Goal: Complete application form

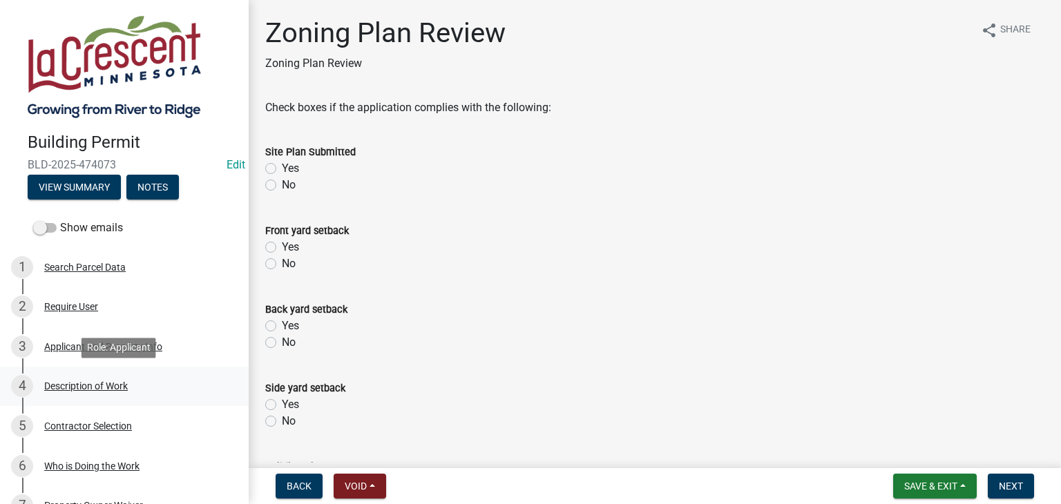
click at [115, 385] on div "Description of Work" at bounding box center [86, 386] width 84 height 10
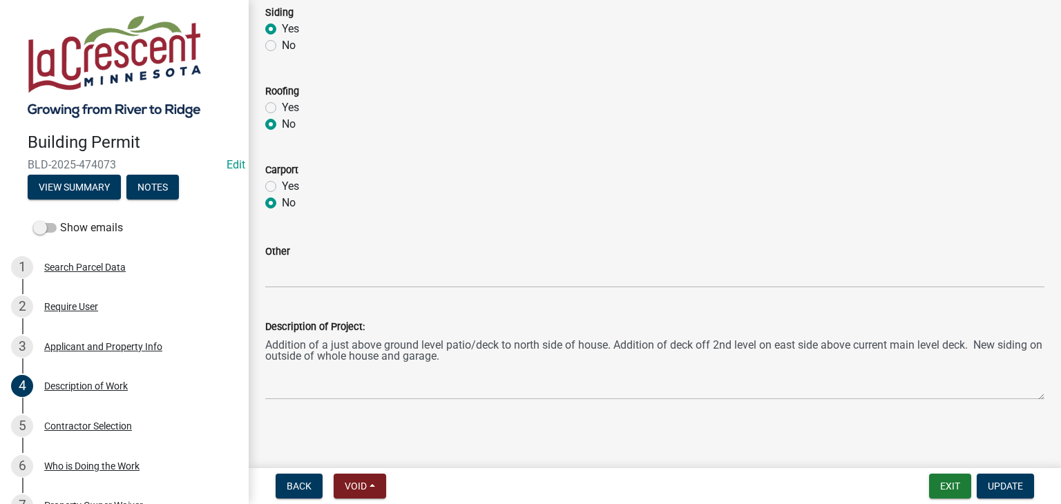
scroll to position [693, 0]
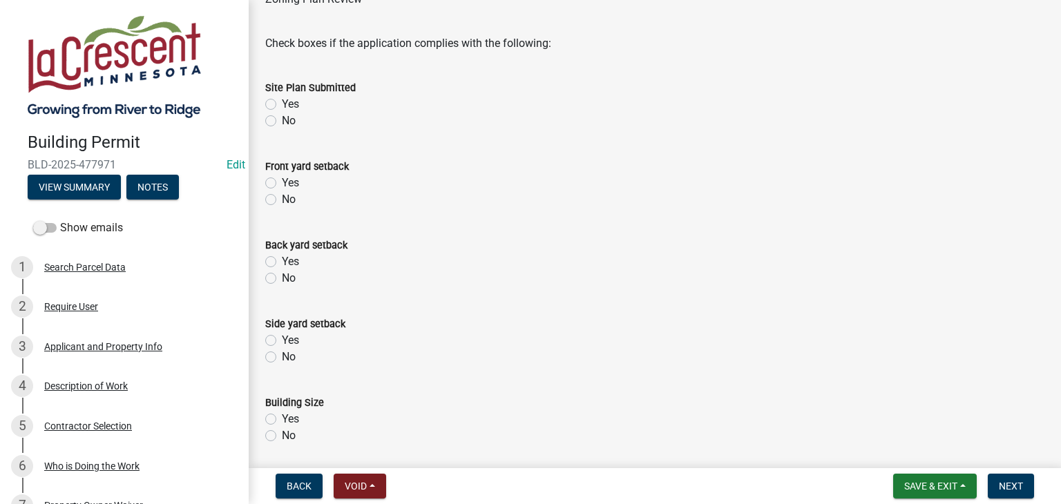
scroll to position [138, 0]
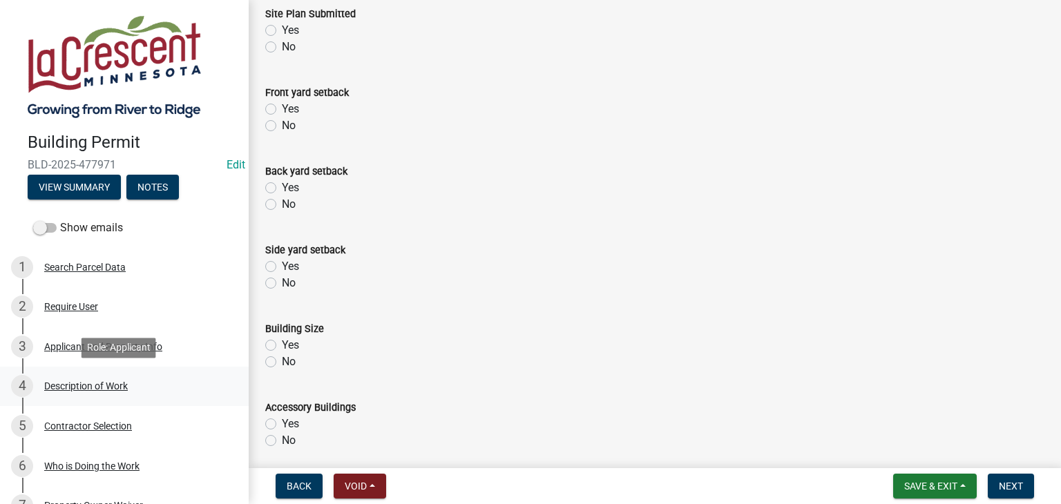
click at [81, 388] on div "Description of Work" at bounding box center [86, 386] width 84 height 10
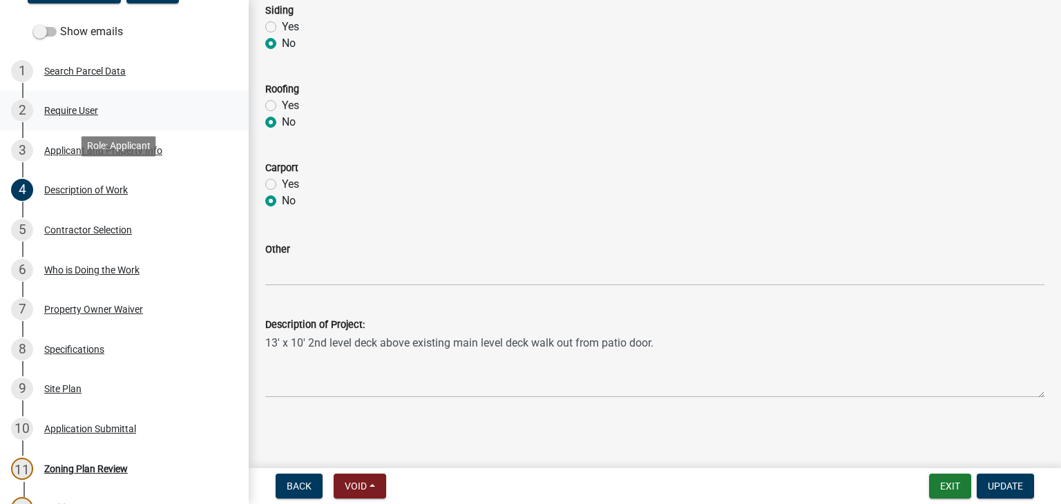
scroll to position [276, 0]
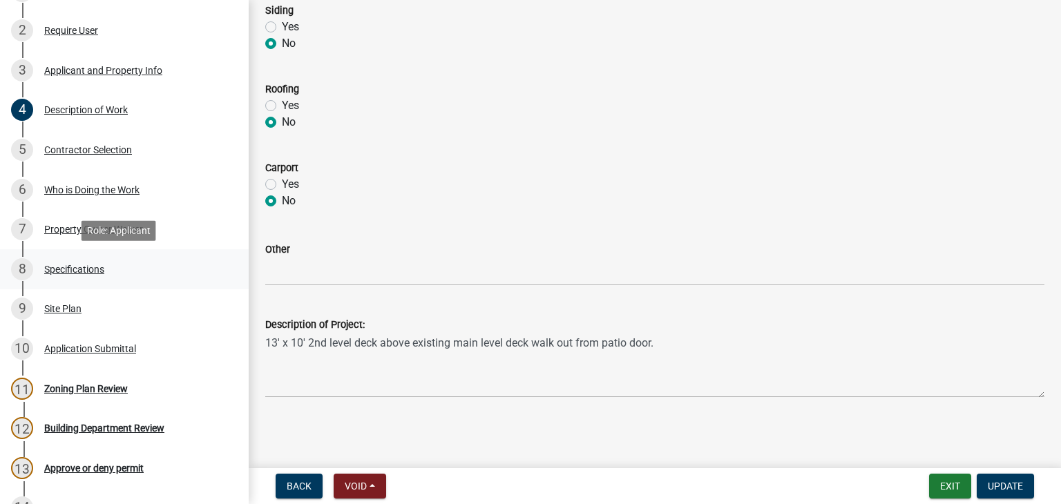
click at [68, 269] on div "Specifications" at bounding box center [74, 270] width 60 height 10
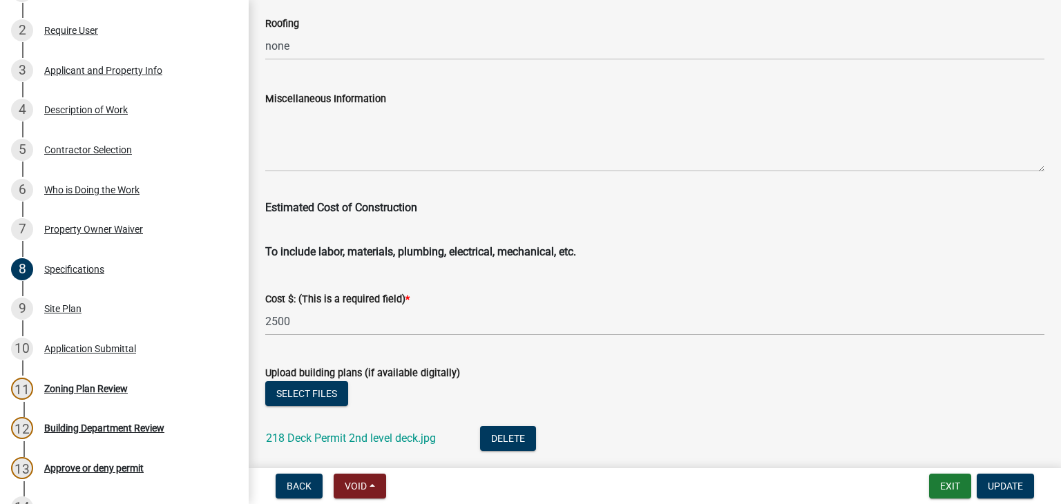
scroll to position [2279, 0]
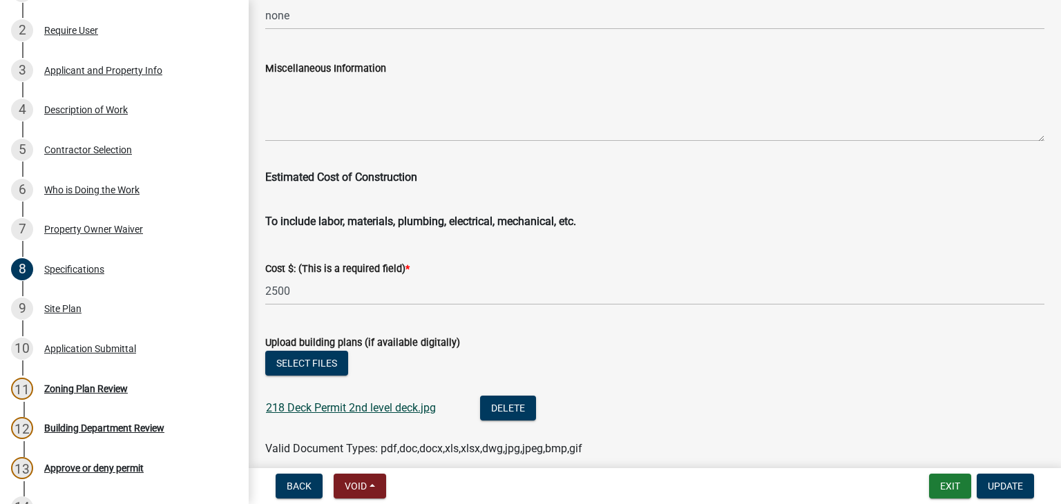
click at [403, 401] on link "218 Deck Permit 2nd level deck.jpg" at bounding box center [351, 407] width 170 height 13
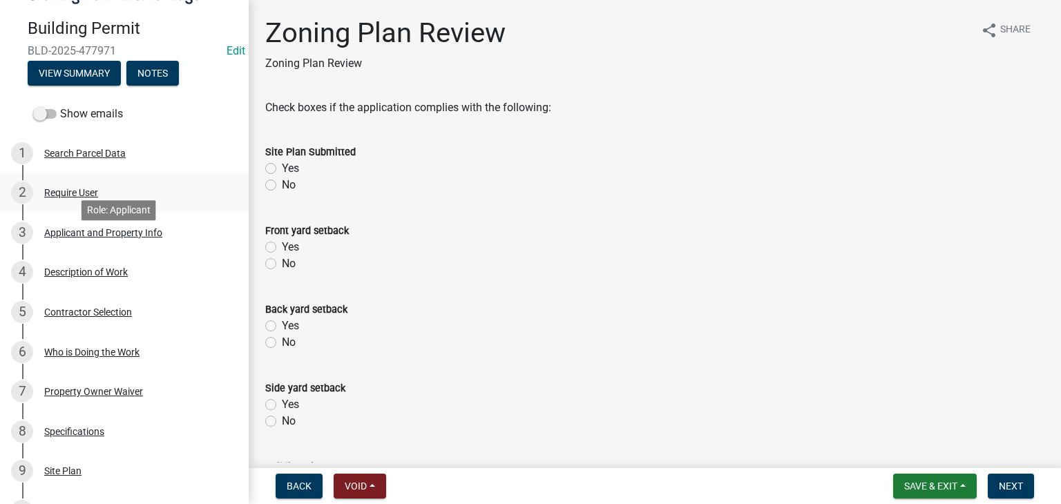
scroll to position [138, 0]
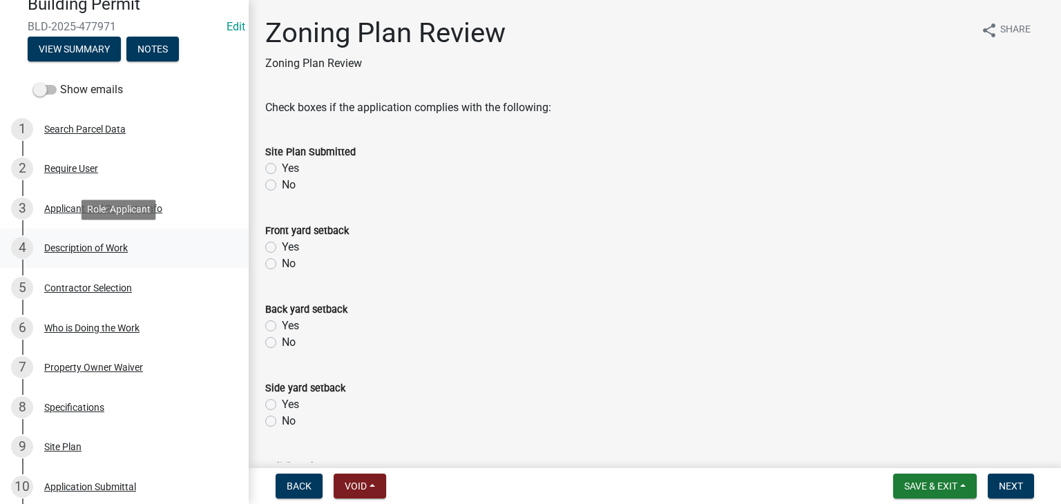
click at [66, 244] on div "Description of Work" at bounding box center [86, 248] width 84 height 10
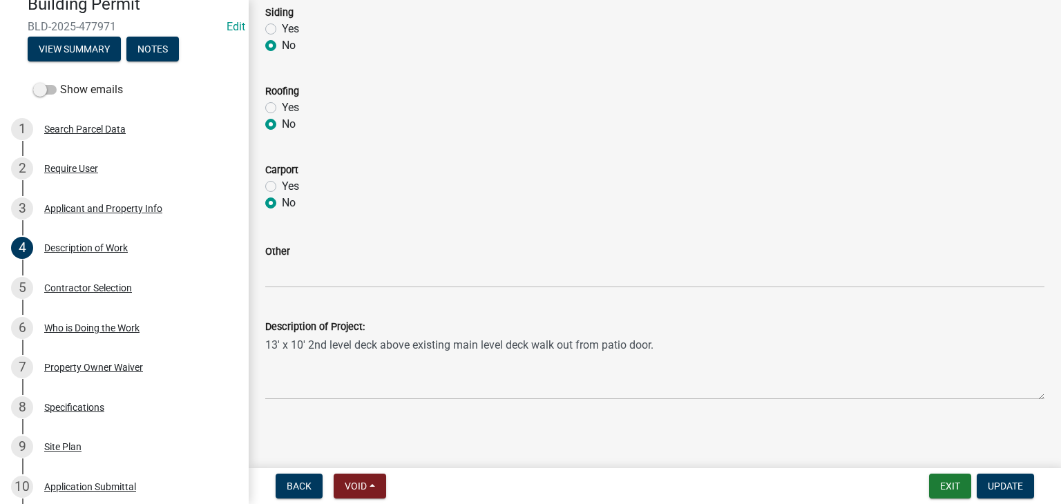
scroll to position [693, 0]
click at [66, 404] on div "Specifications" at bounding box center [74, 408] width 60 height 10
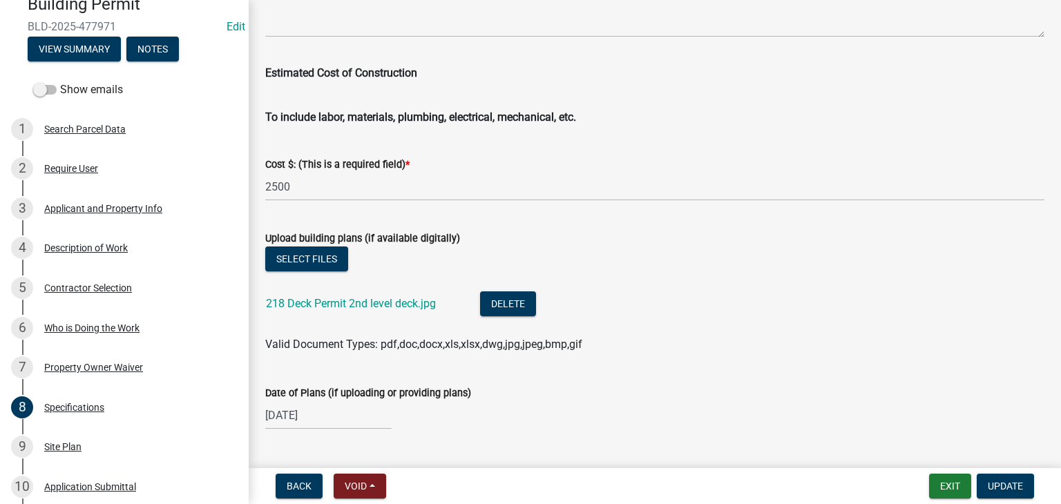
scroll to position [2416, 0]
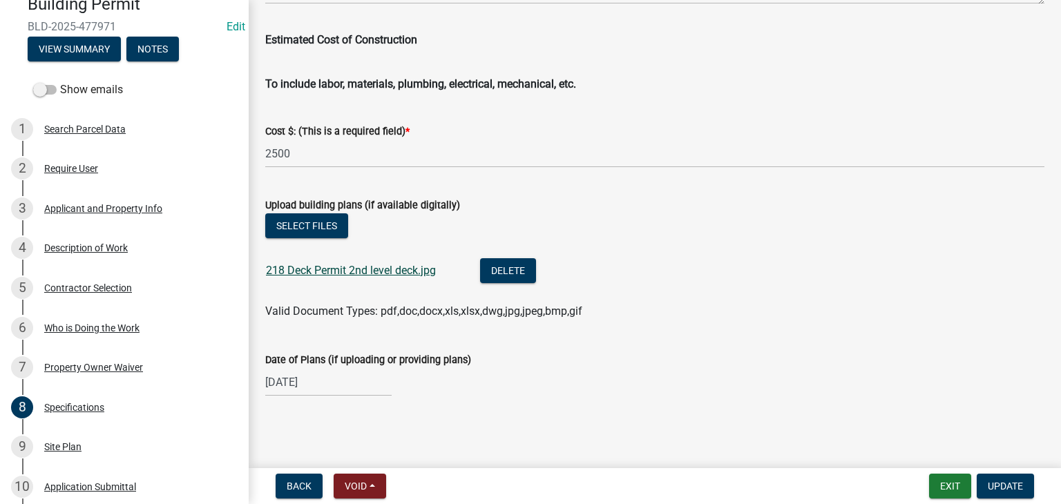
click at [381, 267] on link "218 Deck Permit 2nd level deck.jpg" at bounding box center [351, 270] width 170 height 13
click at [399, 272] on link "218 Deck Permit 2nd level deck.jpg" at bounding box center [351, 270] width 170 height 13
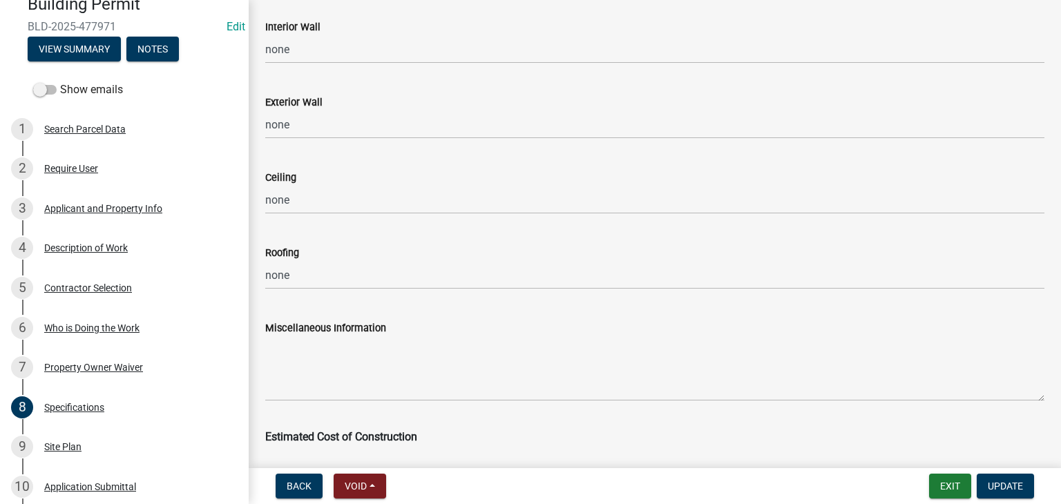
scroll to position [2002, 0]
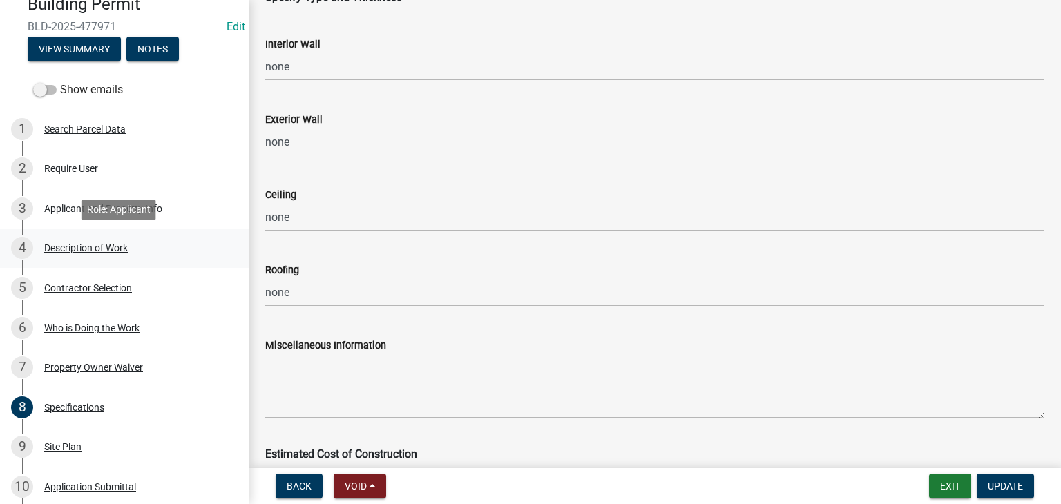
click at [97, 246] on div "Description of Work" at bounding box center [86, 248] width 84 height 10
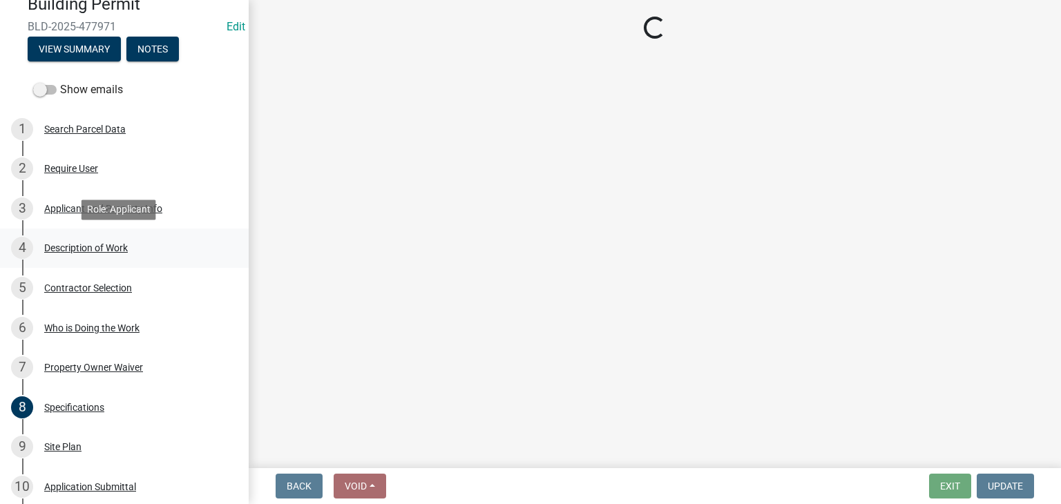
scroll to position [0, 0]
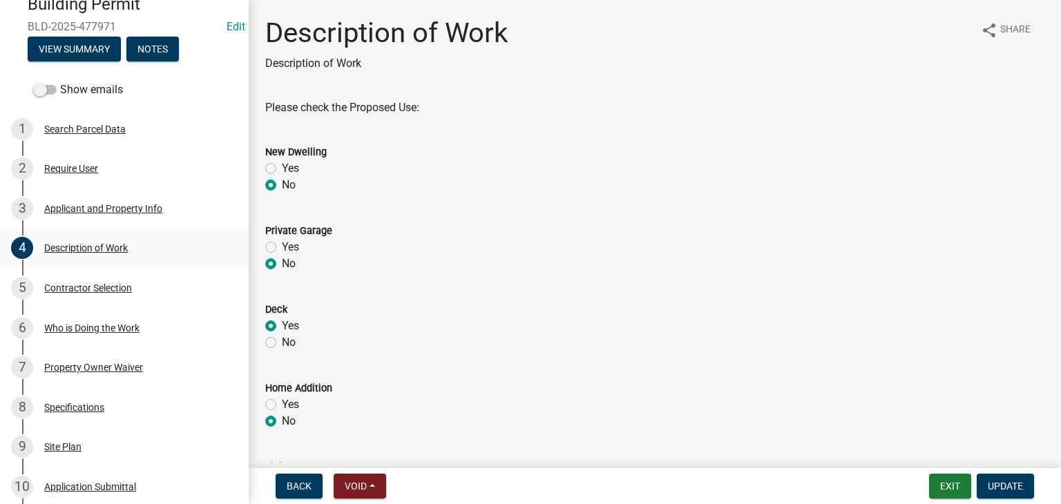
click at [110, 241] on div "4 Description of Work" at bounding box center [118, 248] width 215 height 22
click at [102, 244] on div "Description of Work" at bounding box center [86, 248] width 84 height 10
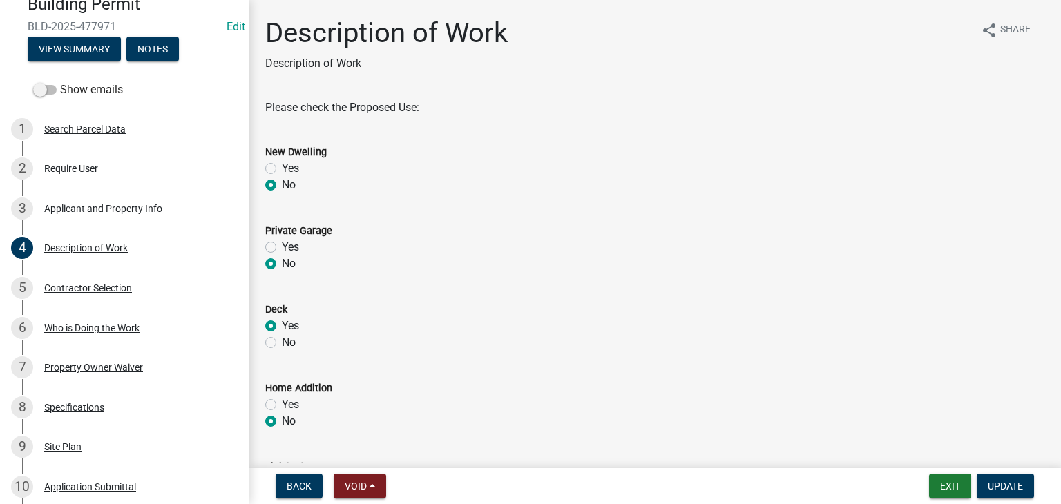
click at [528, 274] on wm-data-entity-input "Private Garage Yes No" at bounding box center [654, 245] width 779 height 79
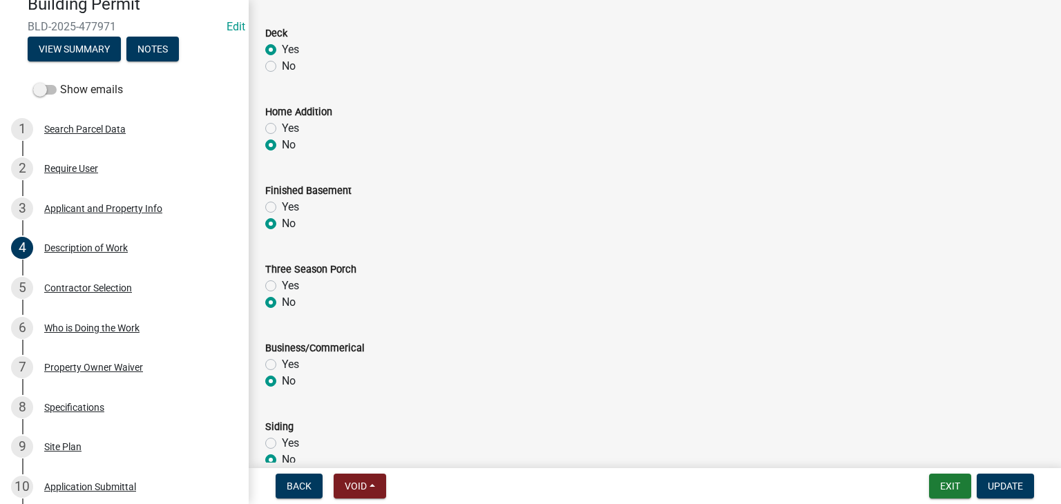
scroll to position [622, 0]
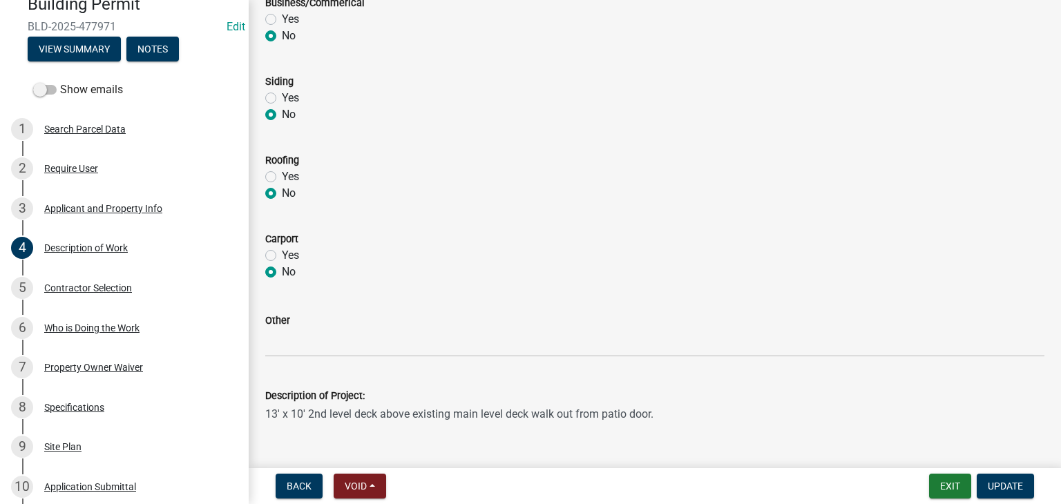
drag, startPoint x: 266, startPoint y: 415, endPoint x: 656, endPoint y: 416, distance: 390.2
click at [656, 416] on textarea "13' x 10' 2nd level deck above existing main level deck walk out from patio doo…" at bounding box center [654, 436] width 779 height 65
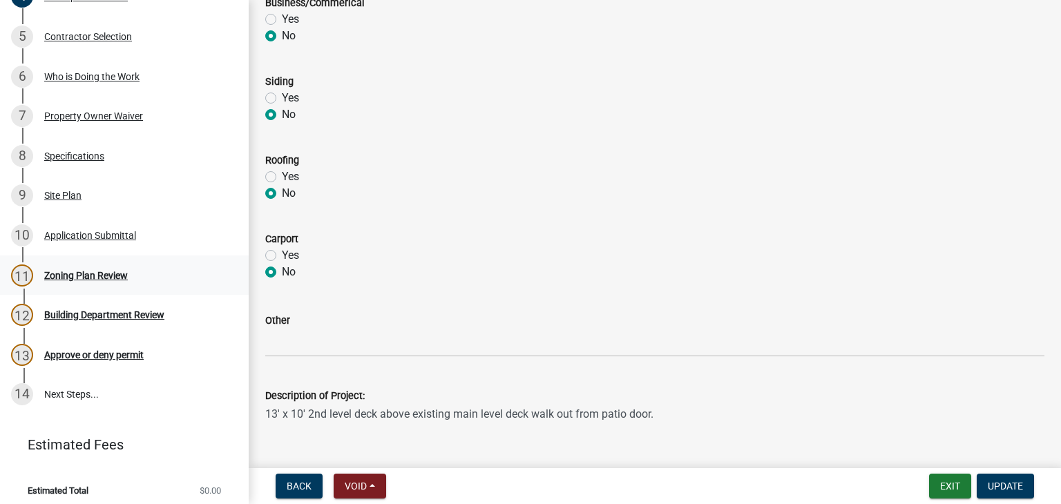
scroll to position [398, 0]
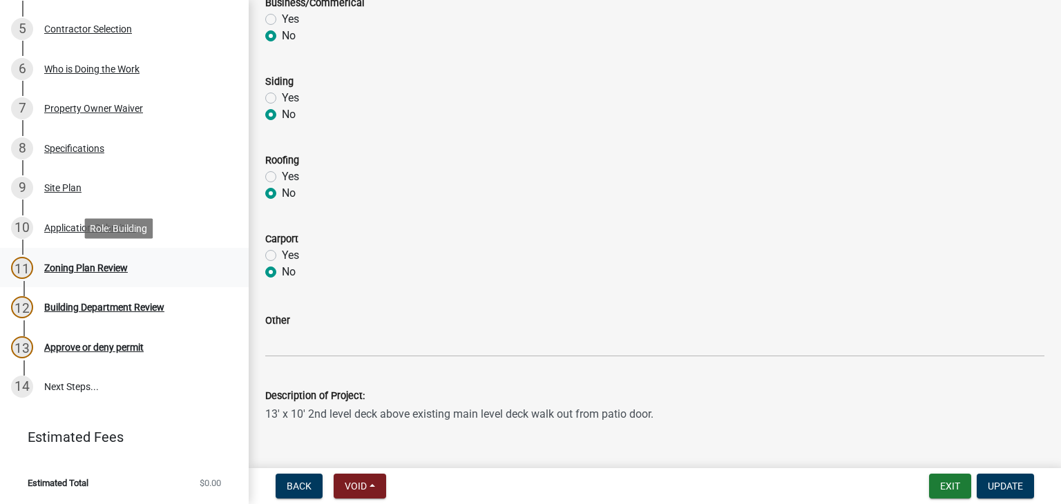
click at [79, 266] on div "Zoning Plan Review" at bounding box center [86, 268] width 84 height 10
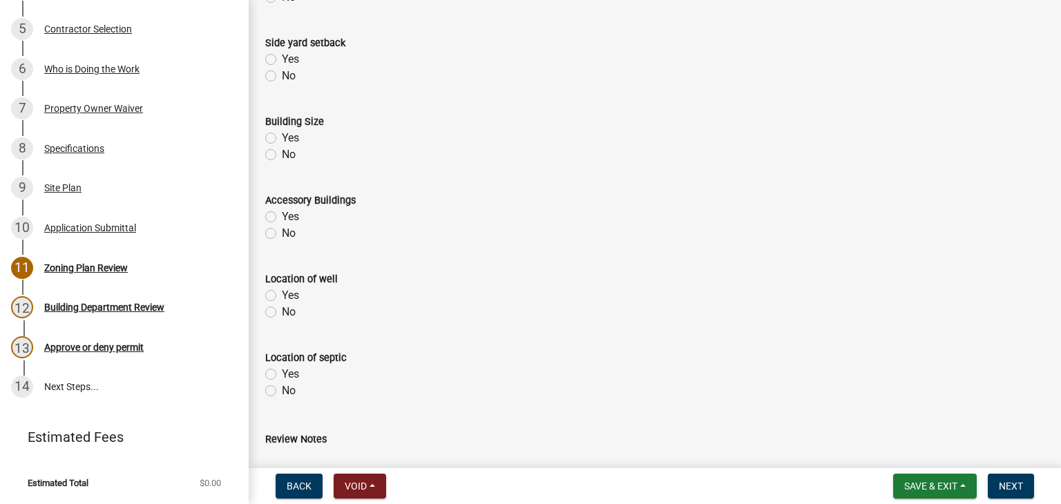
scroll to position [630, 0]
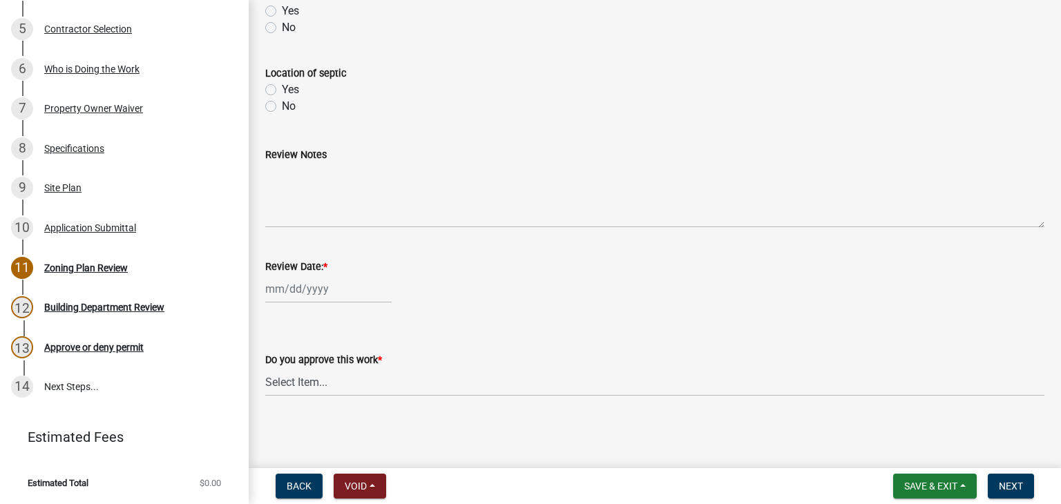
select select "9"
select select "2025"
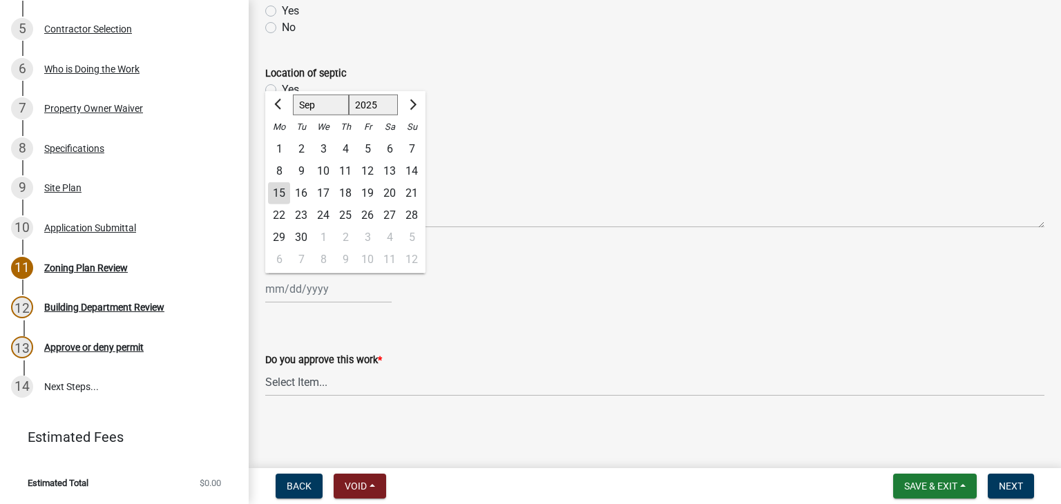
click at [332, 294] on div "Jan Feb Mar Apr May Jun Jul Aug Sep Oct Nov Dec 1525 1526 1527 1528 1529 1530 1…" at bounding box center [328, 289] width 126 height 28
click at [282, 196] on div "15" at bounding box center [279, 193] width 22 height 22
type input "09/15/2025"
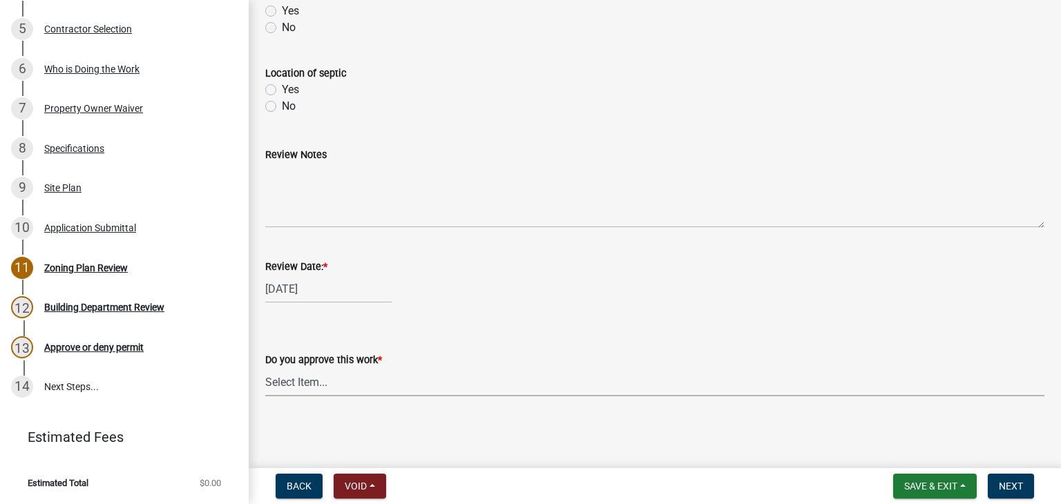
click at [302, 387] on select "Select Item... Yes No" at bounding box center [654, 382] width 779 height 28
click at [265, 368] on select "Select Item... Yes No" at bounding box center [654, 382] width 779 height 28
select select "90a60f2d-528c-4c9a-9c39-f00b3f6598b9"
click at [1006, 488] on span "Next" at bounding box center [1011, 486] width 24 height 11
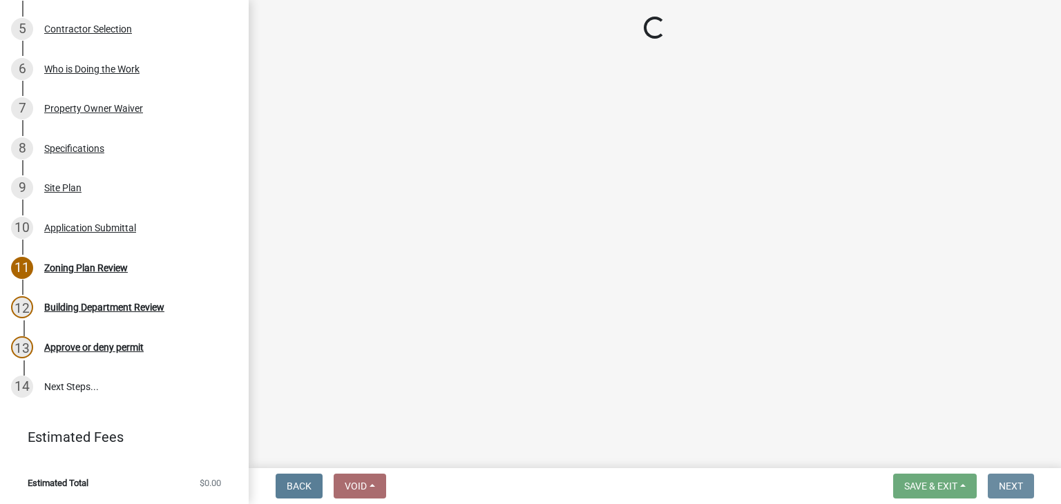
scroll to position [0, 0]
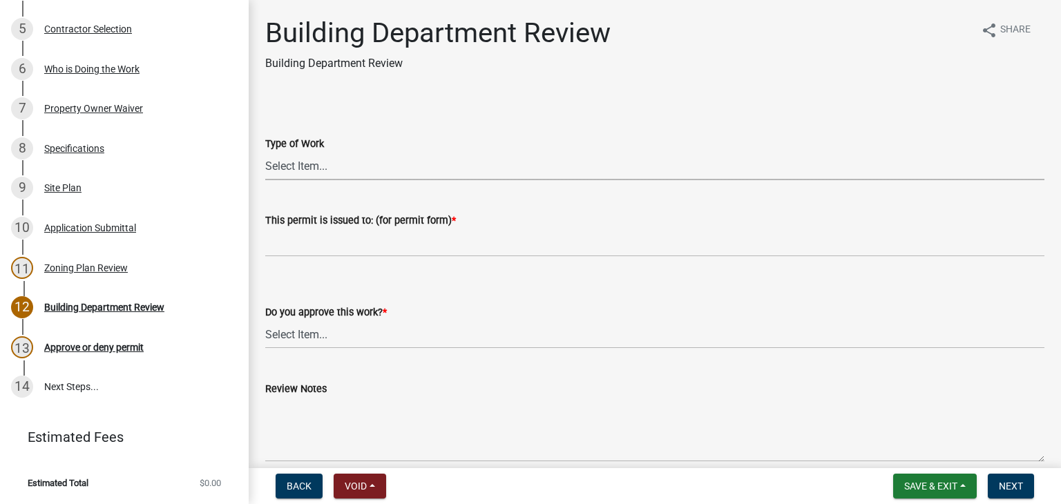
click at [301, 166] on select "Select Item... Roofing Siding Deck Other" at bounding box center [654, 166] width 779 height 28
click at [265, 152] on select "Select Item... Roofing Siding Deck Other" at bounding box center [654, 166] width 779 height 28
select select "87bb139e-f6c2-4dc9-9ab4-6233e73c59eb"
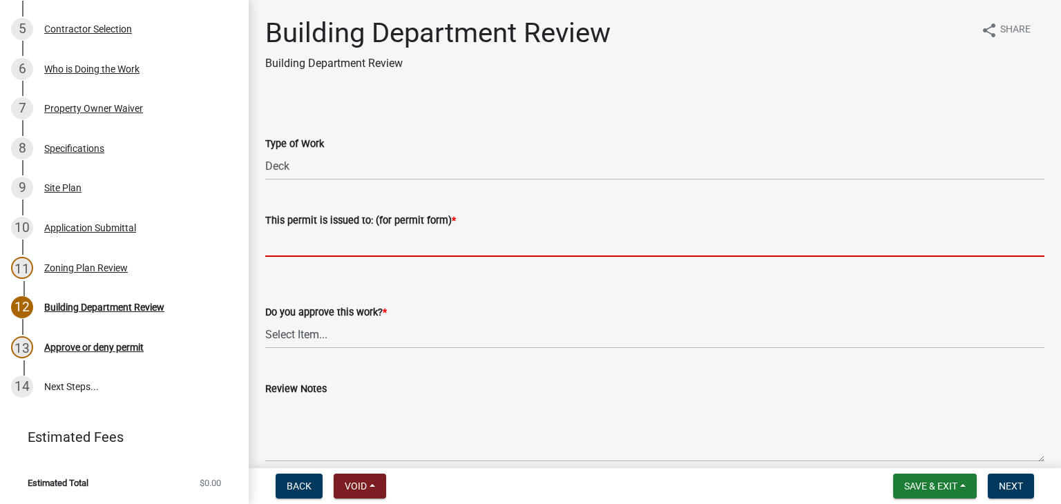
click at [296, 247] on input "This permit is issued to: (for permit form) *" at bounding box center [654, 243] width 779 height 28
paste input "13' x 10' 2nd level deck above existing main level deck walk out from patio doo…"
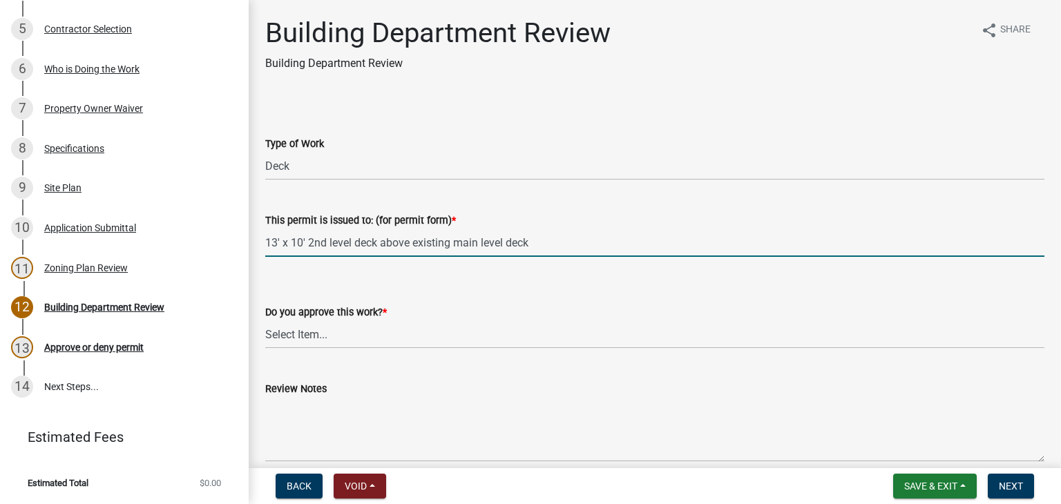
scroll to position [69, 0]
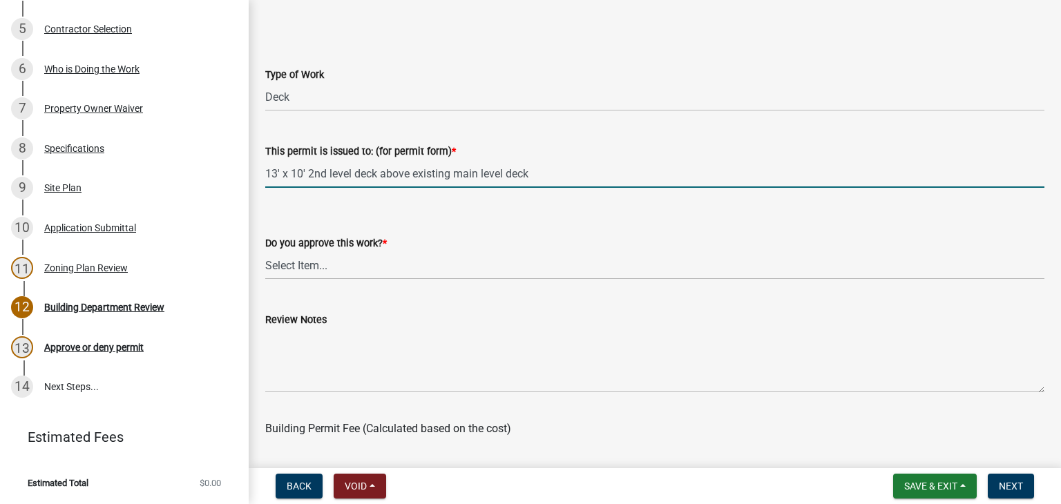
type input "13' x 10' 2nd level deck above existing main level deck"
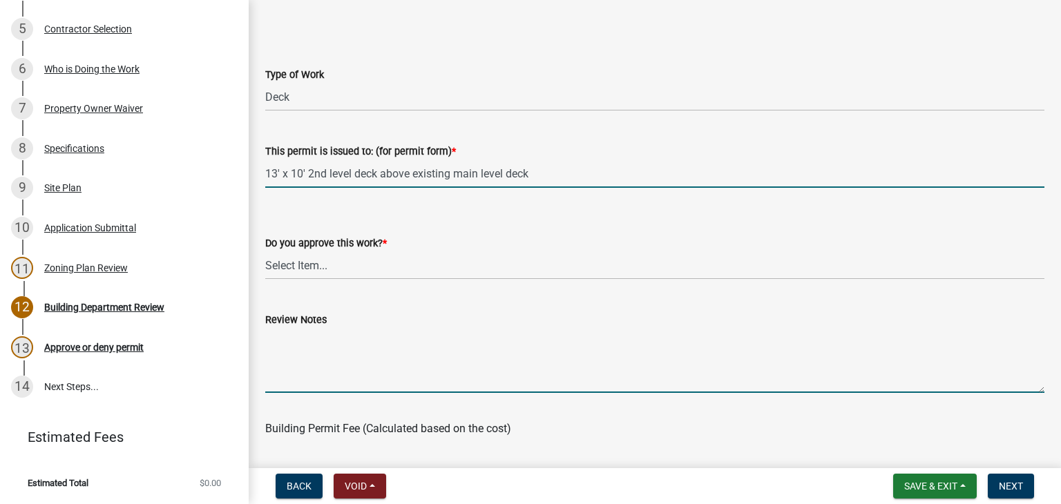
click at [281, 340] on textarea "Review Notes" at bounding box center [654, 360] width 779 height 65
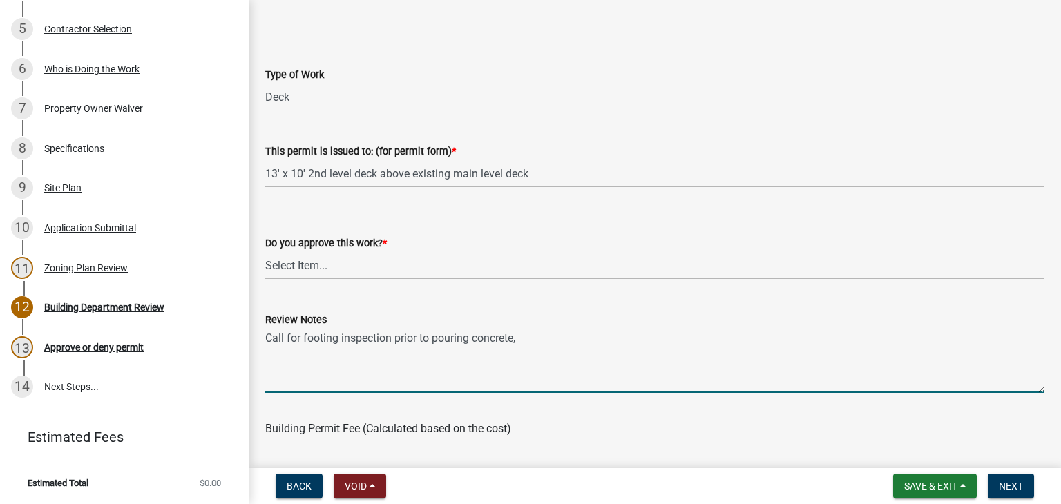
click at [542, 336] on textarea "Call for footing inspection prior to pouring concrete," at bounding box center [654, 360] width 779 height 65
click at [569, 339] on textarea "Call for footing inspection prior to pouring concrete, deck bean will need to s…" at bounding box center [654, 360] width 779 height 65
click at [658, 334] on textarea "Call for footing inspection prior to pouring concrete, deck beam will need to s…" at bounding box center [654, 360] width 779 height 65
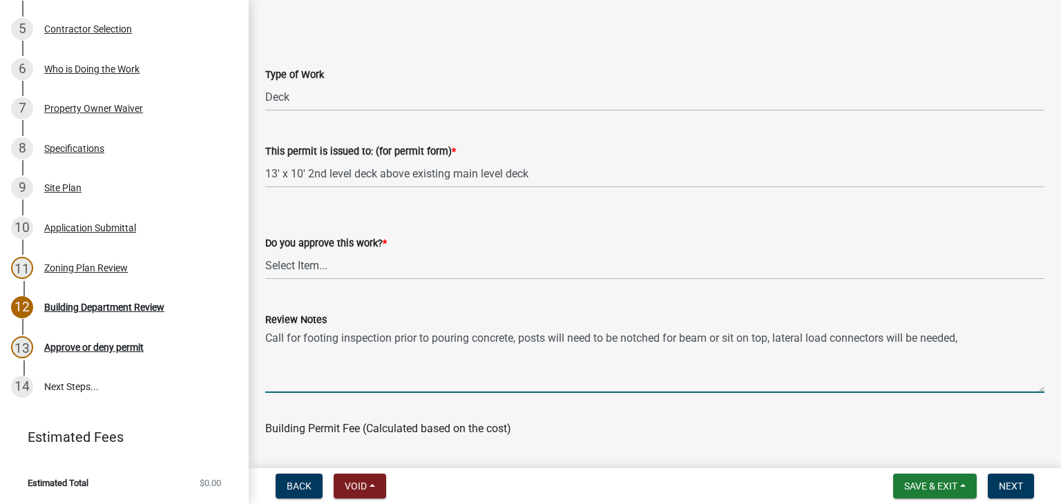
click at [981, 340] on textarea "Call for footing inspection prior to pouring concrete, posts will need to be no…" at bounding box center [654, 360] width 779 height 65
click at [680, 336] on textarea "Call for footing inspection prior to pouring concrete, posts will need to be no…" at bounding box center [654, 360] width 779 height 65
click at [769, 335] on textarea "Call for footing inspection prior to pouring concrete, posts will need to be no…" at bounding box center [654, 360] width 779 height 65
click at [726, 339] on textarea "Call for footing inspection prior to pouring concrete, posts will need to be no…" at bounding box center [654, 360] width 779 height 65
click at [414, 350] on textarea "Call for footing inspection prior to pouring concrete, posts will need to be no…" at bounding box center [654, 360] width 779 height 65
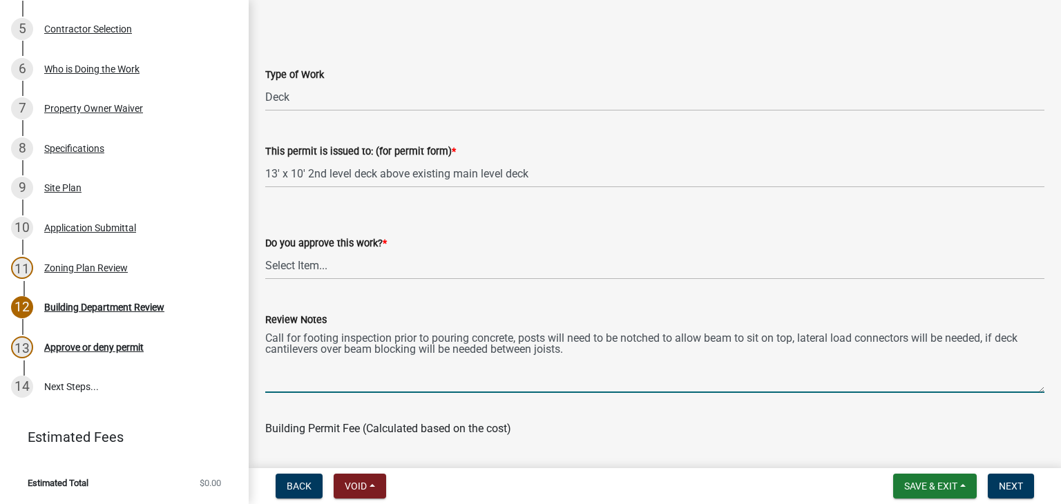
click at [585, 346] on textarea "Call for footing inspection prior to pouring concrete, posts will need to be no…" at bounding box center [654, 360] width 779 height 65
click at [569, 346] on textarea "Call for footing inspection prior to pouring concrete, posts will need to be no…" at bounding box center [654, 360] width 779 height 65
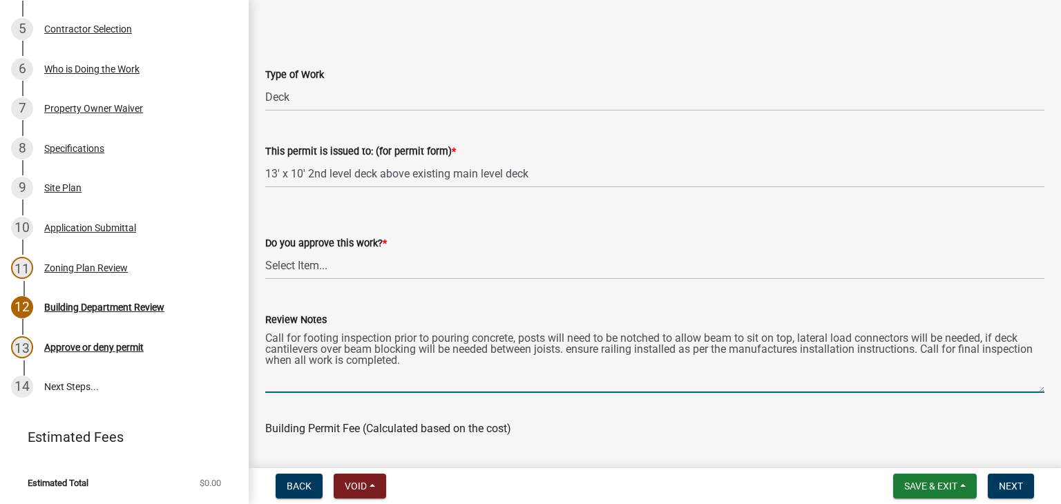
click at [798, 338] on textarea "Call for footing inspection prior to pouring concrete, posts will need to be no…" at bounding box center [654, 360] width 779 height 65
drag, startPoint x: 599, startPoint y: 349, endPoint x: 412, endPoint y: 352, distance: 187.2
click at [412, 352] on textarea "Call for footing inspection prior to pouring concrete, posts will need to be no…" at bounding box center [654, 360] width 779 height 65
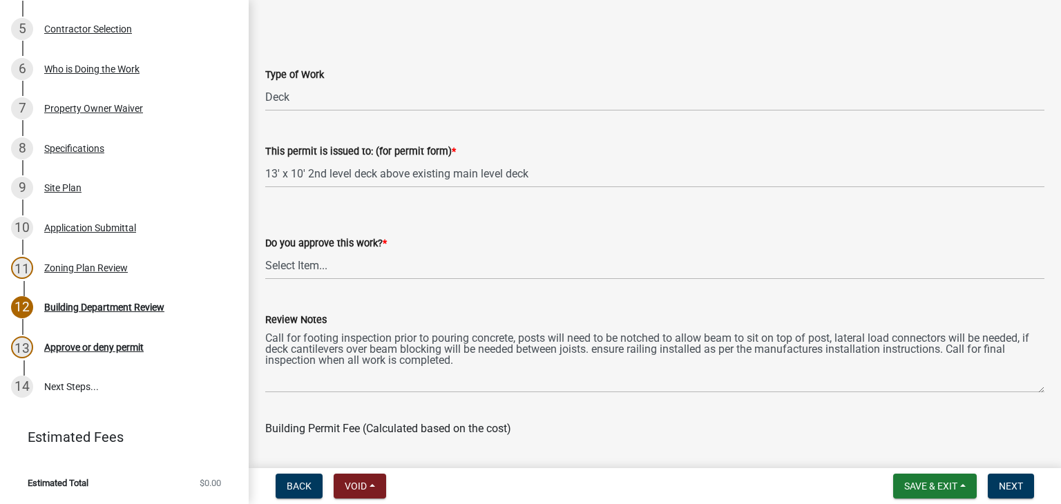
click at [264, 348] on div "Review Notes Call for footing inspection prior to pouring concrete, posts will …" at bounding box center [655, 342] width 800 height 101
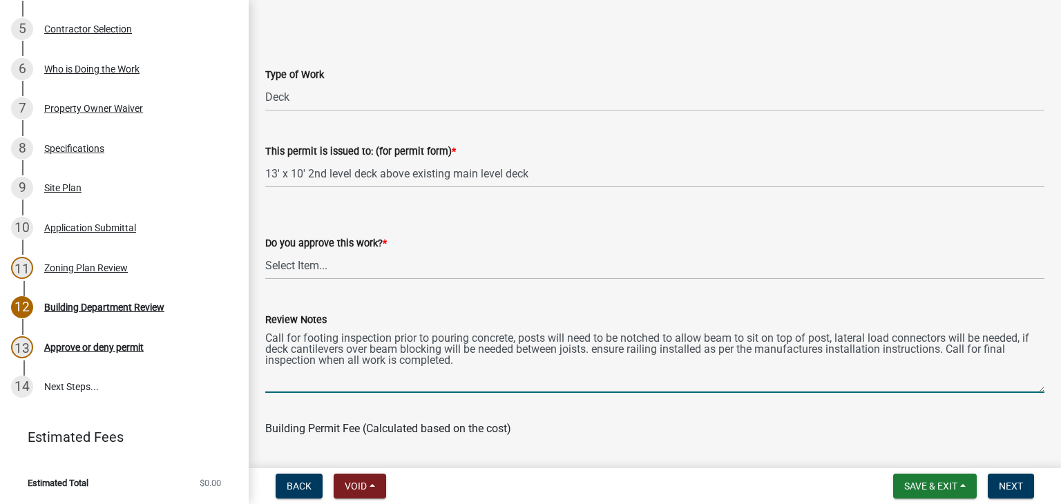
click at [265, 349] on textarea "Call for footing inspection prior to pouring concrete, posts will need to be no…" at bounding box center [654, 360] width 779 height 65
paste textarea "blocking will be needed between joists"
click at [790, 350] on textarea "Call for footing inspection prior to pouring concrete, posts will need to be no…" at bounding box center [654, 360] width 779 height 65
click at [613, 347] on textarea "Call for footing inspection prior to pouring concrete, posts will need to be no…" at bounding box center [654, 360] width 779 height 65
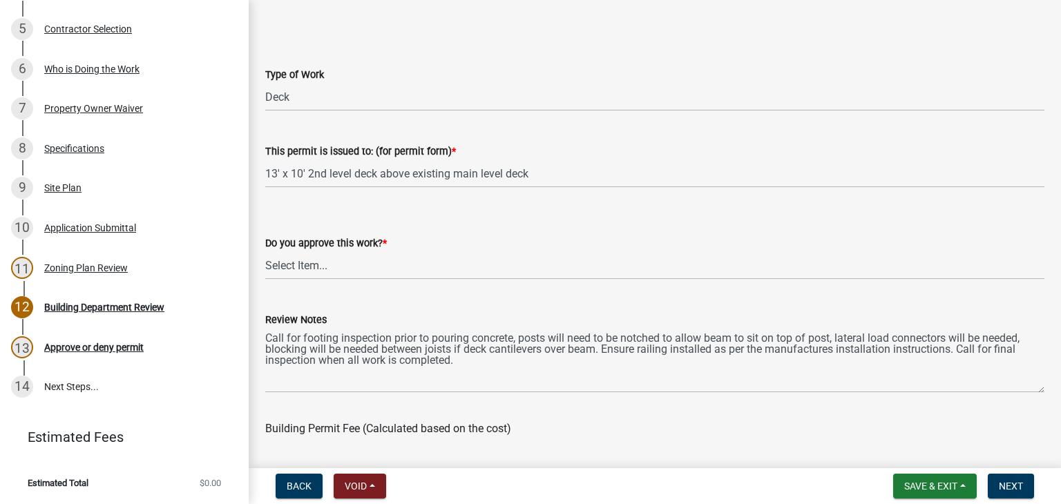
click at [584, 395] on wm-data-entity-input "Review Notes Call for footing inspection prior to pouring concrete, posts will …" at bounding box center [654, 348] width 779 height 112
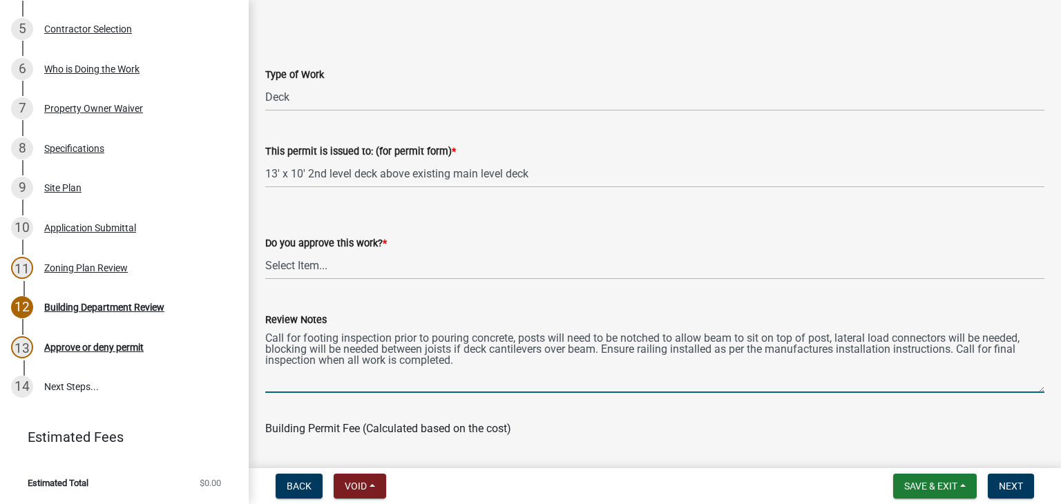
click at [673, 350] on textarea "Call for footing inspection prior to pouring concrete, posts will need to be no…" at bounding box center [654, 360] width 779 height 65
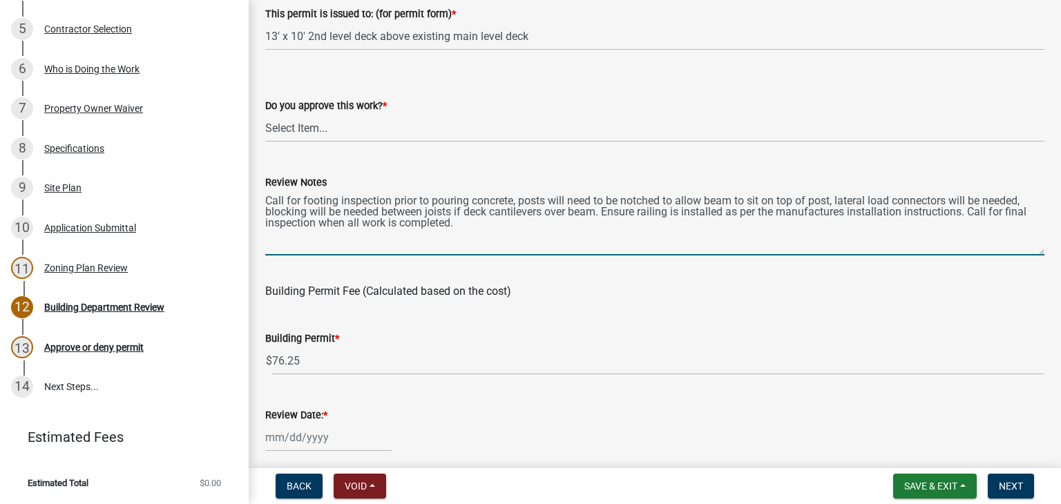
scroll to position [276, 0]
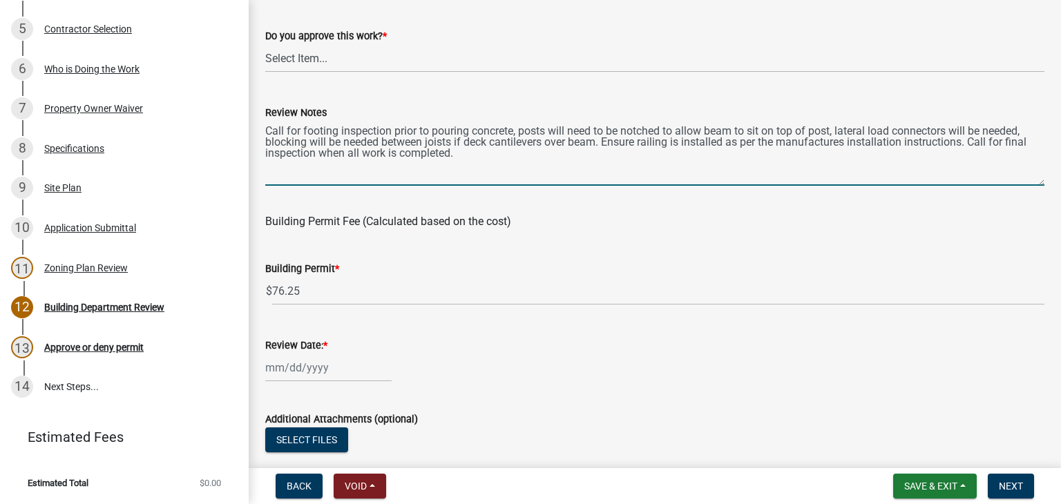
type textarea "Call for footing inspection prior to pouring concrete, posts will need to be no…"
click at [349, 360] on div at bounding box center [328, 368] width 126 height 28
select select "9"
select select "2025"
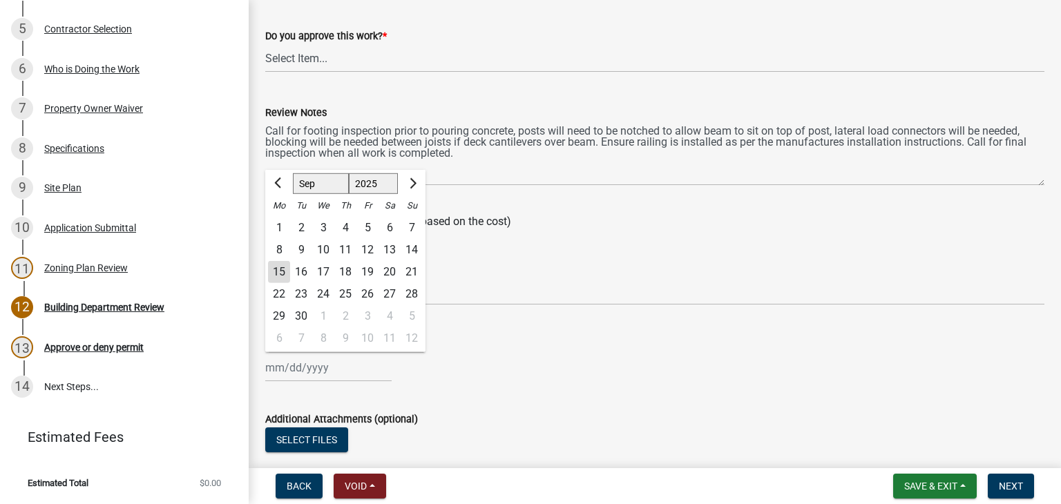
click at [284, 265] on div "15" at bounding box center [279, 272] width 22 height 22
type input "[DATE]"
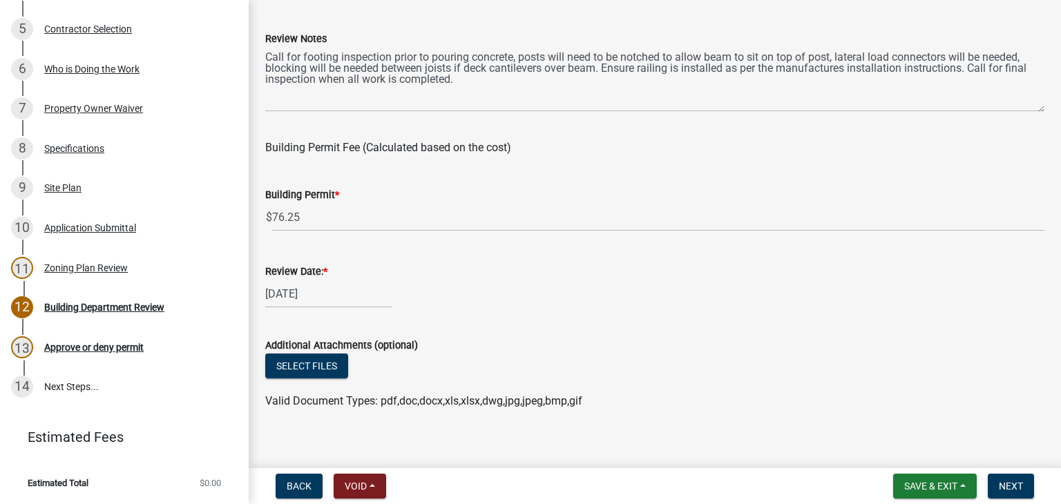
scroll to position [363, 0]
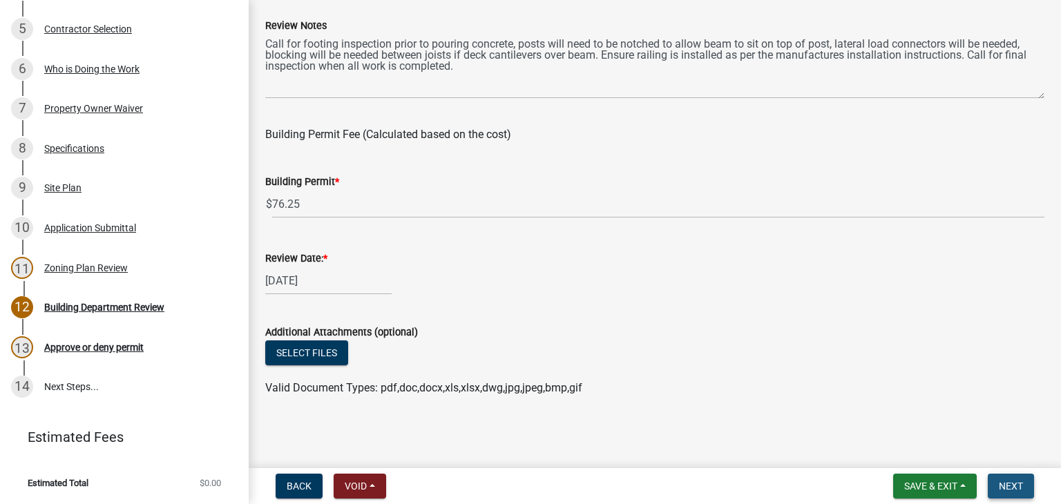
click at [1007, 483] on span "Next" at bounding box center [1011, 486] width 24 height 11
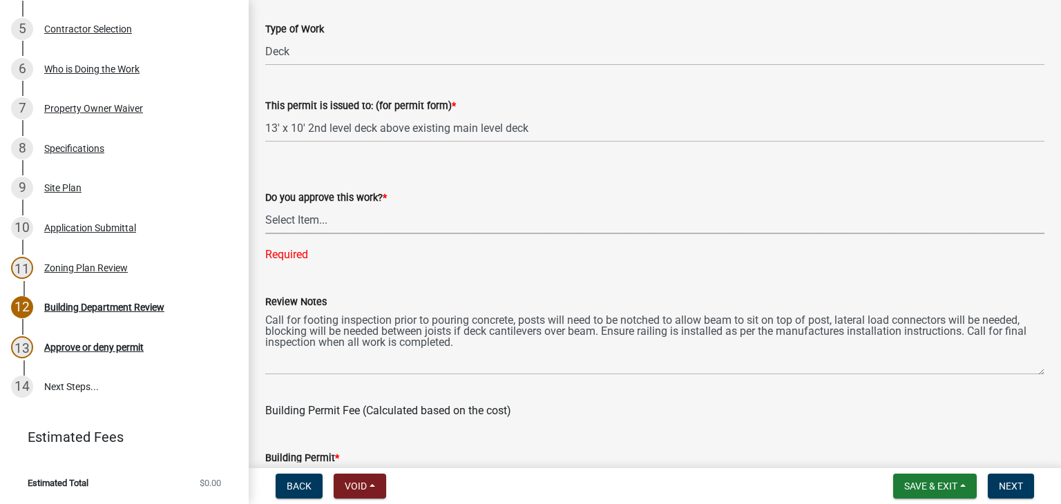
click at [314, 224] on select "Select Item... Yes No" at bounding box center [654, 220] width 779 height 28
click at [265, 206] on select "Select Item... Yes No" at bounding box center [654, 220] width 779 height 28
select select "689549b3-38a5-47de-8a89-287a50612ed0"
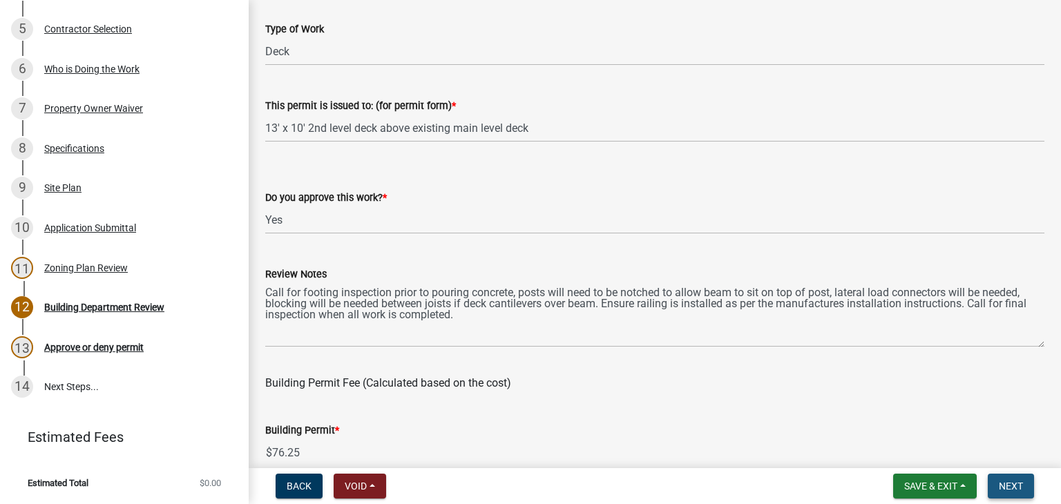
click at [1010, 481] on span "Next" at bounding box center [1011, 486] width 24 height 11
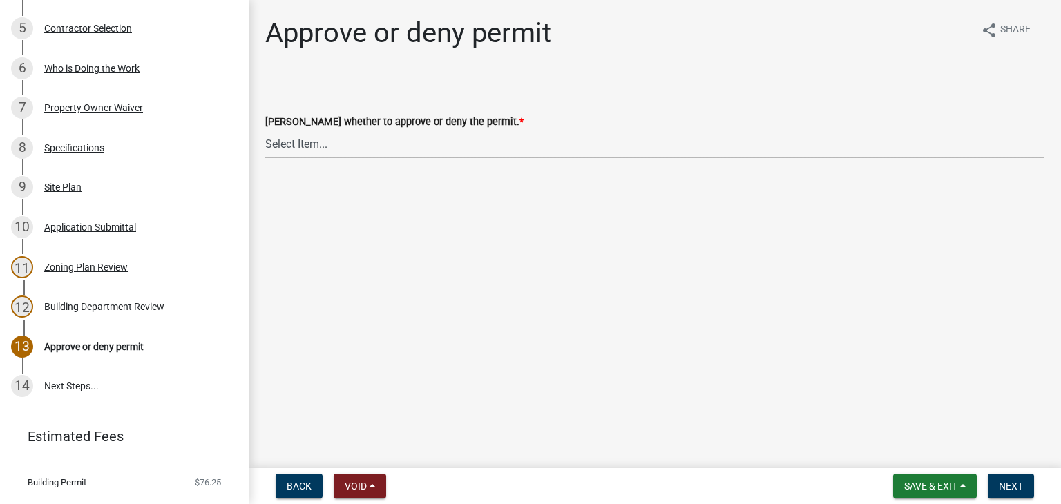
click at [292, 149] on select "Select Item... Approve Deny" at bounding box center [654, 144] width 779 height 28
click at [265, 130] on select "Select Item... Approve Deny" at bounding box center [654, 144] width 779 height 28
select select "d6055423-832b-4dbf-8b87-0bb94d1ae5d3"
click at [1011, 481] on span "Next" at bounding box center [1011, 486] width 24 height 11
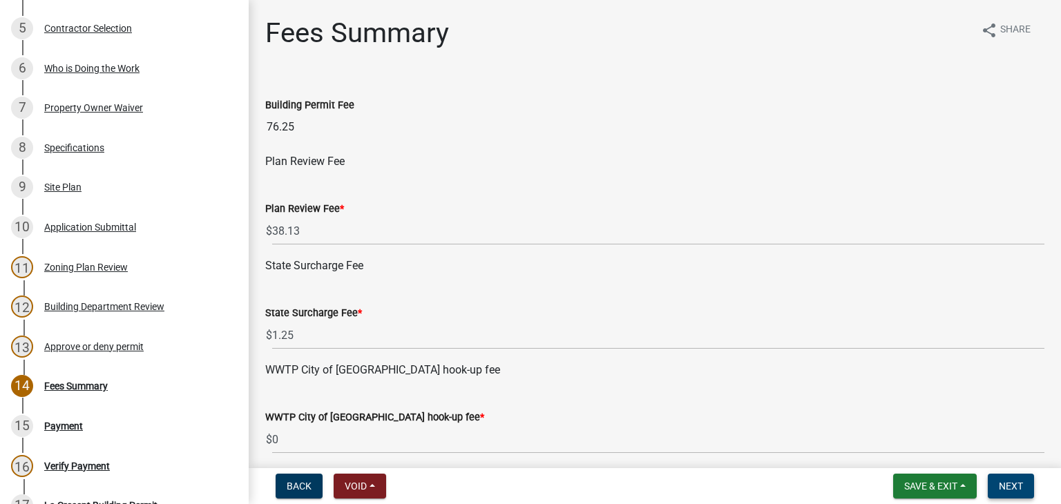
scroll to position [636, 0]
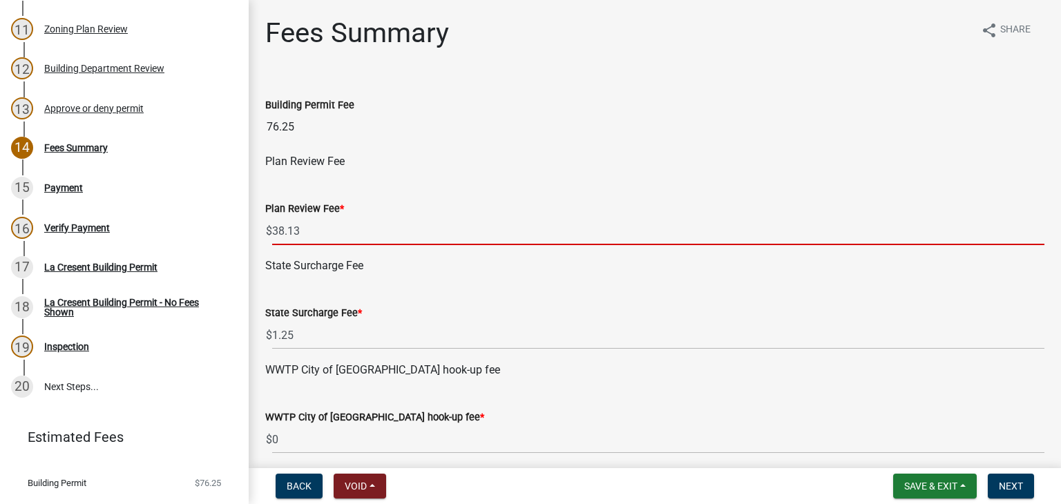
click at [307, 233] on input "38.13" at bounding box center [658, 231] width 772 height 28
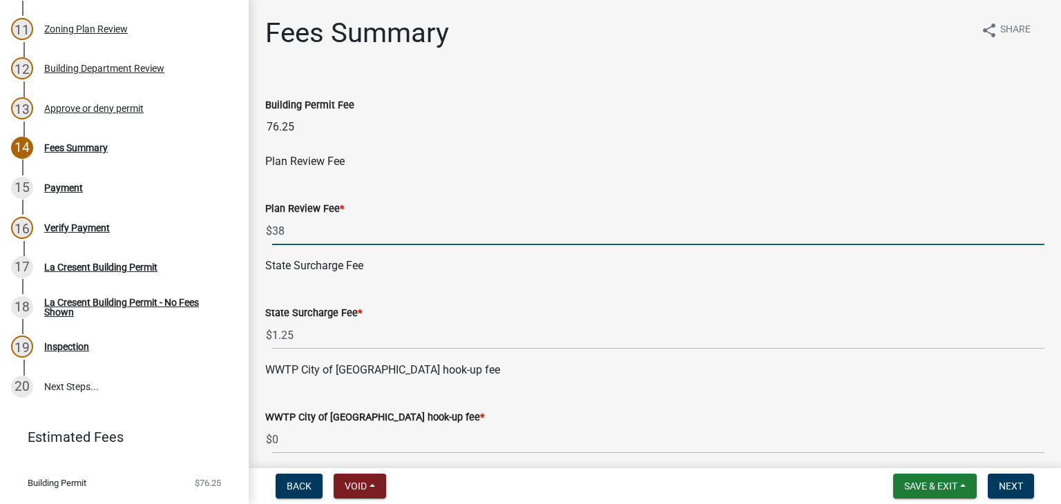
type input "3"
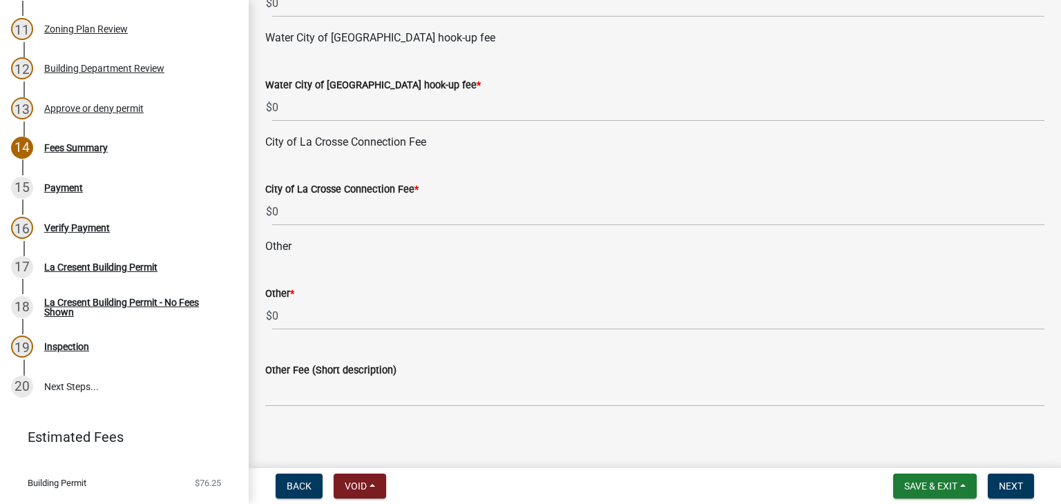
scroll to position [445, 0]
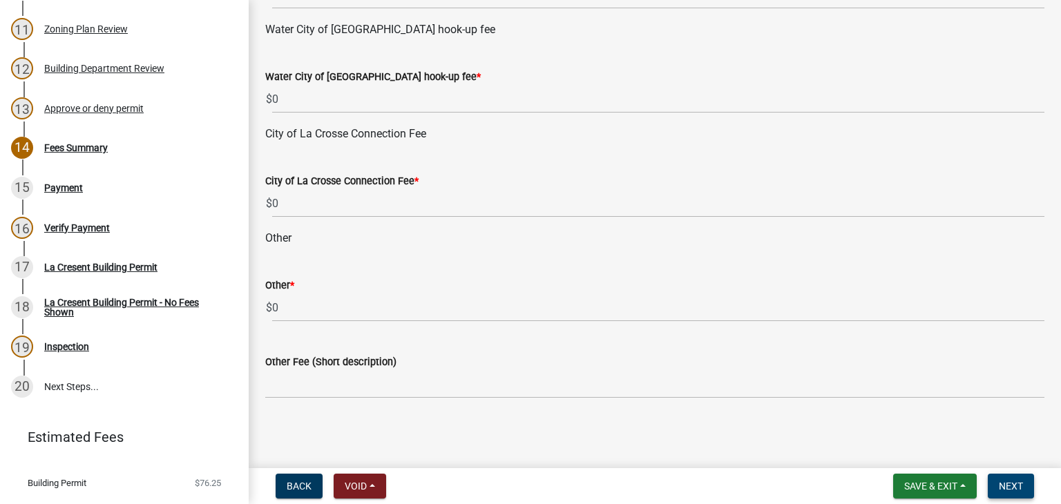
type input "19.07"
click at [1013, 488] on span "Next" at bounding box center [1011, 486] width 24 height 11
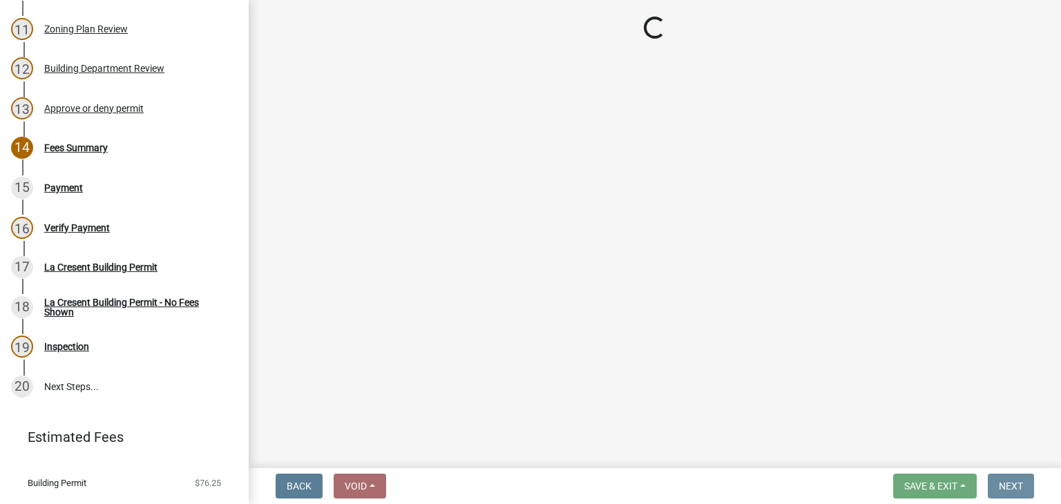
scroll to position [0, 0]
select select "3: 3"
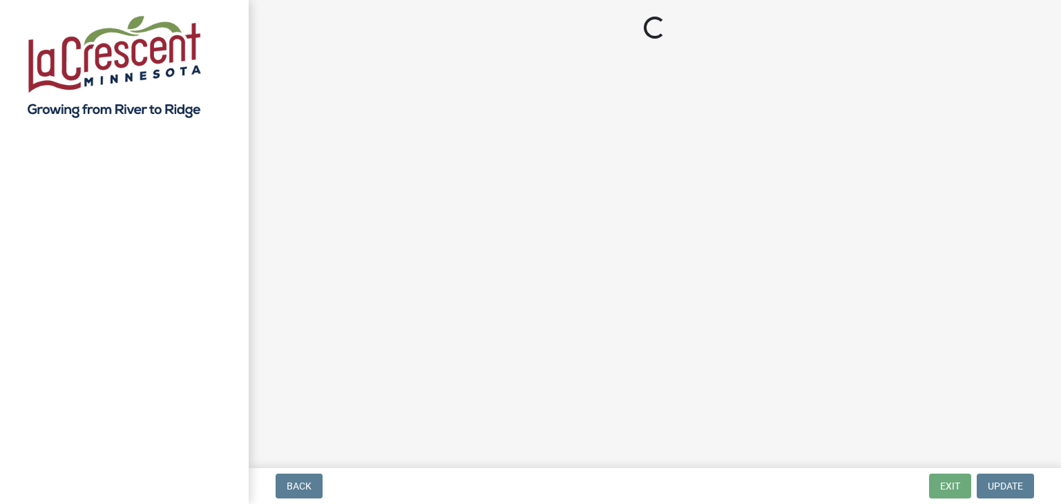
select select "3: 3"
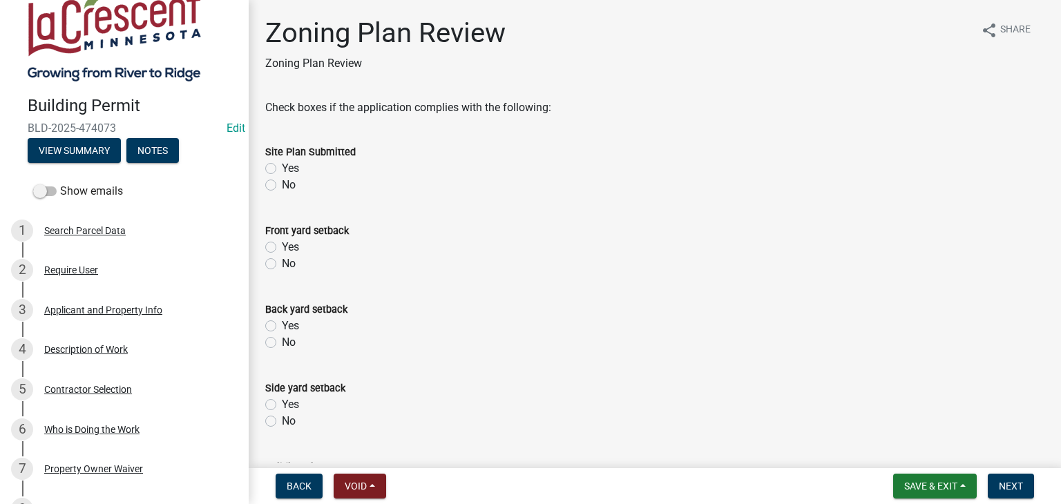
scroll to position [69, 0]
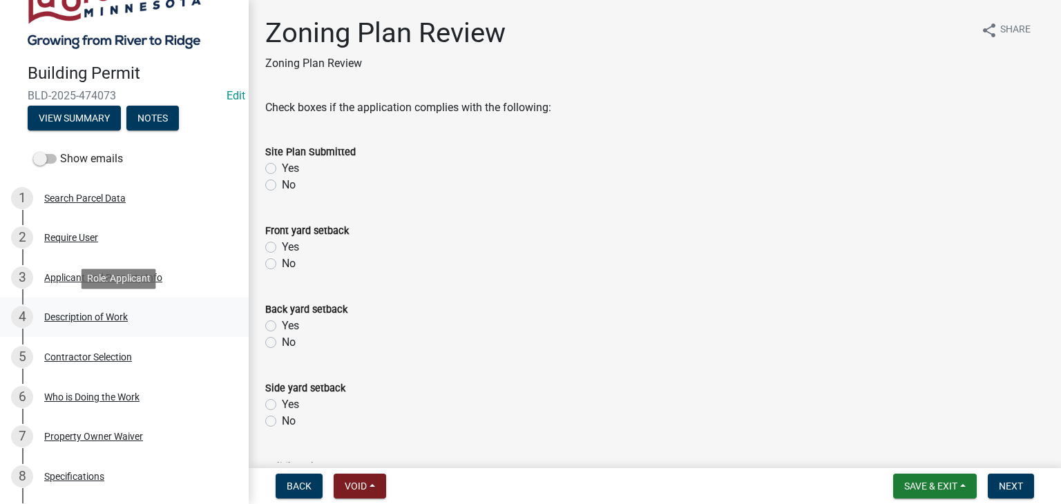
click at [88, 316] on div "Description of Work" at bounding box center [86, 317] width 84 height 10
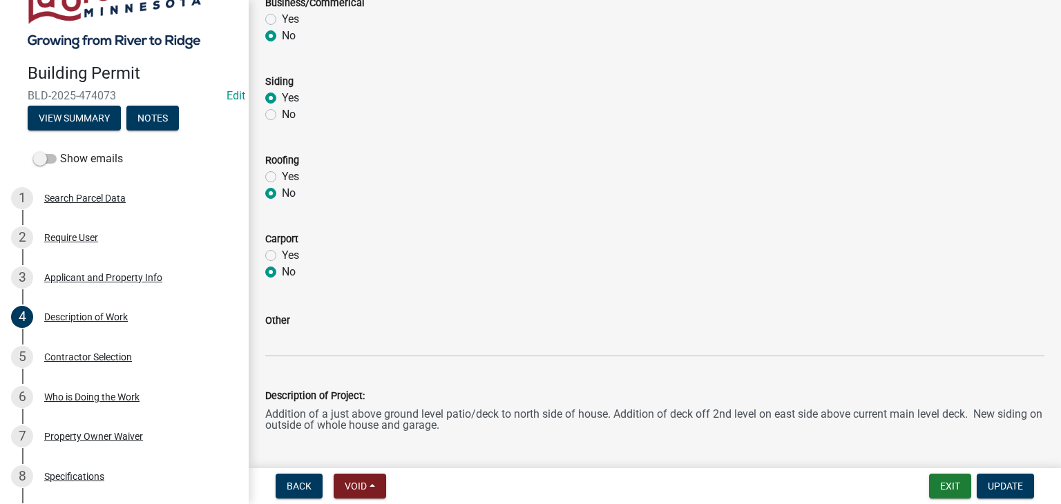
scroll to position [693, 0]
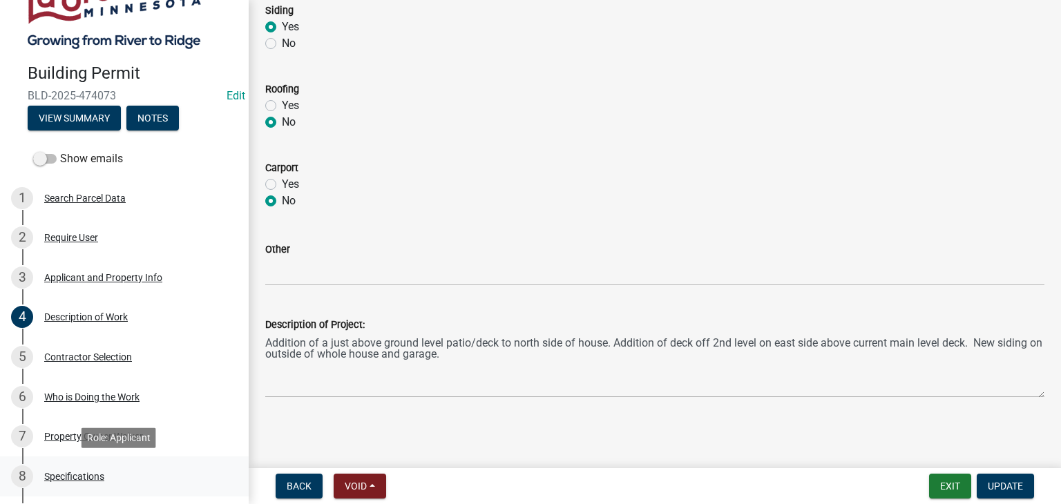
click at [76, 478] on div "Specifications" at bounding box center [74, 477] width 60 height 10
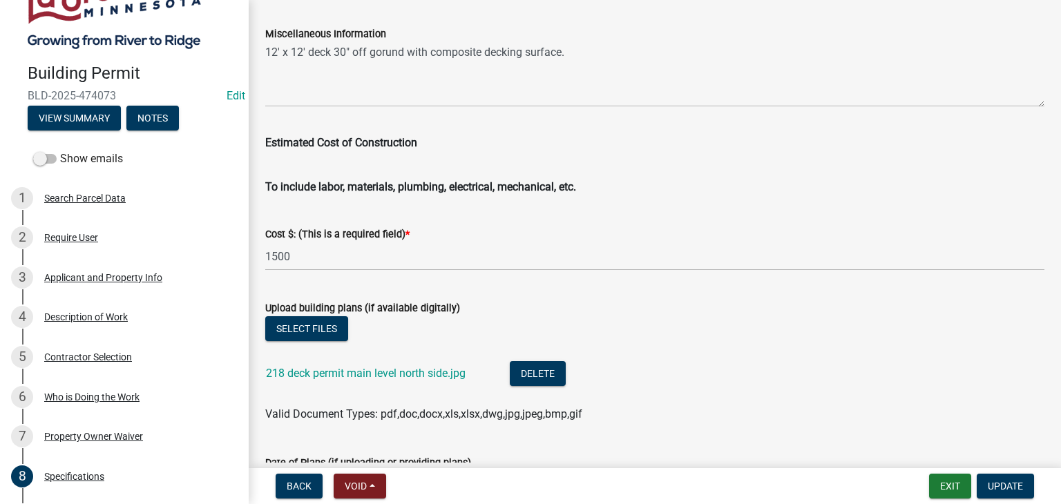
scroll to position [2416, 0]
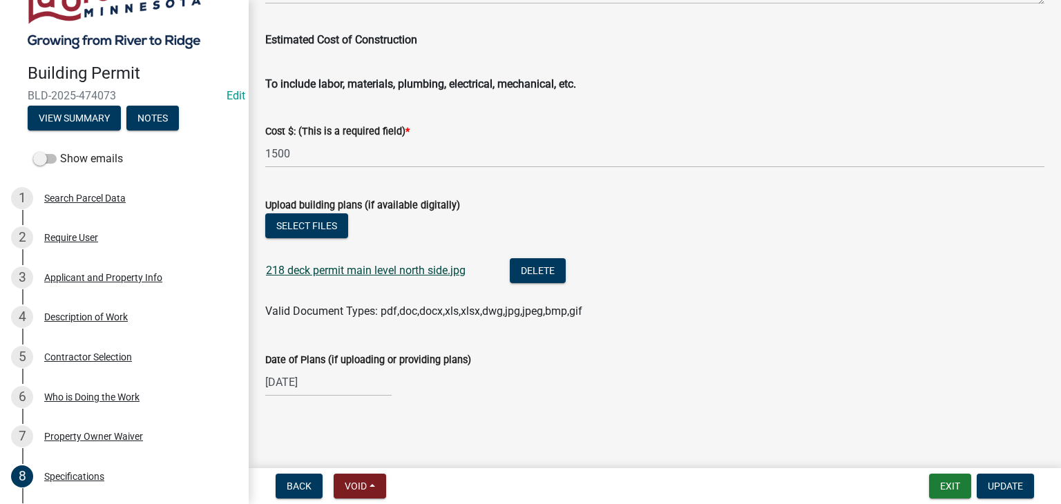
click at [350, 271] on link "218 deck permit main level north side.jpg" at bounding box center [366, 270] width 200 height 13
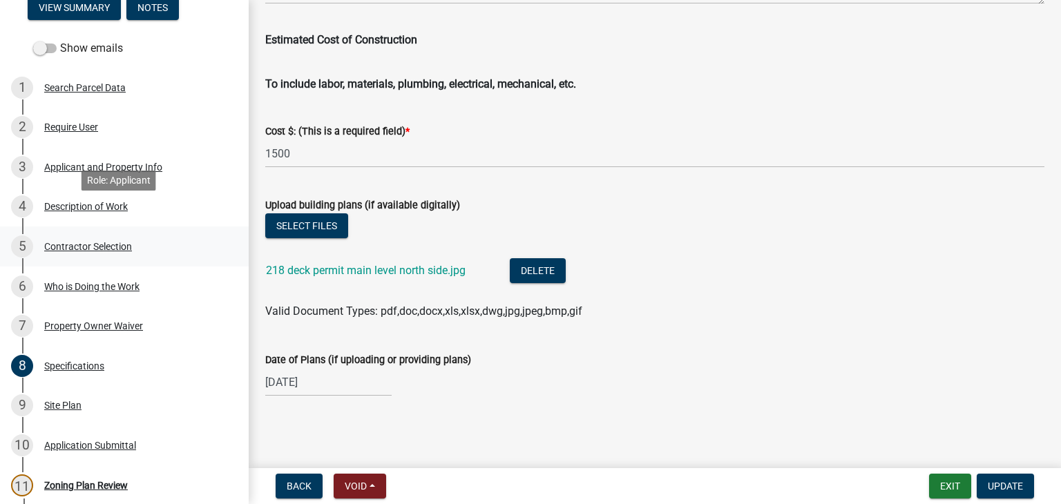
scroll to position [207, 0]
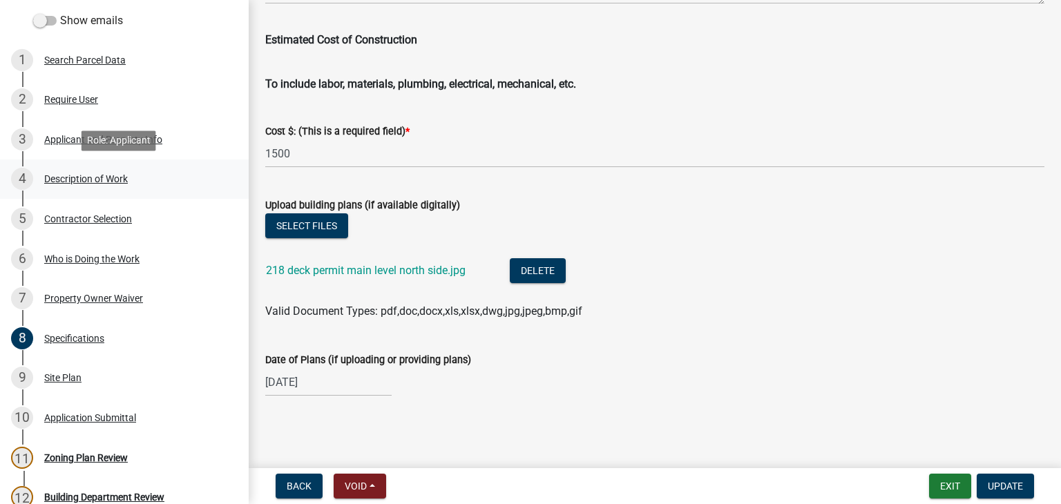
click at [74, 174] on div "Description of Work" at bounding box center [86, 179] width 84 height 10
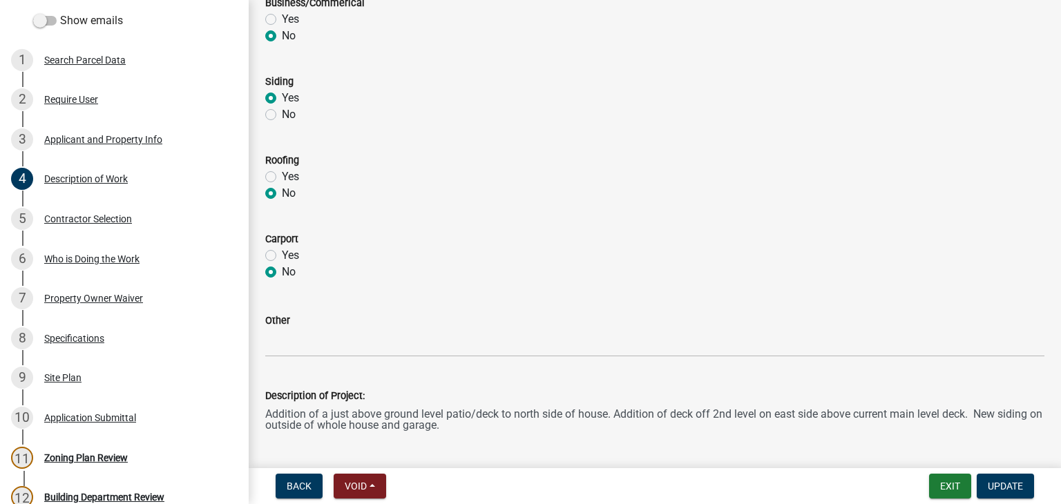
scroll to position [693, 0]
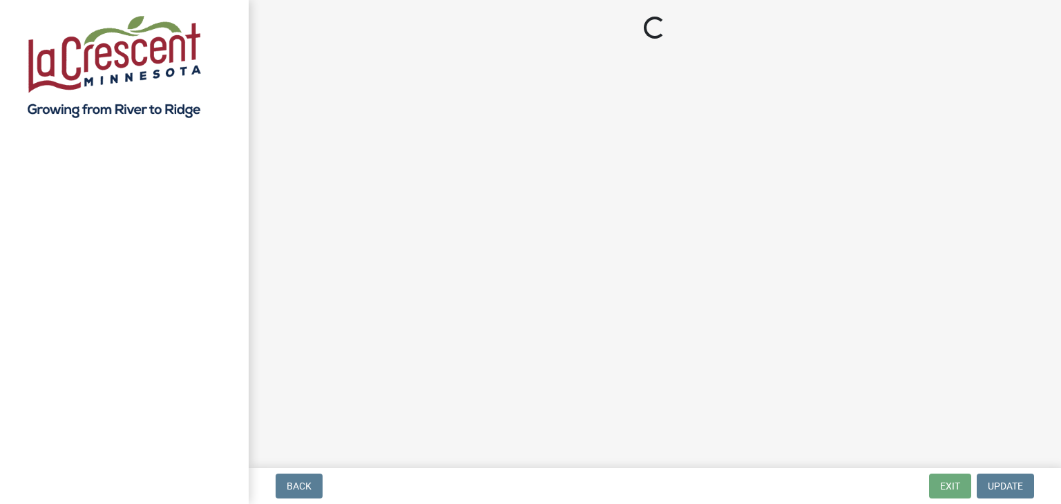
select select "3: 3"
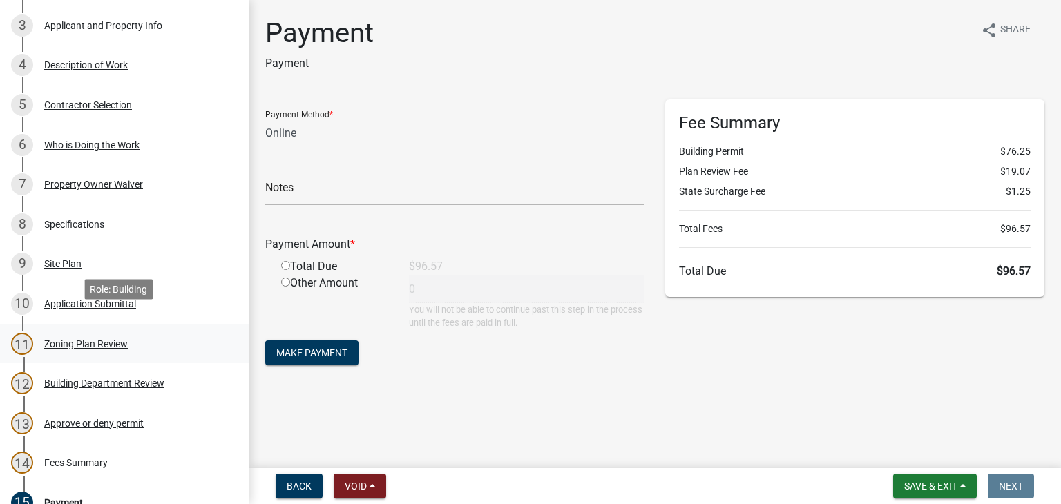
scroll to position [345, 0]
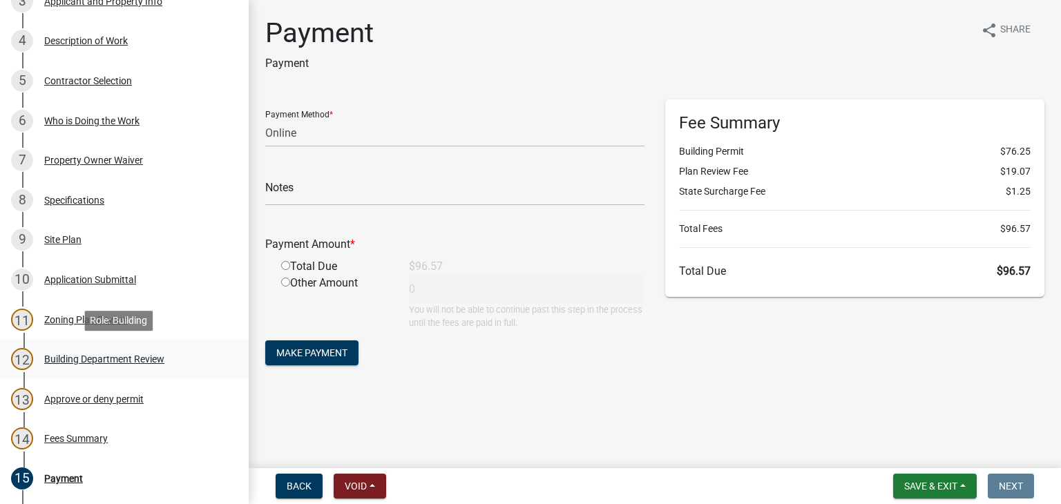
click at [108, 360] on div "Building Department Review" at bounding box center [104, 359] width 120 height 10
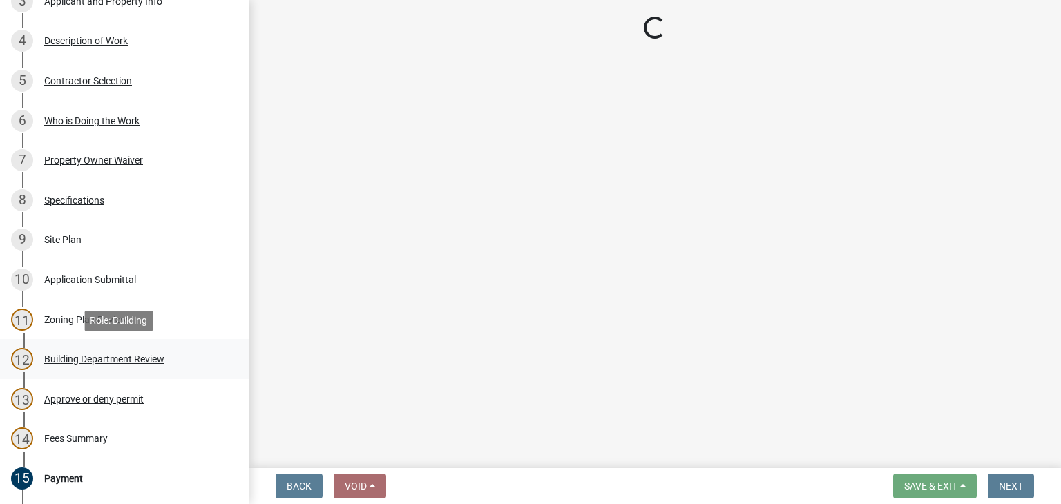
select select "87bb139e-f6c2-4dc9-9ab4-6233e73c59eb"
select select "689549b3-38a5-47de-8a89-287a50612ed0"
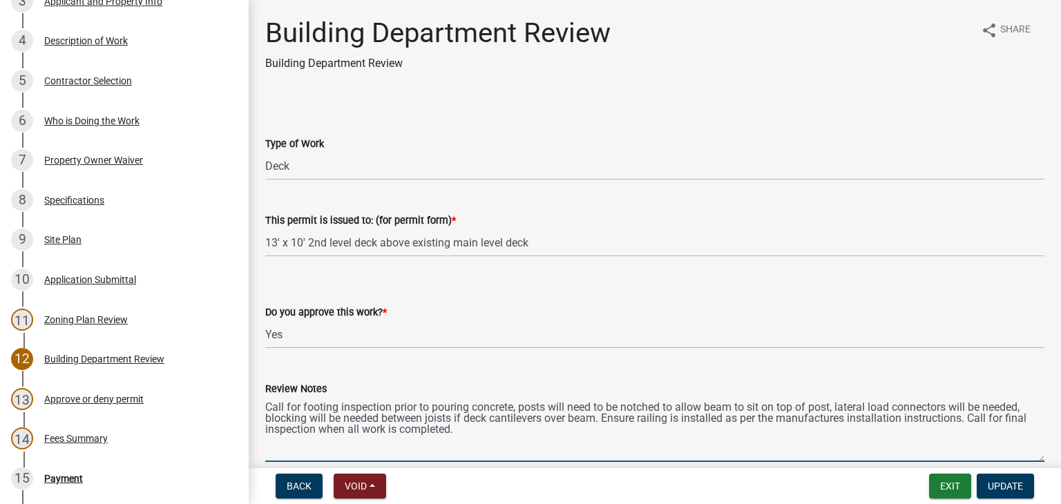
drag, startPoint x: 459, startPoint y: 431, endPoint x: 262, endPoint y: 407, distance: 197.5
click at [262, 407] on div "Review Notes Call for footing inspection prior to pouring concrete, posts will …" at bounding box center [655, 411] width 800 height 101
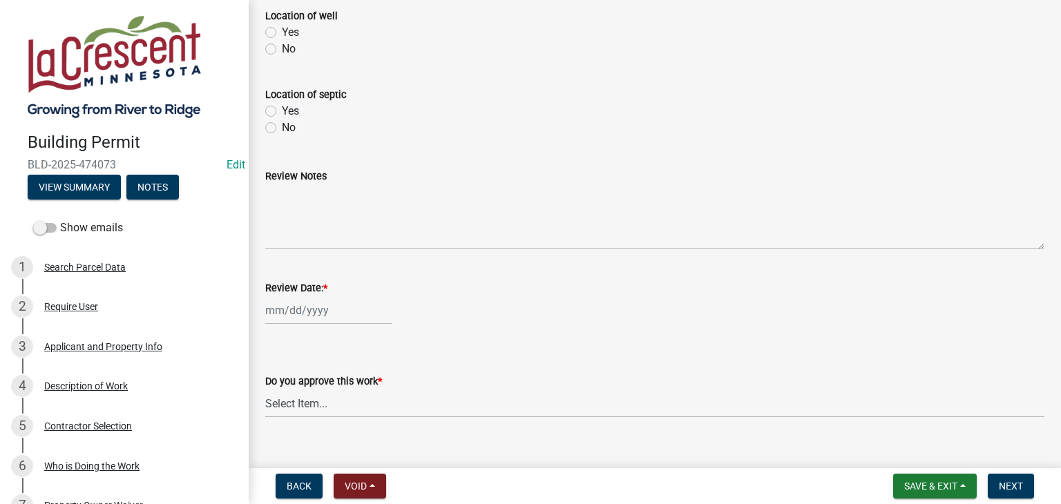
scroll to position [622, 0]
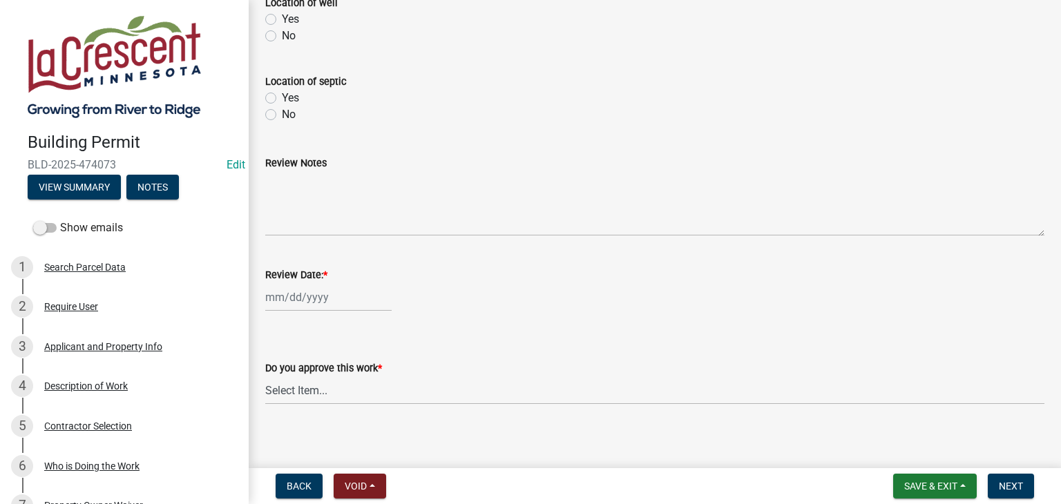
select select "9"
select select "2025"
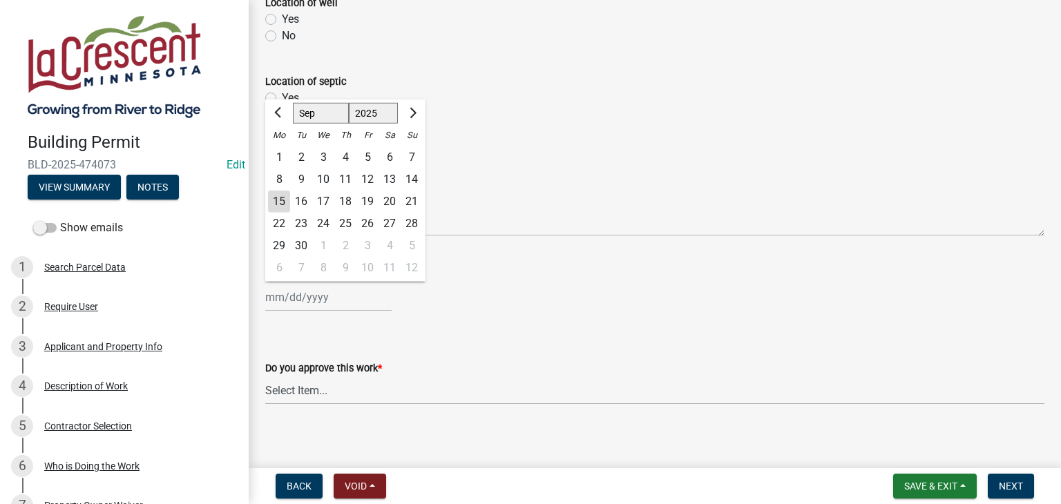
click at [316, 296] on div "[PERSON_NAME] Feb Mar Apr [PERSON_NAME][DATE] Oct Nov [DATE] 1526 1527 1528 152…" at bounding box center [328, 297] width 126 height 28
click at [280, 197] on div "15" at bounding box center [279, 202] width 22 height 22
type input "[DATE]"
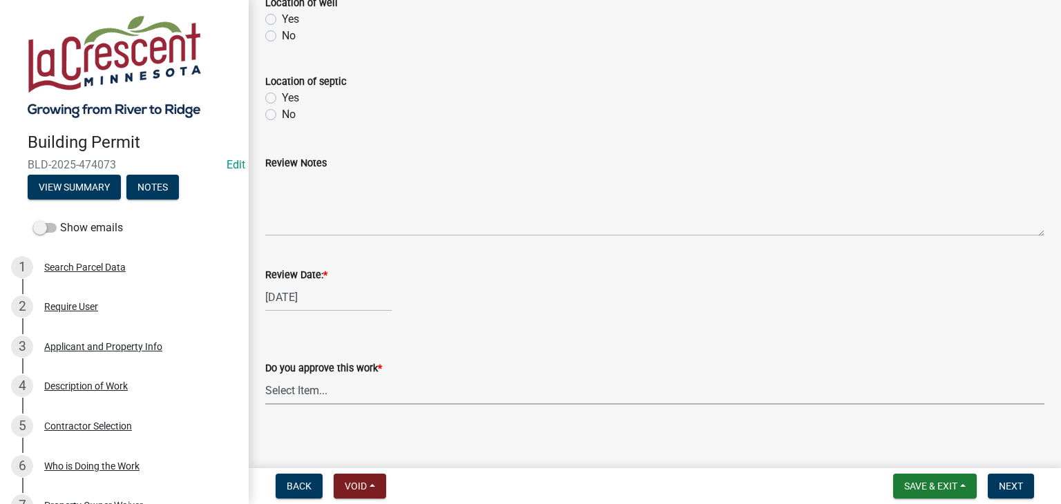
click at [296, 390] on select "Select Item... Yes No" at bounding box center [654, 390] width 779 height 28
click at [265, 376] on select "Select Item... Yes No" at bounding box center [654, 390] width 779 height 28
select select "90a60f2d-528c-4c9a-9c39-f00b3f6598b9"
click at [1015, 481] on span "Next" at bounding box center [1011, 486] width 24 height 11
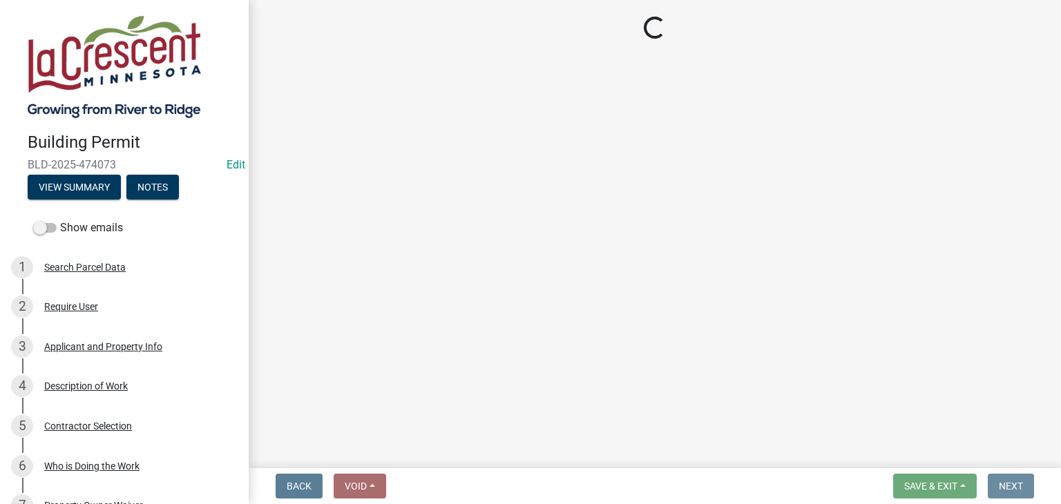
scroll to position [0, 0]
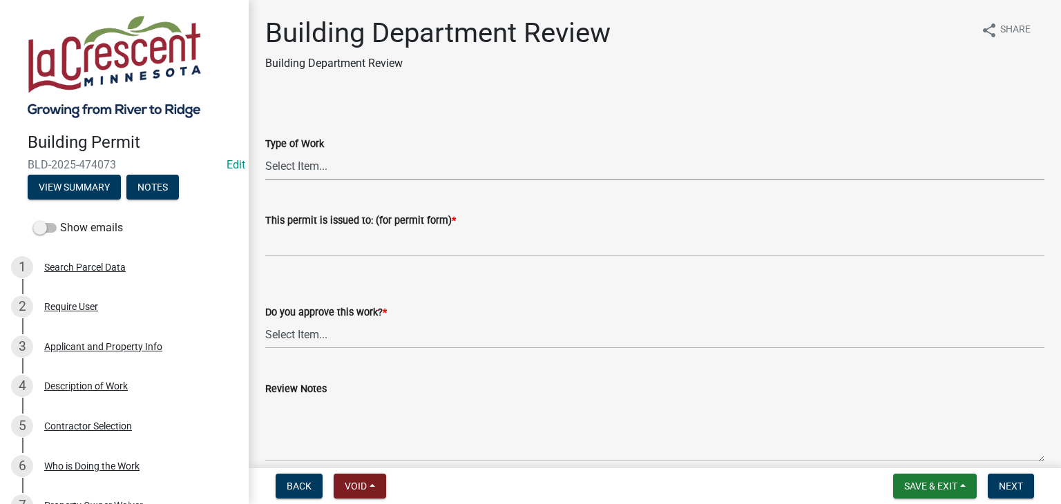
click at [276, 169] on select "Select Item... Roofing Siding Deck Other" at bounding box center [654, 166] width 779 height 28
click at [265, 152] on select "Select Item... Roofing Siding Deck Other" at bounding box center [654, 166] width 779 height 28
select select "87bb139e-f6c2-4dc9-9ab4-6233e73c59eb"
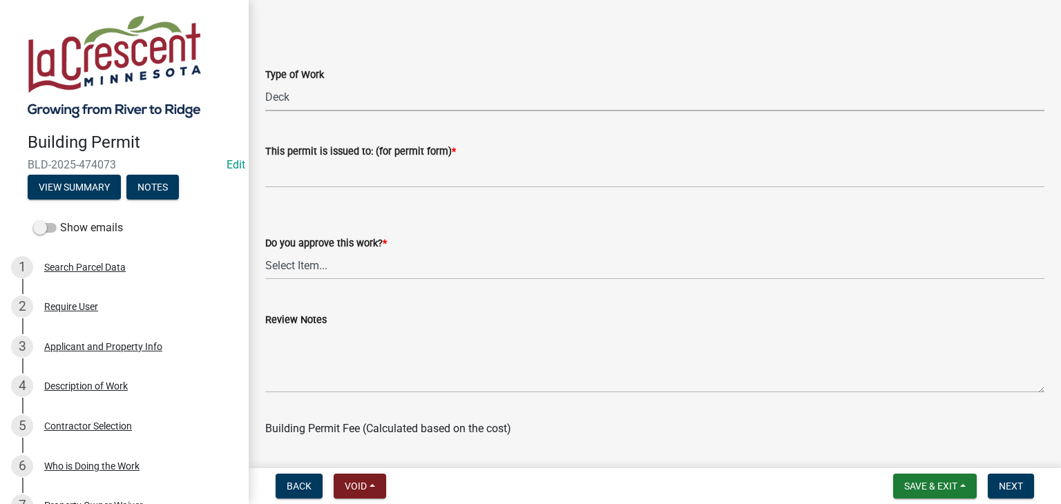
click at [374, 320] on div "Review Notes" at bounding box center [654, 319] width 779 height 17
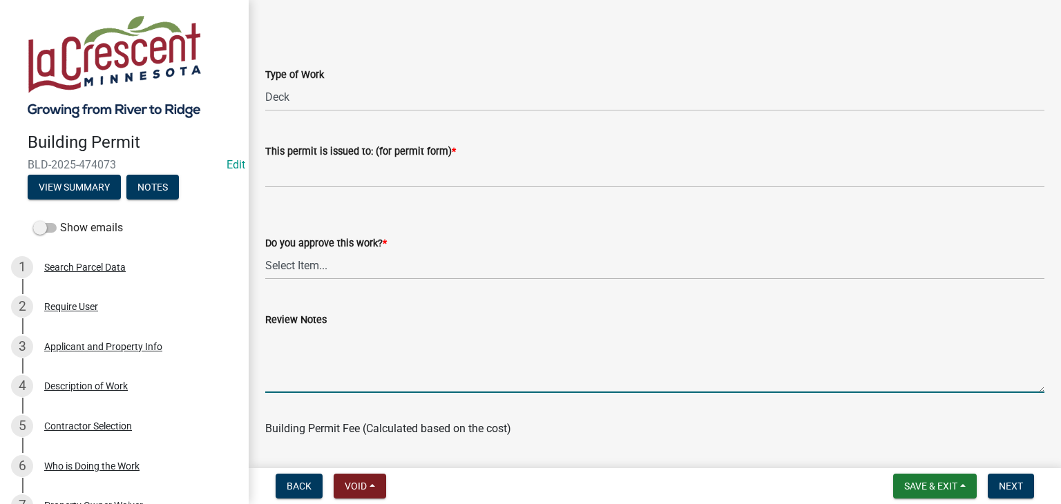
click at [287, 335] on textarea "Review Notes" at bounding box center [654, 360] width 779 height 65
paste textarea "Call for footing inspection prior to pouring concrete, posts will need to be no…"
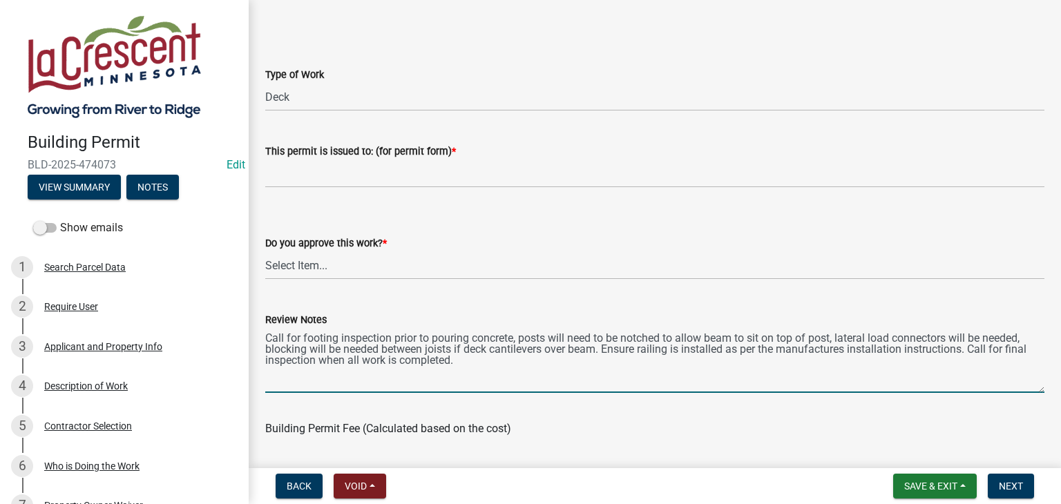
click at [645, 349] on textarea "Call for footing inspection prior to pouring concrete, posts will need to be no…" at bounding box center [654, 360] width 779 height 65
click at [935, 349] on textarea "Call for footing inspection prior to pouring concrete, posts will need to be no…" at bounding box center [654, 360] width 779 height 65
click at [605, 349] on textarea "Call for footing inspection prior to pouring concrete, posts will need to be no…" at bounding box center [654, 360] width 779 height 65
click at [392, 360] on textarea "Call for footing inspection prior to pouring concrete, posts will need to be no…" at bounding box center [654, 360] width 779 height 65
click at [803, 360] on textarea "Call for footing inspection prior to pouring concrete, posts will need to be no…" at bounding box center [654, 360] width 779 height 65
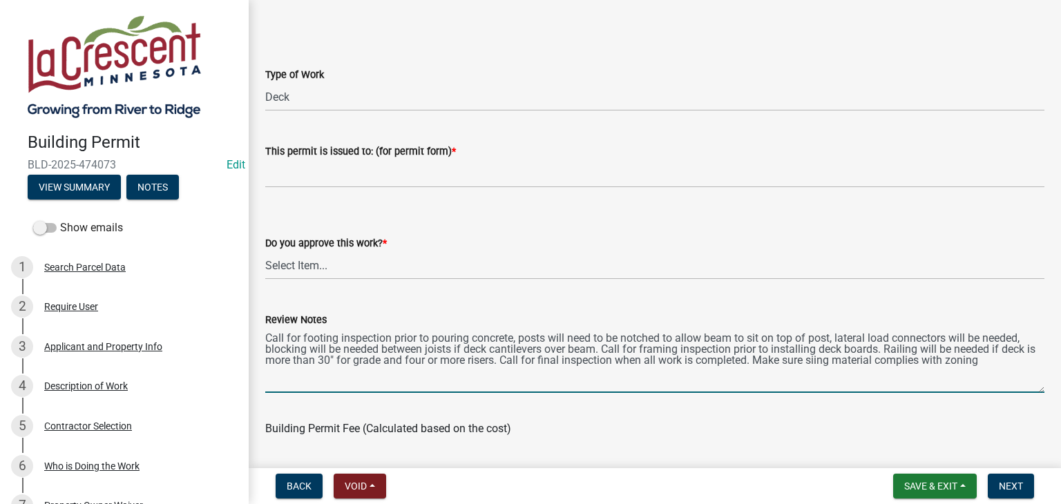
click at [829, 365] on textarea "Call for footing inspection prior to pouring concrete, posts will need to be no…" at bounding box center [654, 360] width 779 height 65
click at [1006, 361] on textarea "Call for footing inspection prior to pouring concrete, posts will need to be no…" at bounding box center [654, 360] width 779 height 65
click at [1012, 365] on textarea "Call for footing inspection prior to pouring concrete, posts will need to be no…" at bounding box center [654, 360] width 779 height 65
click at [494, 374] on textarea "Call for footing inspection prior to pouring concrete, posts will need to be no…" at bounding box center [654, 360] width 779 height 65
click at [339, 369] on textarea "Call for footing inspection prior to pouring concrete, posts will need to be no…" at bounding box center [654, 360] width 779 height 65
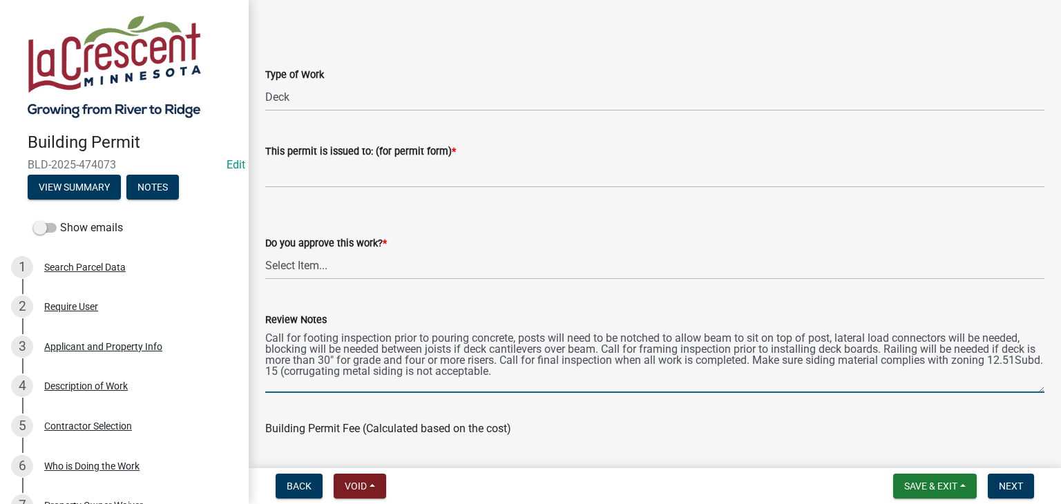
click at [547, 372] on textarea "Call for footing inspection prior to pouring concrete, posts will need to be no…" at bounding box center [654, 360] width 779 height 65
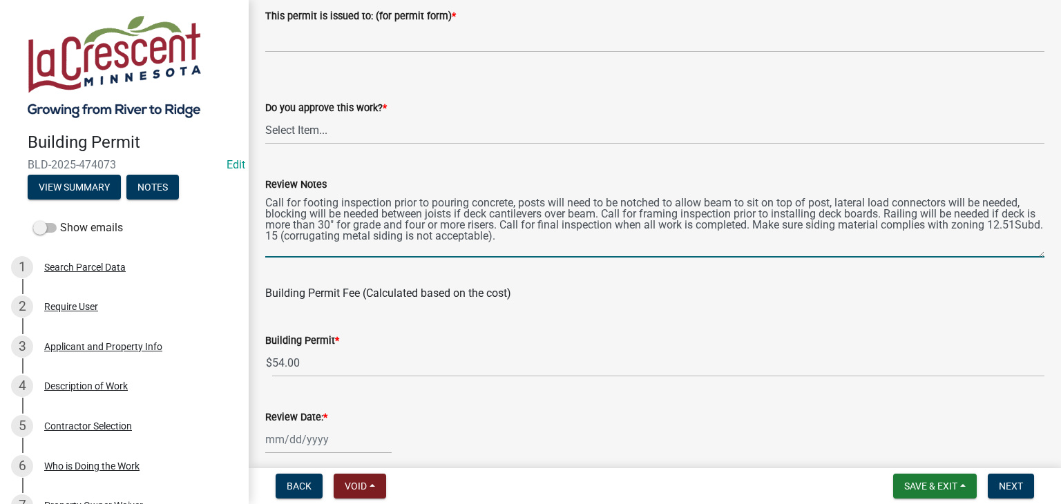
scroll to position [207, 0]
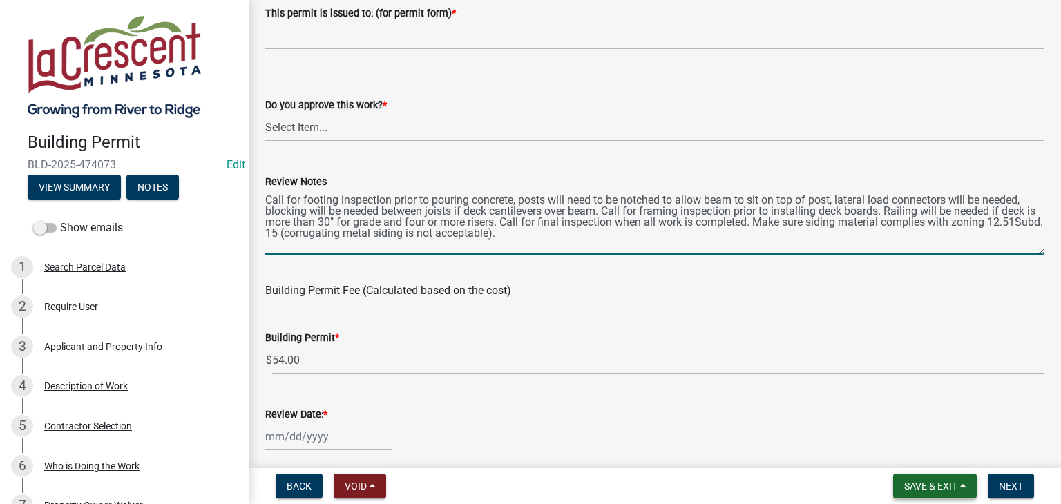
type textarea "Call for footing inspection prior to pouring concrete, posts will need to be no…"
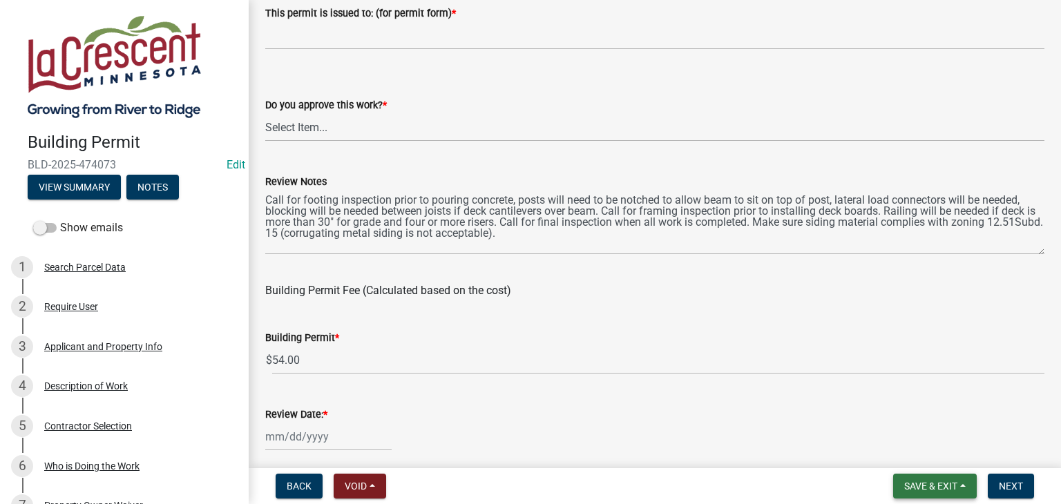
click at [963, 483] on button "Save & Exit" at bounding box center [935, 486] width 84 height 25
click at [914, 412] on button "Save" at bounding box center [921, 417] width 110 height 33
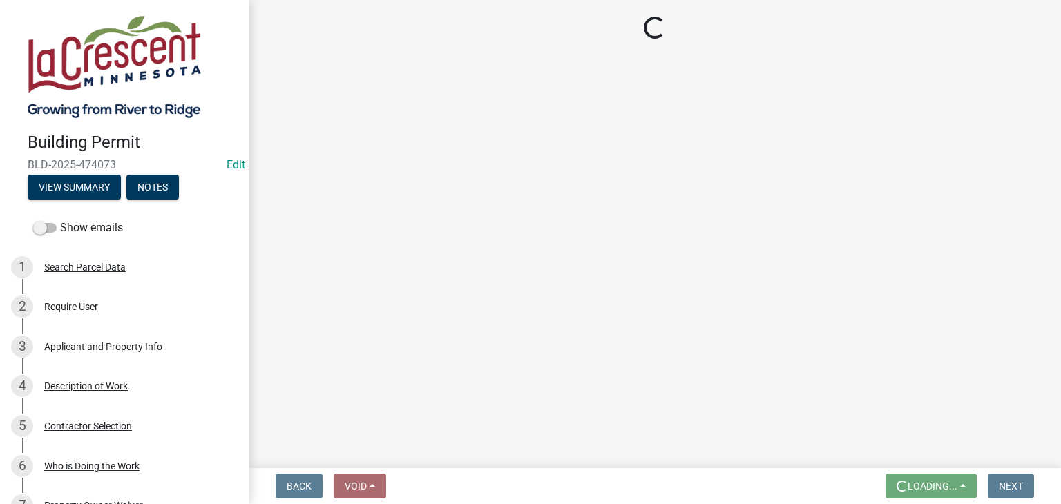
scroll to position [0, 0]
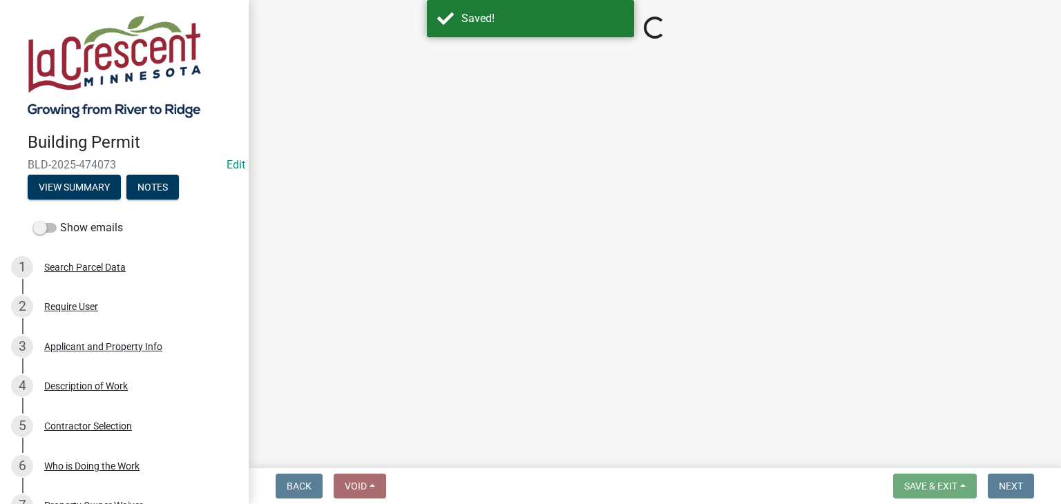
select select "87bb139e-f6c2-4dc9-9ab4-6233e73c59eb"
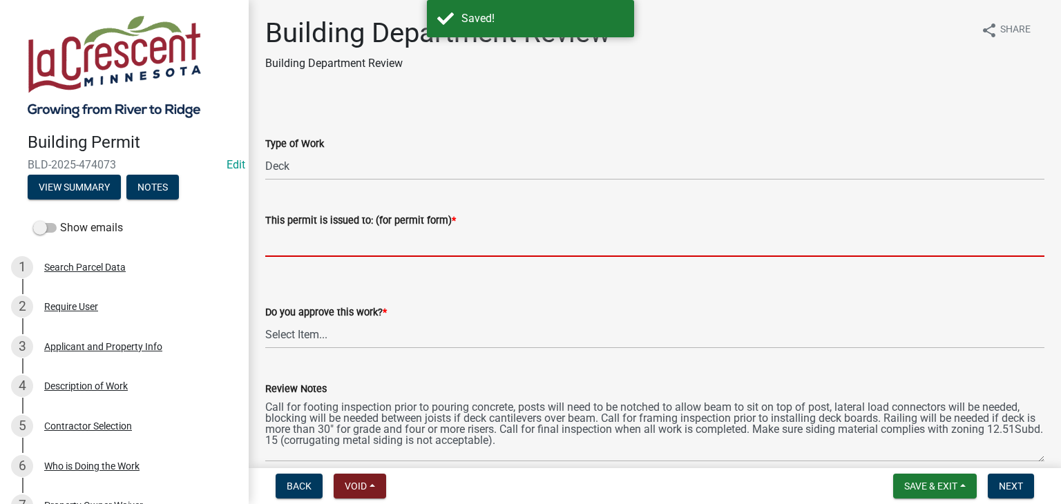
click at [316, 248] on input "This permit is issued to: (for permit form) *" at bounding box center [654, 243] width 779 height 28
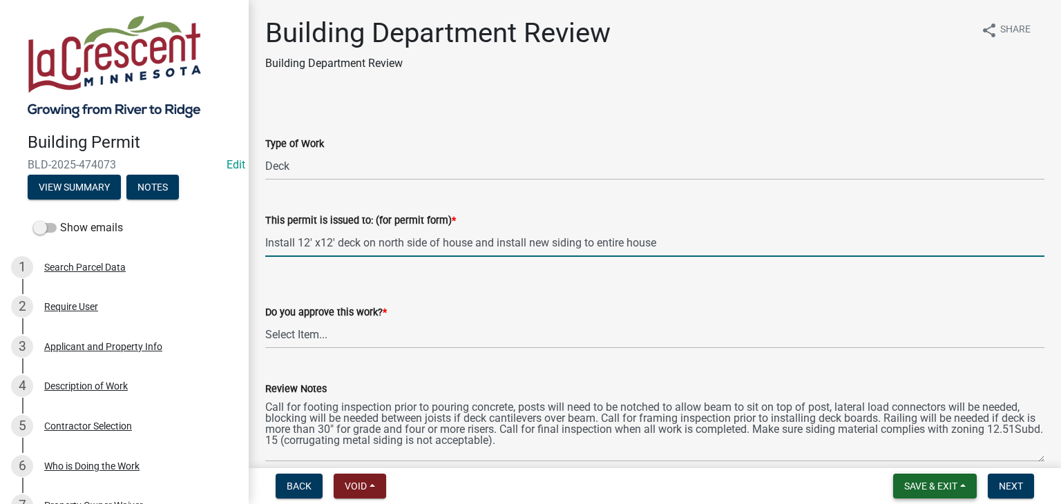
type input "Install 12' x12' deck on north side of house and install new siding to entire h…"
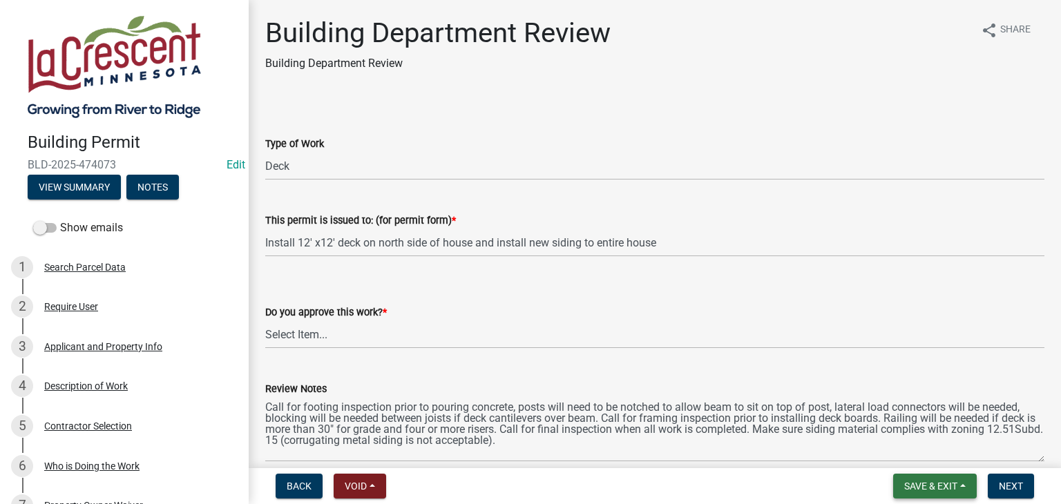
click at [964, 488] on button "Save & Exit" at bounding box center [935, 486] width 84 height 25
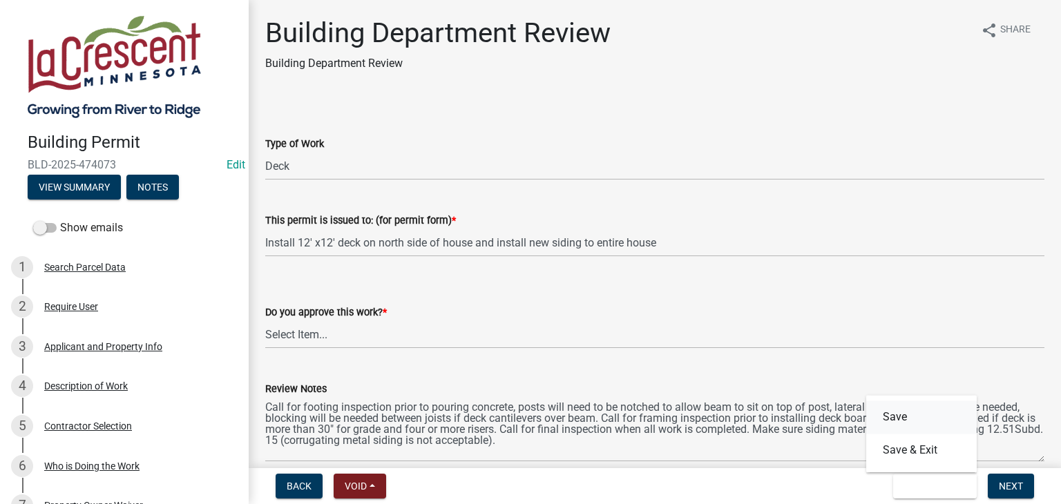
click at [908, 421] on button "Save" at bounding box center [921, 417] width 110 height 33
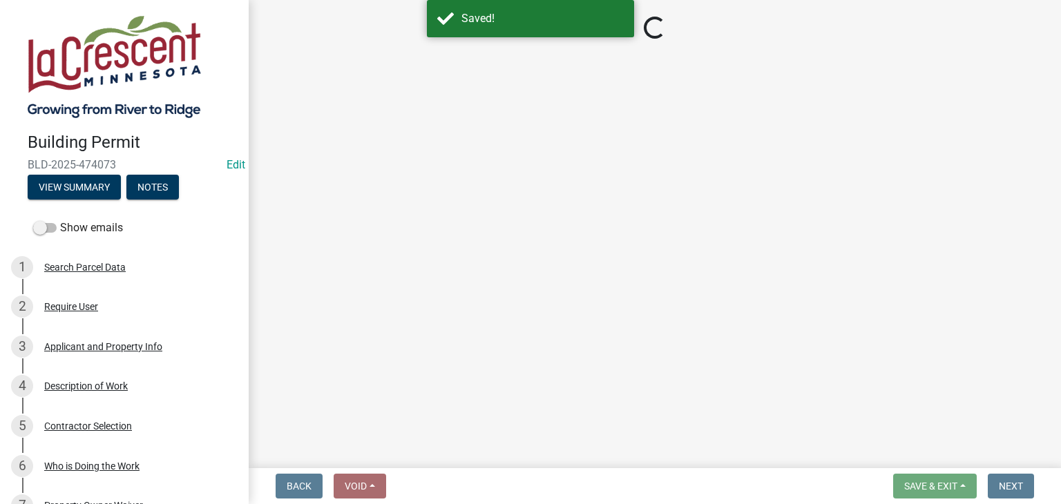
select select "87bb139e-f6c2-4dc9-9ab4-6233e73c59eb"
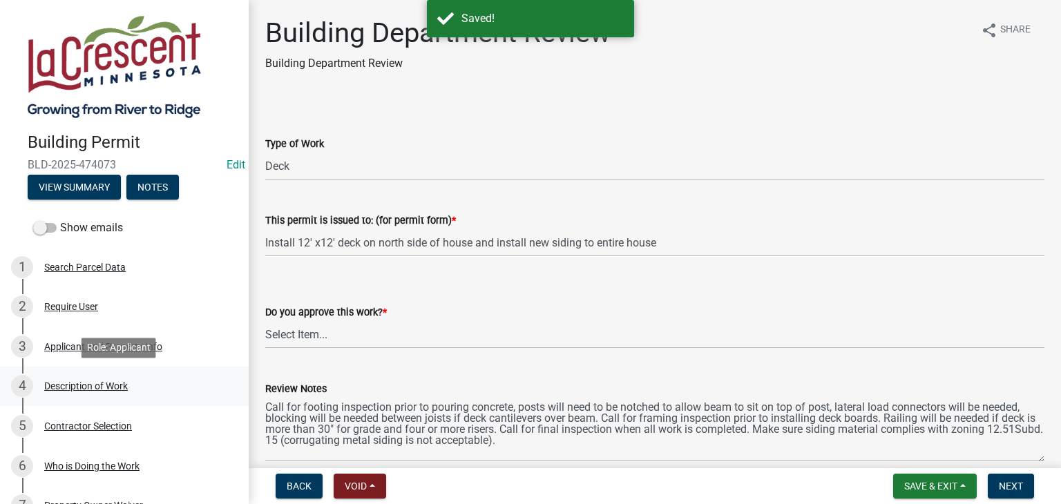
click at [84, 389] on div "Description of Work" at bounding box center [86, 386] width 84 height 10
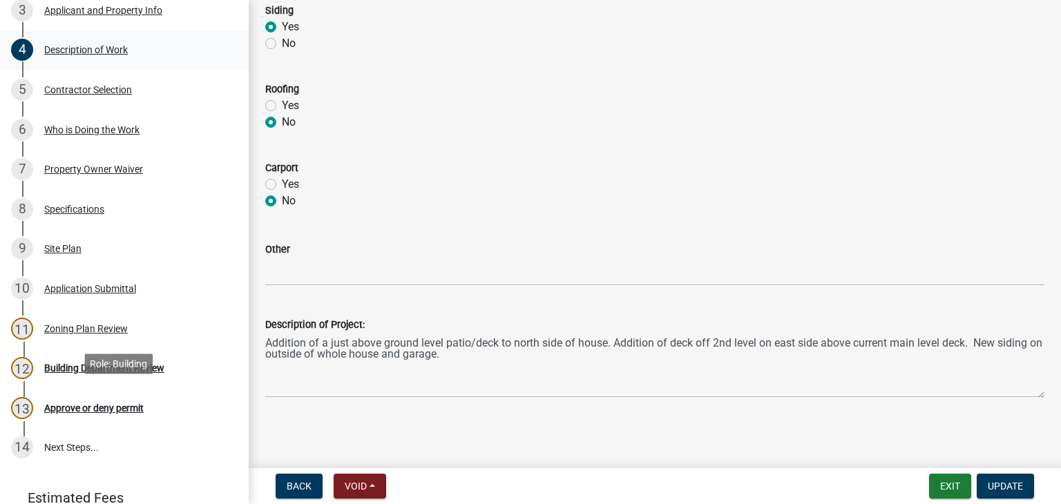
scroll to position [345, 0]
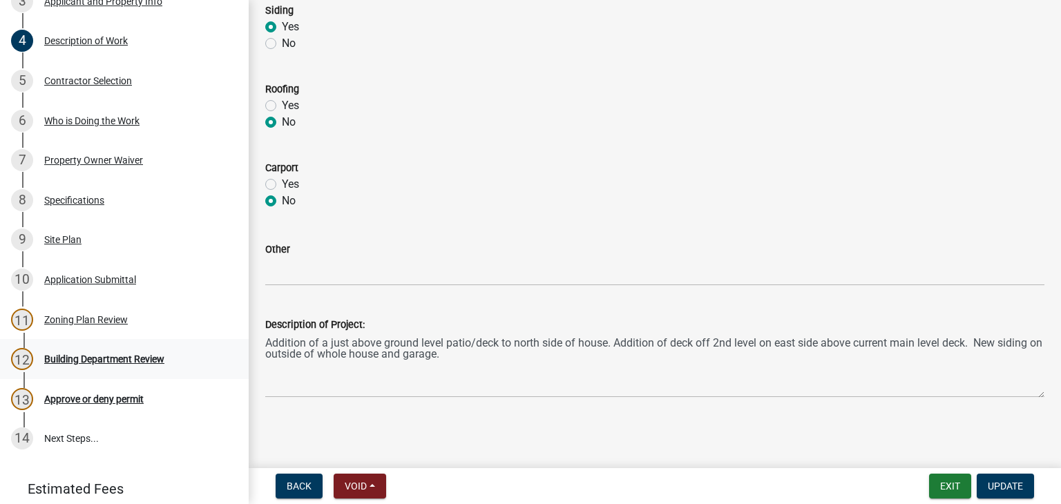
click at [117, 356] on div "Building Department Review" at bounding box center [104, 359] width 120 height 10
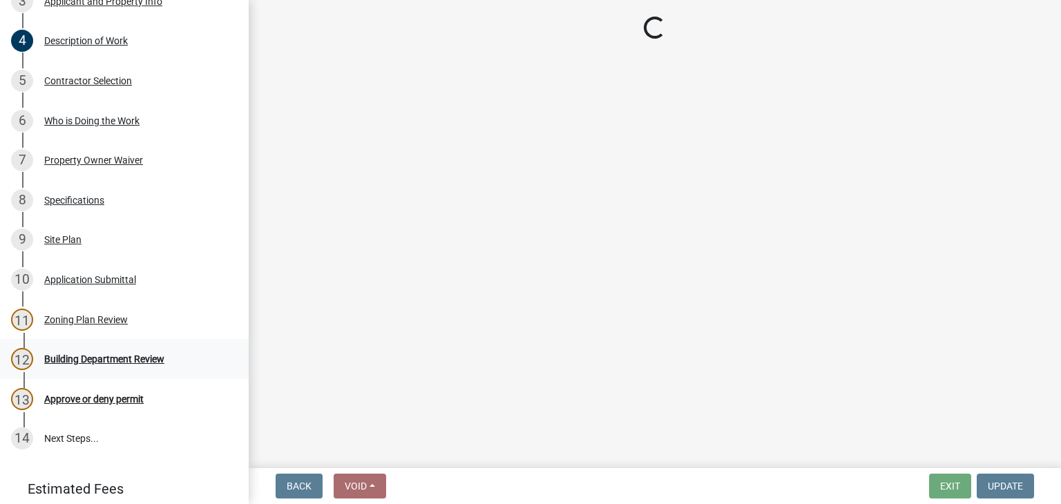
select select "87bb139e-f6c2-4dc9-9ab4-6233e73c59eb"
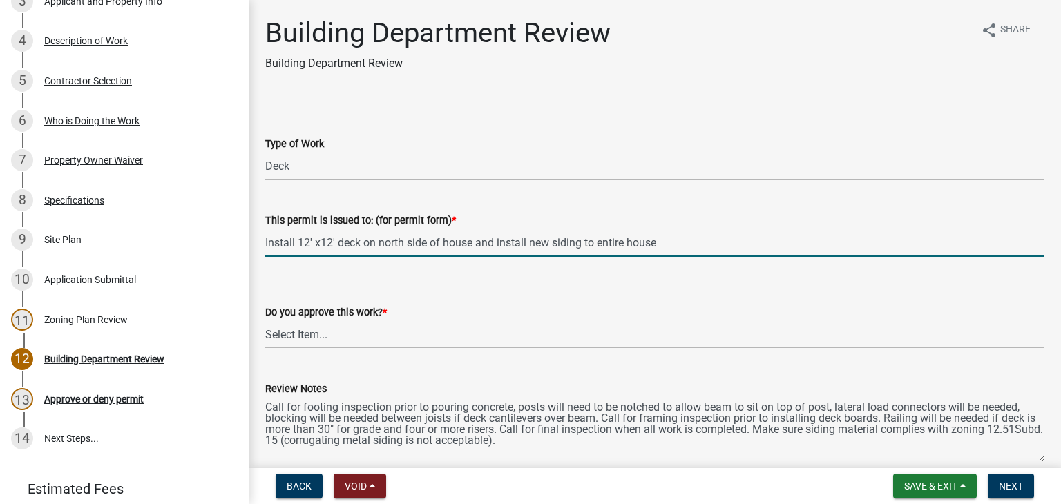
click at [657, 242] on input "Install 12' x12' deck on north side of house and install new siding to entire h…" at bounding box center [654, 243] width 779 height 28
type input "Install 12' x12' deck on north side of house and install new siding to entire h…"
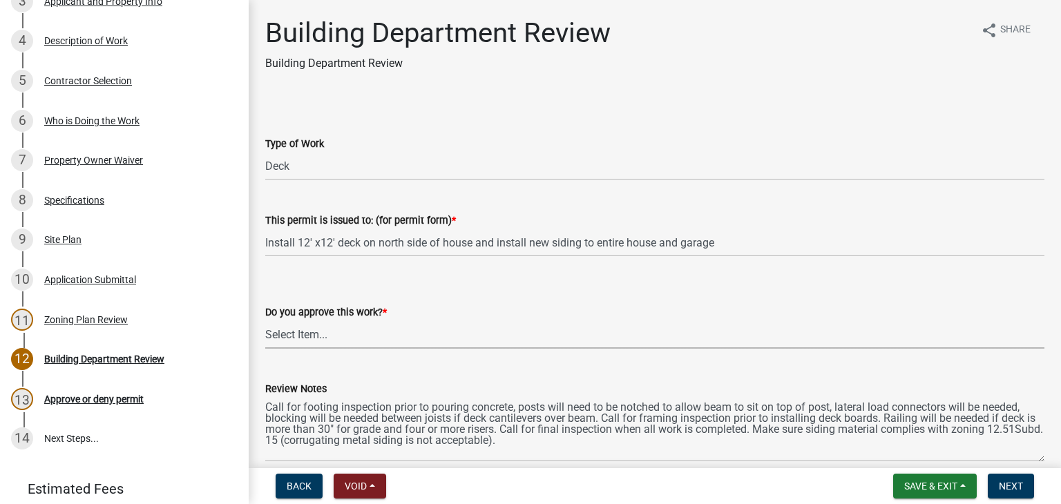
click at [348, 332] on select "Select Item... Yes No" at bounding box center [654, 334] width 779 height 28
click at [265, 320] on select "Select Item... Yes No" at bounding box center [654, 334] width 779 height 28
select select "689549b3-38a5-47de-8a89-287a50612ed0"
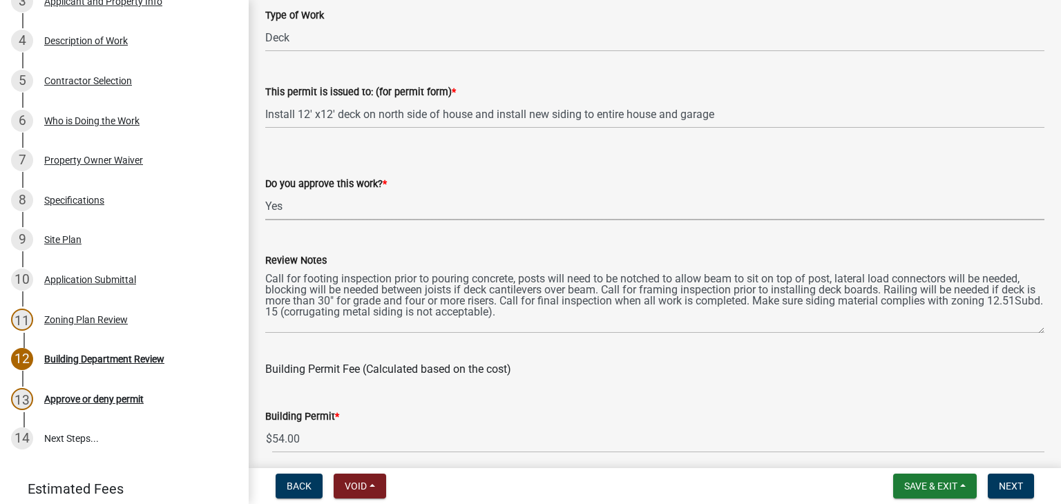
scroll to position [207, 0]
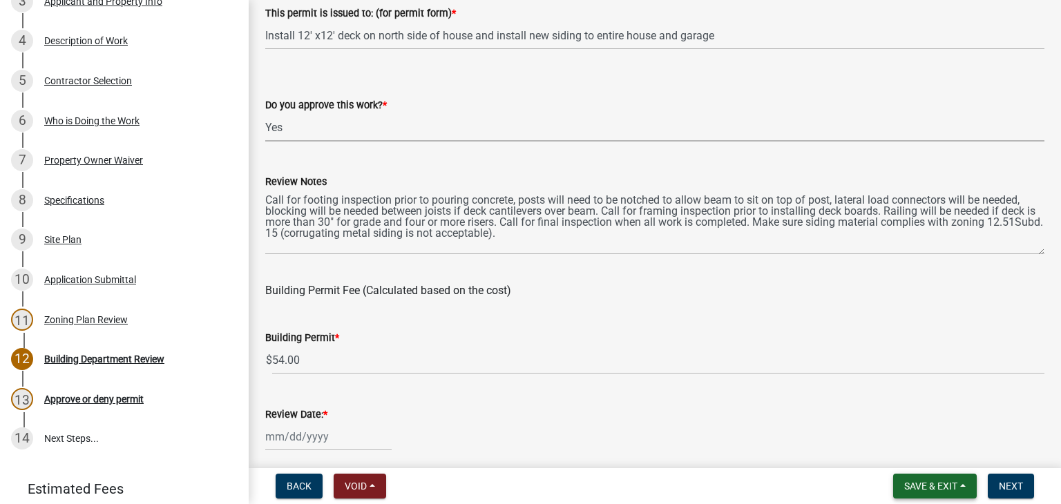
click at [965, 480] on button "Save & Exit" at bounding box center [935, 486] width 84 height 25
click at [907, 425] on button "Save" at bounding box center [921, 417] width 110 height 33
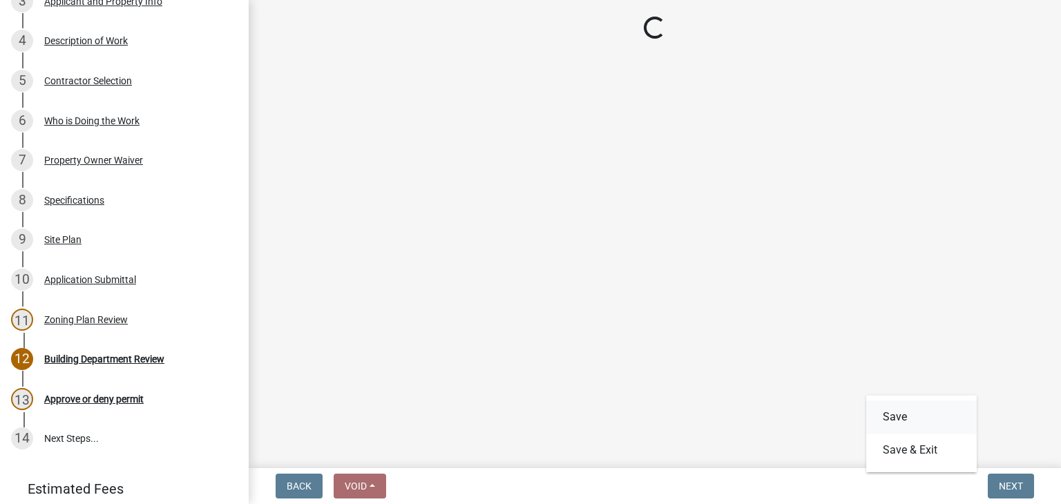
scroll to position [0, 0]
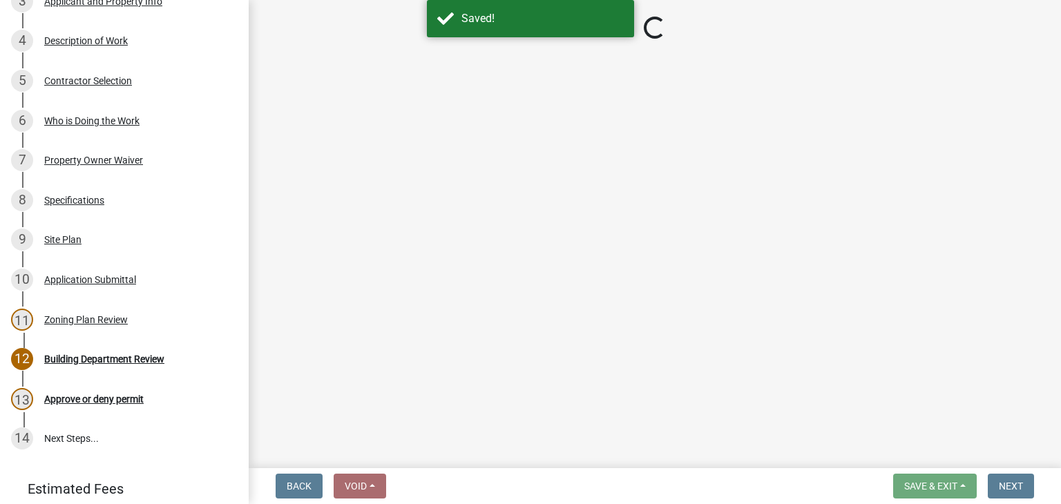
select select "87bb139e-f6c2-4dc9-9ab4-6233e73c59eb"
select select "689549b3-38a5-47de-8a89-287a50612ed0"
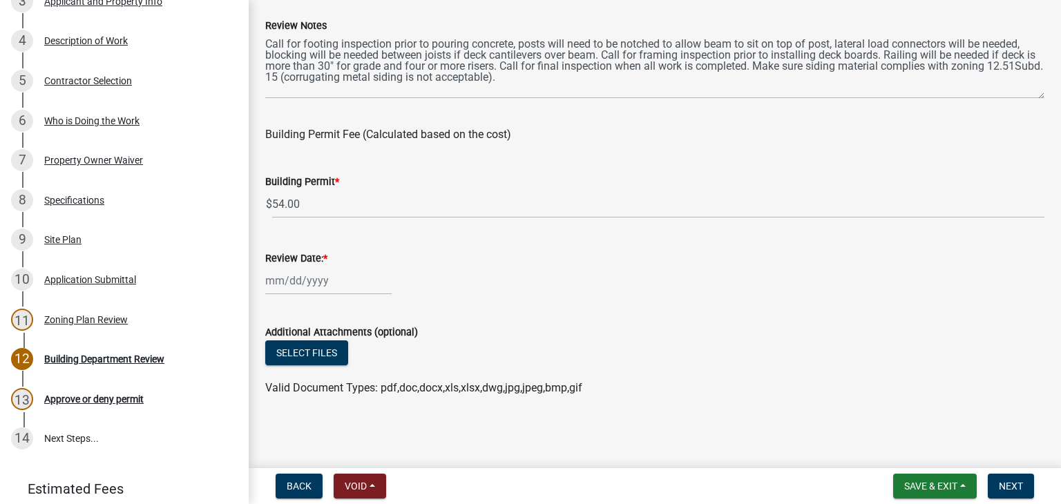
scroll to position [225, 0]
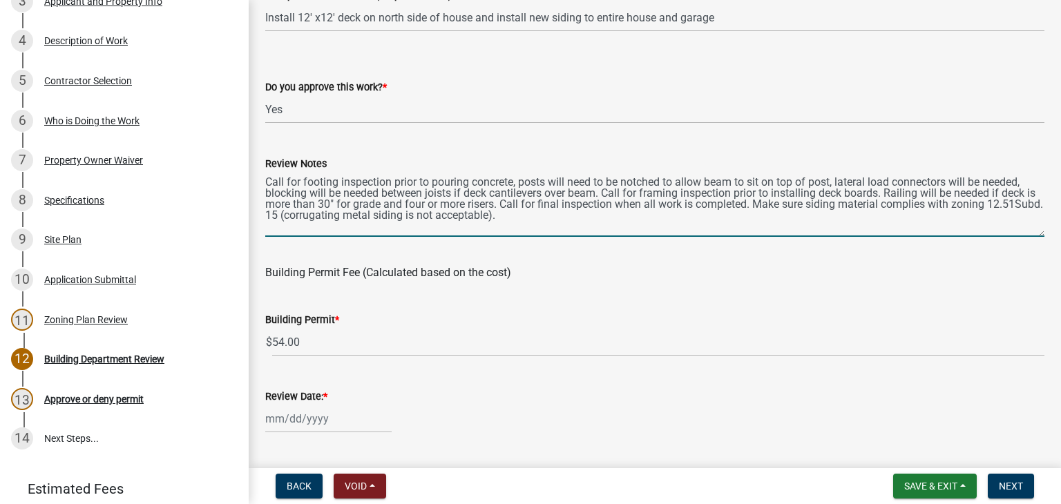
click at [586, 218] on textarea "Call for footing inspection prior to pouring concrete, posts will need to be no…" at bounding box center [654, 204] width 779 height 65
click at [595, 227] on textarea "Call for footing inspection prior to pouring concrete, posts will need to be no…" at bounding box center [654, 204] width 779 height 65
type textarea "Call for footing inspection prior to pouring concrete, posts will need to be no…"
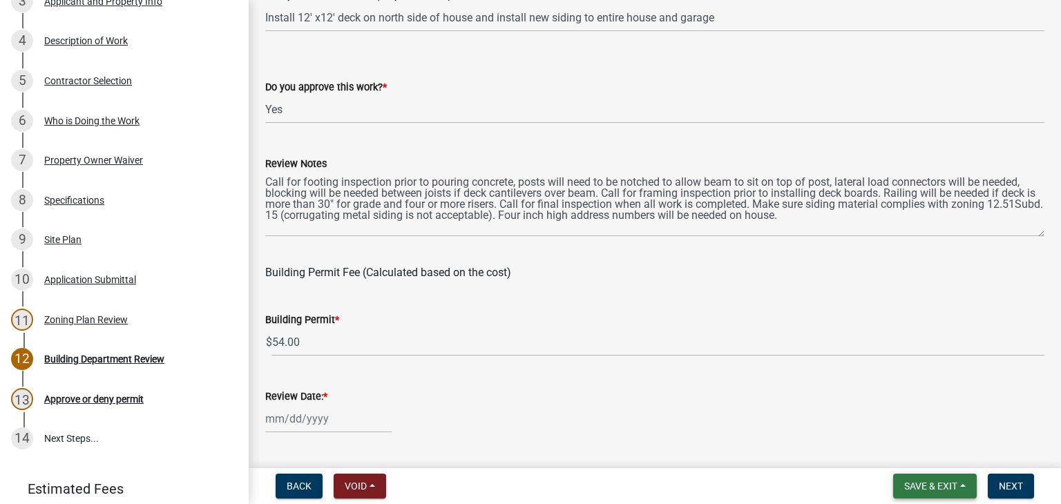
click at [959, 484] on button "Save & Exit" at bounding box center [935, 486] width 84 height 25
click at [906, 409] on button "Save" at bounding box center [921, 417] width 110 height 33
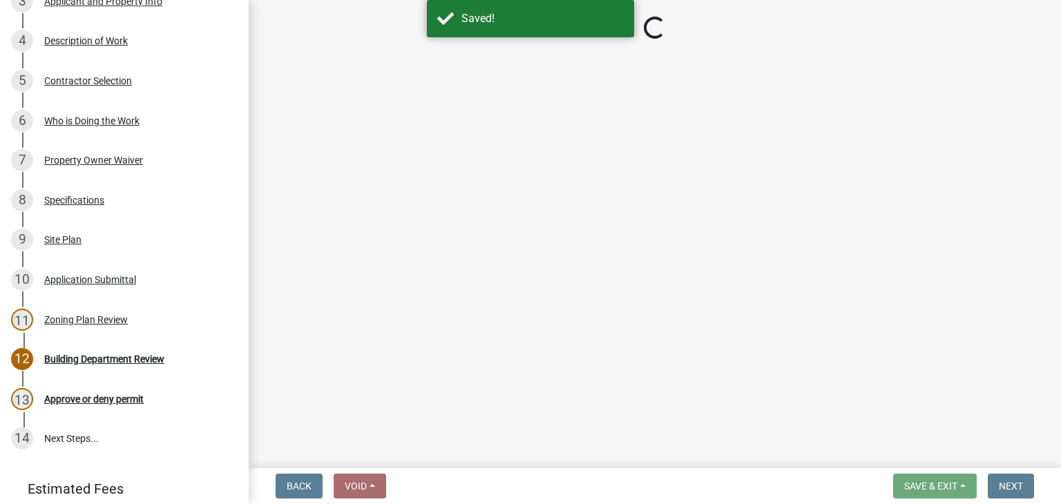
select select "87bb139e-f6c2-4dc9-9ab4-6233e73c59eb"
select select "689549b3-38a5-47de-8a89-287a50612ed0"
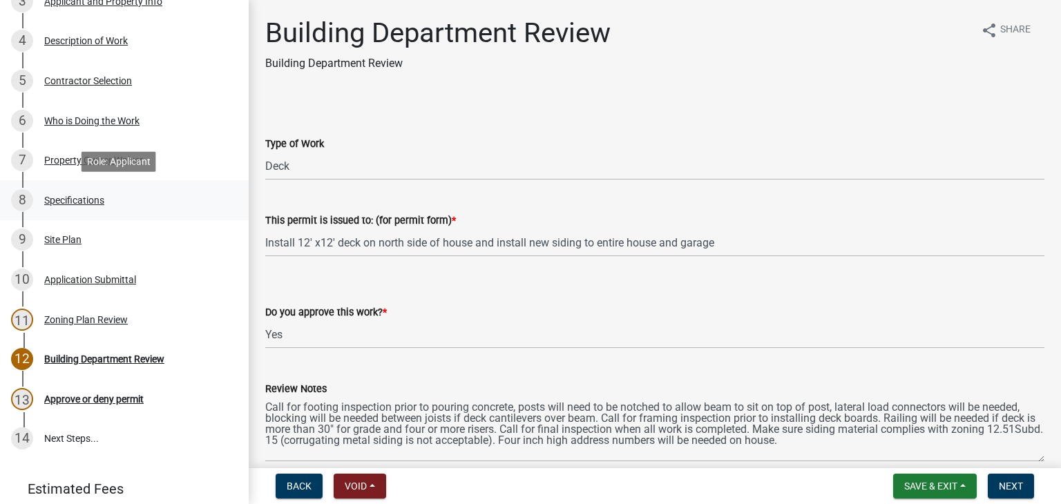
click at [66, 202] on div "Specifications" at bounding box center [74, 200] width 60 height 10
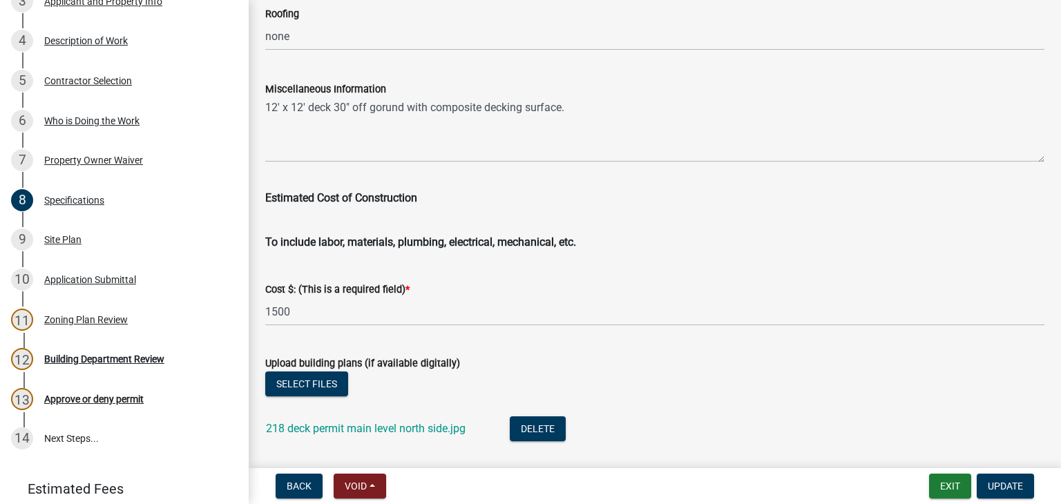
scroll to position [2348, 0]
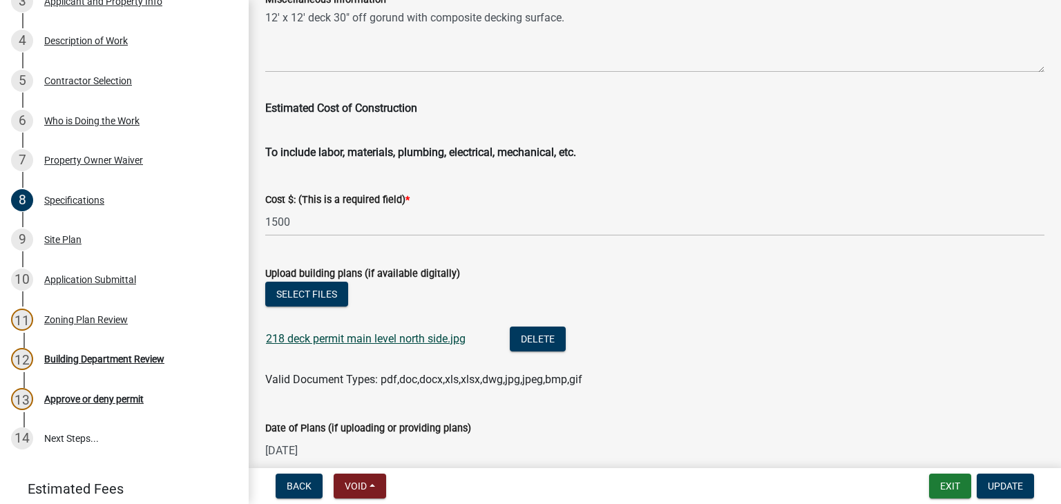
click at [352, 339] on link "218 deck permit main level north side.jpg" at bounding box center [366, 338] width 200 height 13
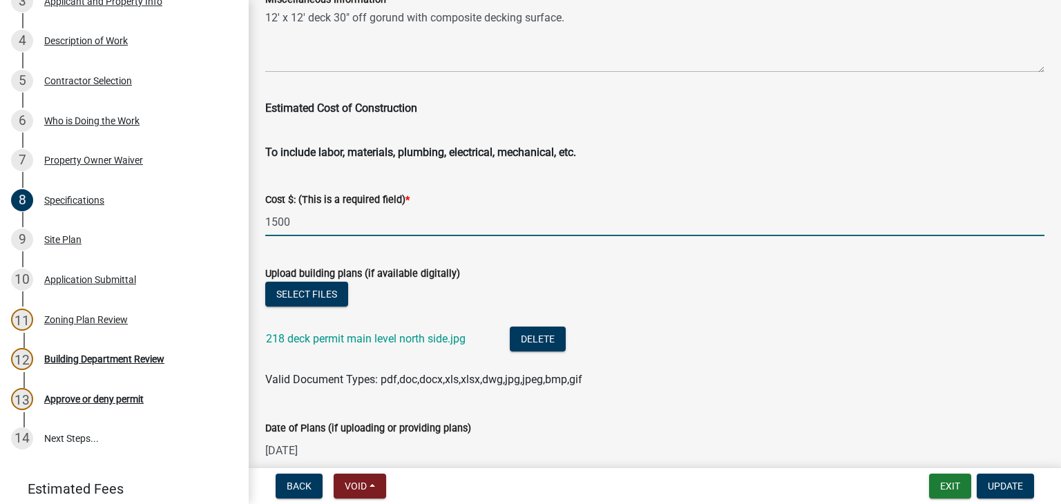
click at [280, 218] on input "1500" at bounding box center [654, 222] width 779 height 28
type input "1800"
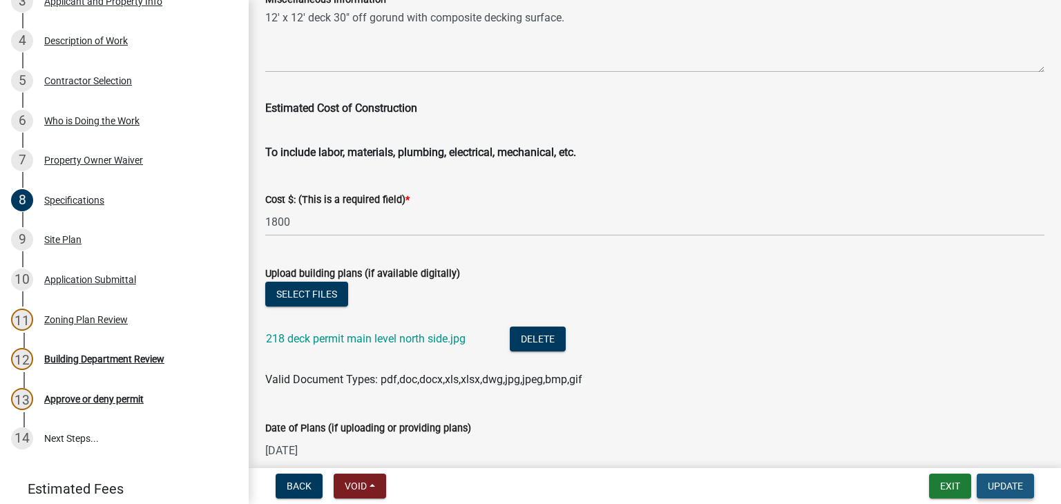
click at [1013, 489] on span "Update" at bounding box center [1005, 486] width 35 height 11
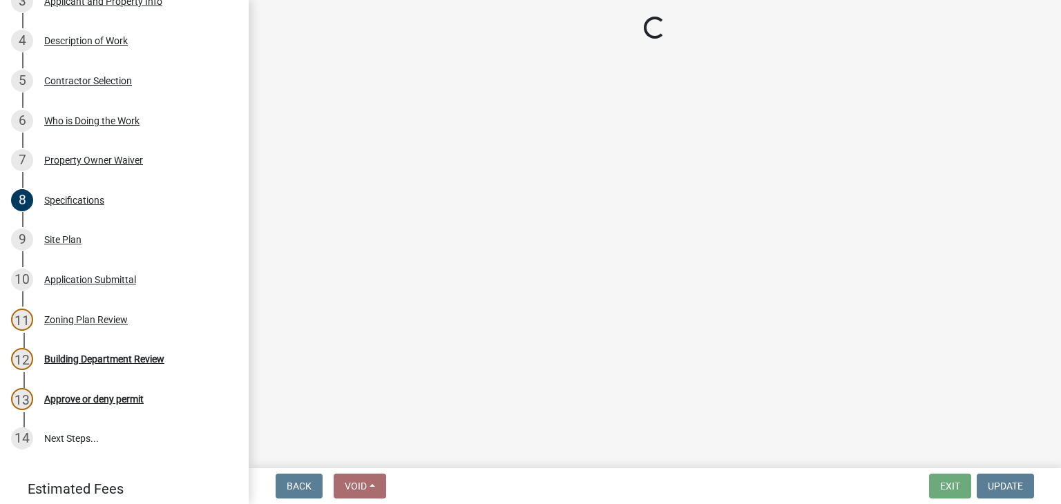
select select "87bb139e-f6c2-4dc9-9ab4-6233e73c59eb"
select select "689549b3-38a5-47de-8a89-287a50612ed0"
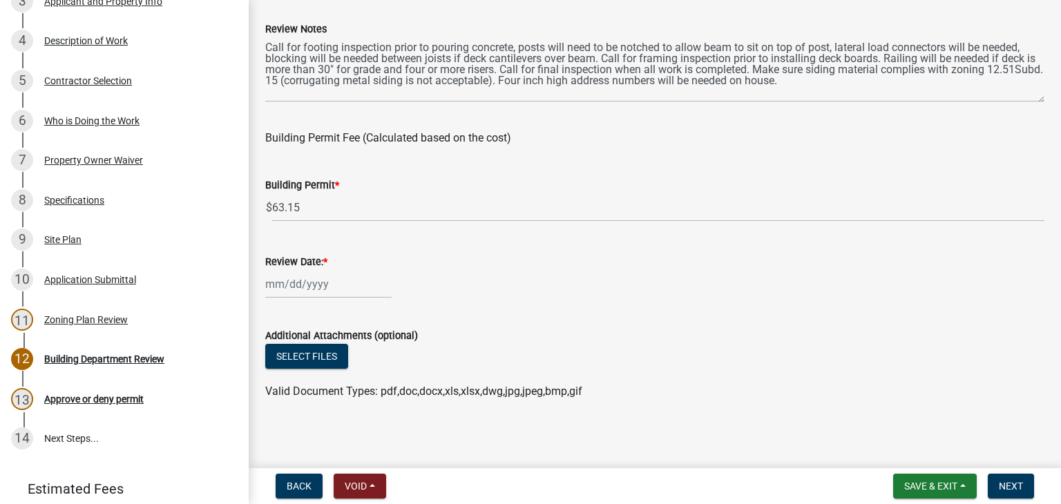
scroll to position [363, 0]
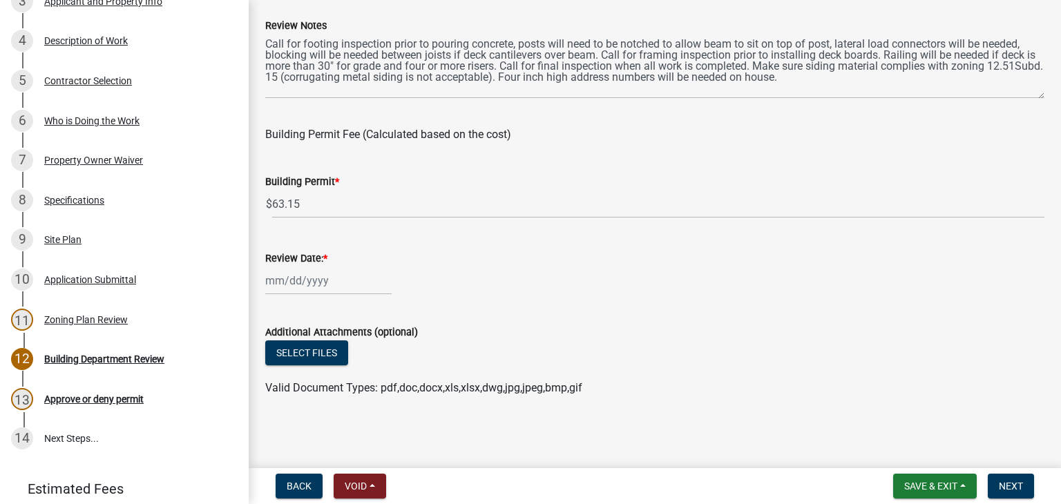
select select "9"
select select "2025"
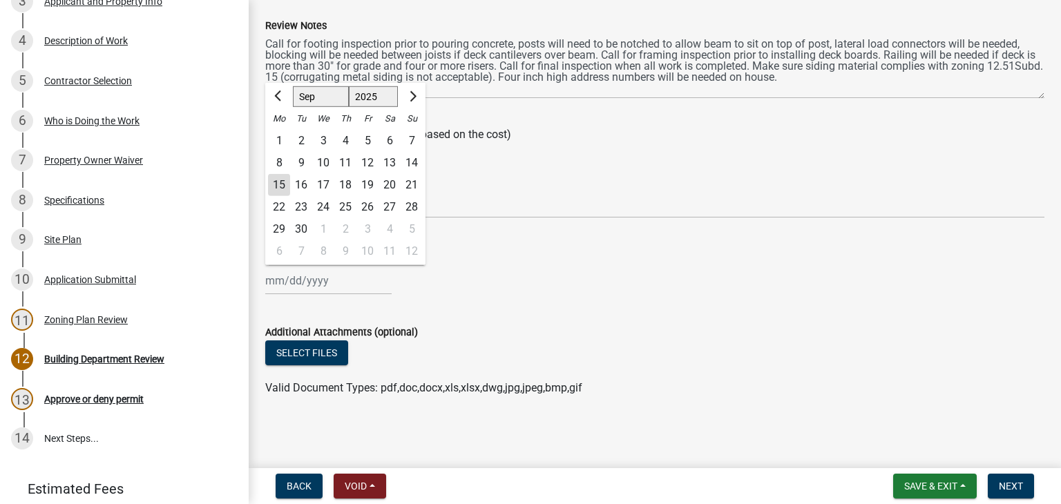
click at [333, 278] on div "[PERSON_NAME] Feb Mar Apr [PERSON_NAME][DATE] Oct Nov [DATE] 1526 1527 1528 152…" at bounding box center [328, 281] width 126 height 28
click at [279, 186] on div "15" at bounding box center [279, 185] width 22 height 22
type input "[DATE]"
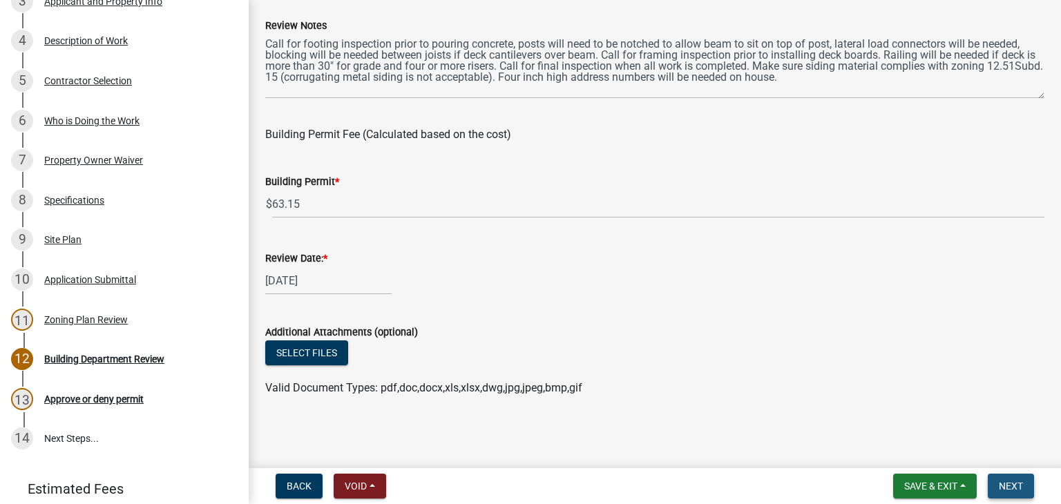
click at [1006, 483] on span "Next" at bounding box center [1011, 486] width 24 height 11
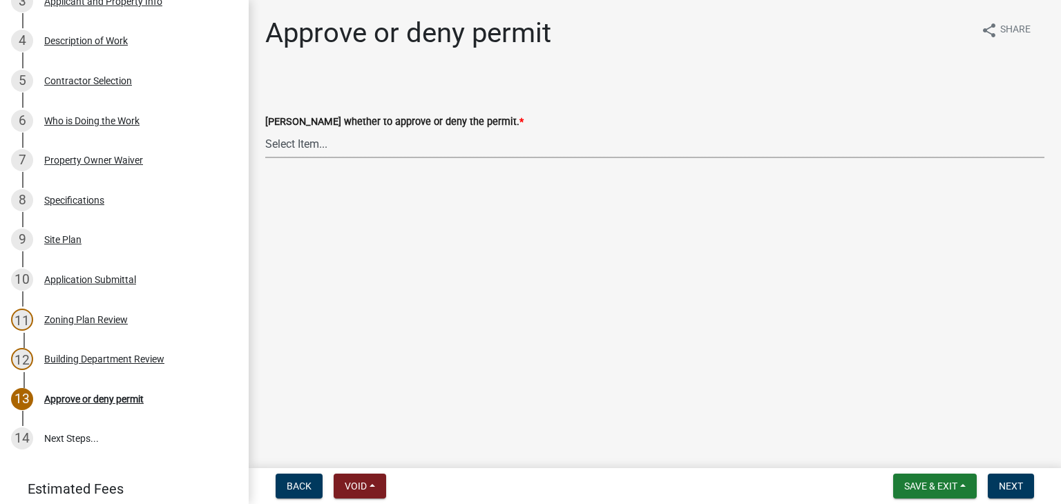
click at [279, 135] on select "Select Item... Approve Deny" at bounding box center [654, 144] width 779 height 28
click at [265, 130] on select "Select Item... Approve Deny" at bounding box center [654, 144] width 779 height 28
select select "d6055423-832b-4dbf-8b87-0bb94d1ae5d3"
click at [1025, 486] on button "Next" at bounding box center [1011, 486] width 46 height 25
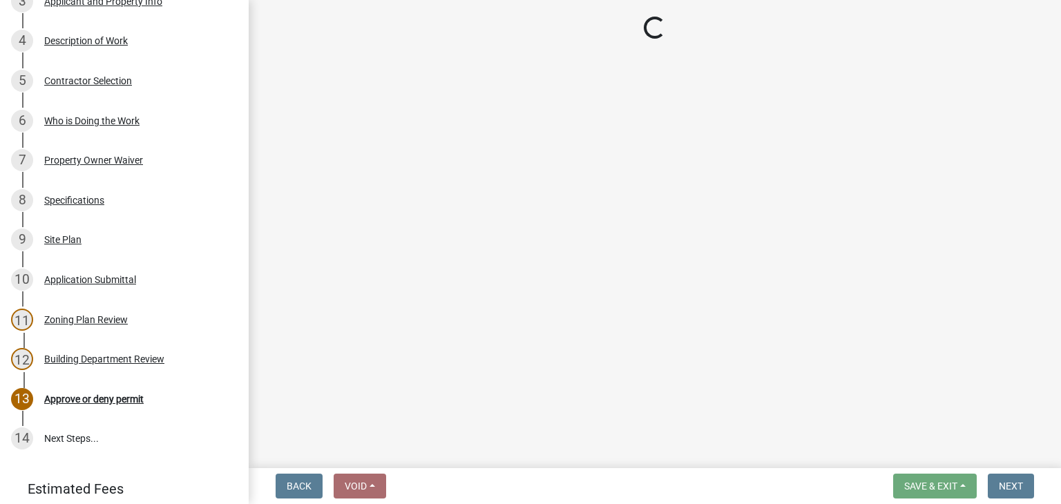
scroll to position [584, 0]
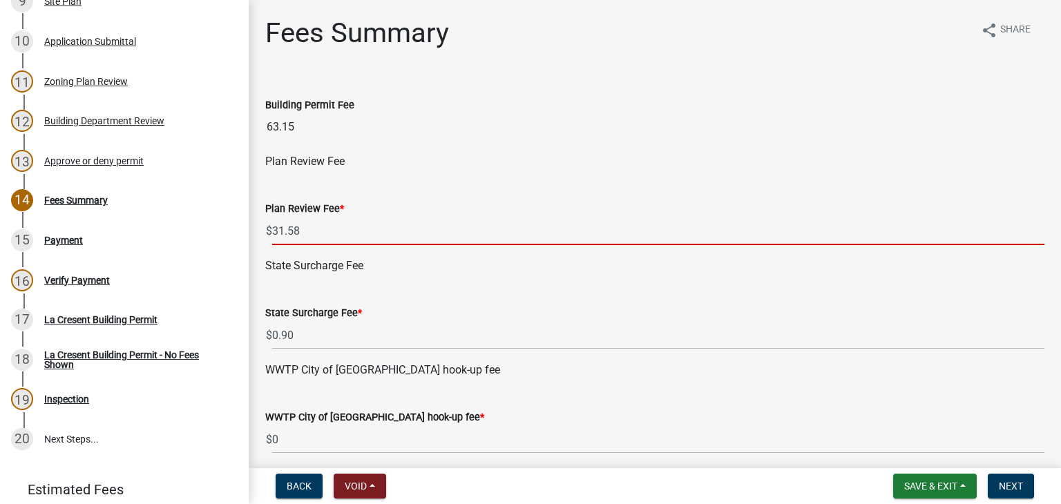
click at [331, 236] on input "31.58" at bounding box center [658, 231] width 772 height 28
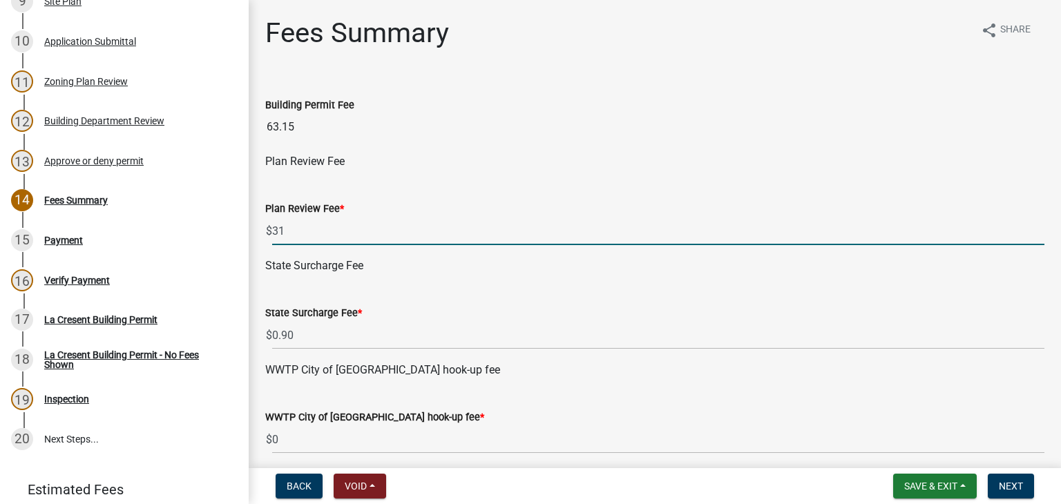
type input "3"
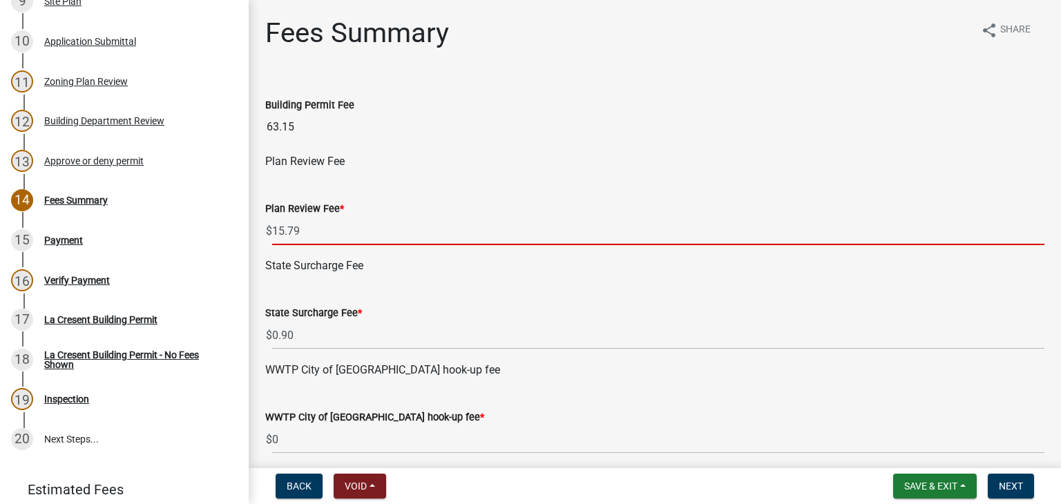
type input "15.79"
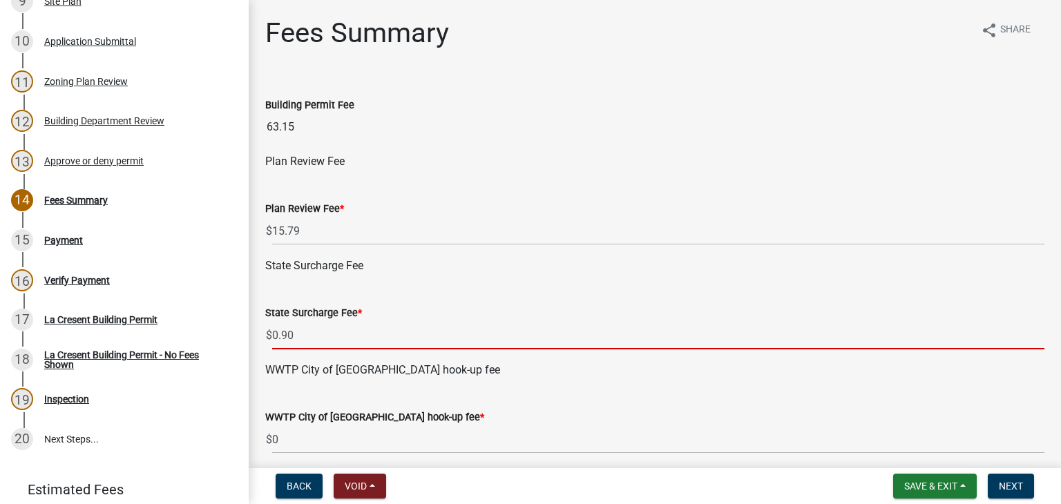
click at [297, 333] on input "0.90" at bounding box center [658, 335] width 772 height 28
type input "0"
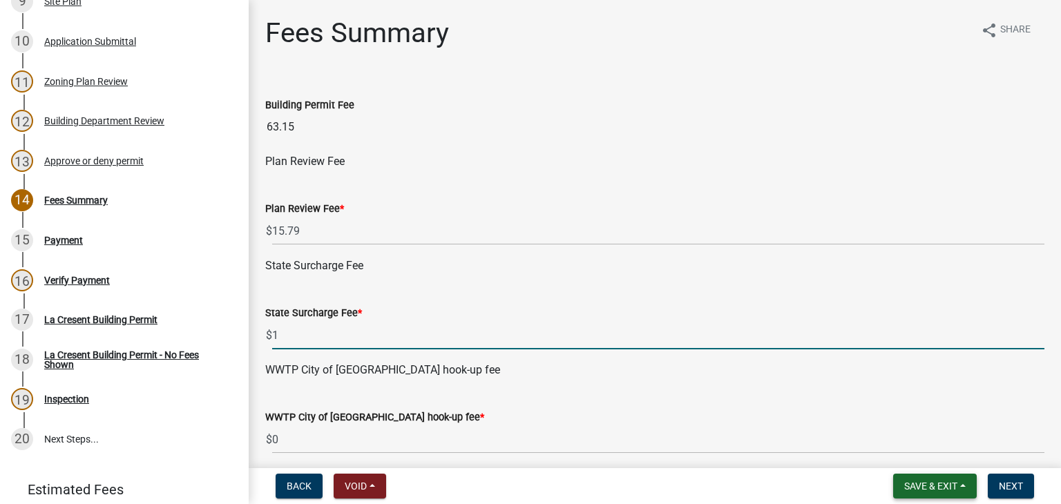
type input "1"
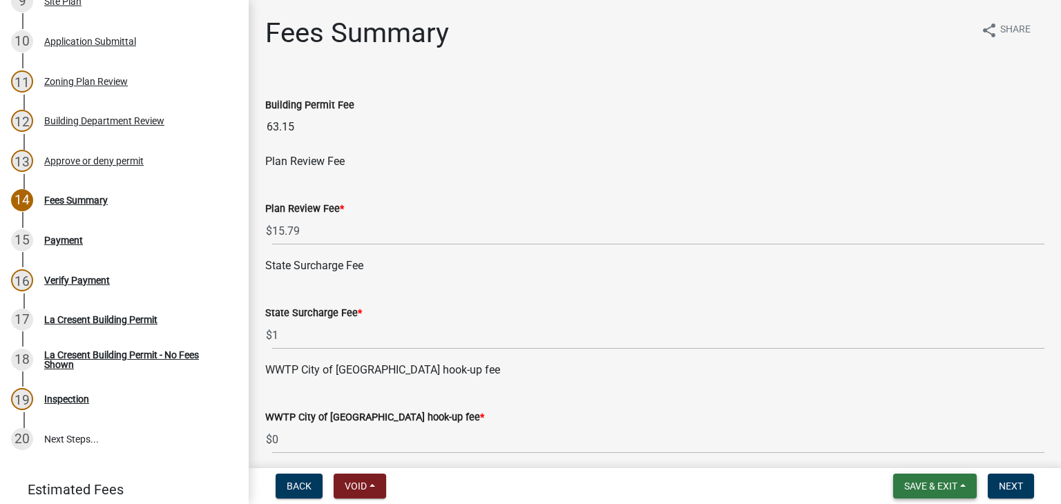
click at [961, 487] on button "Save & Exit" at bounding box center [935, 486] width 84 height 25
click at [906, 419] on button "Save" at bounding box center [921, 417] width 110 height 33
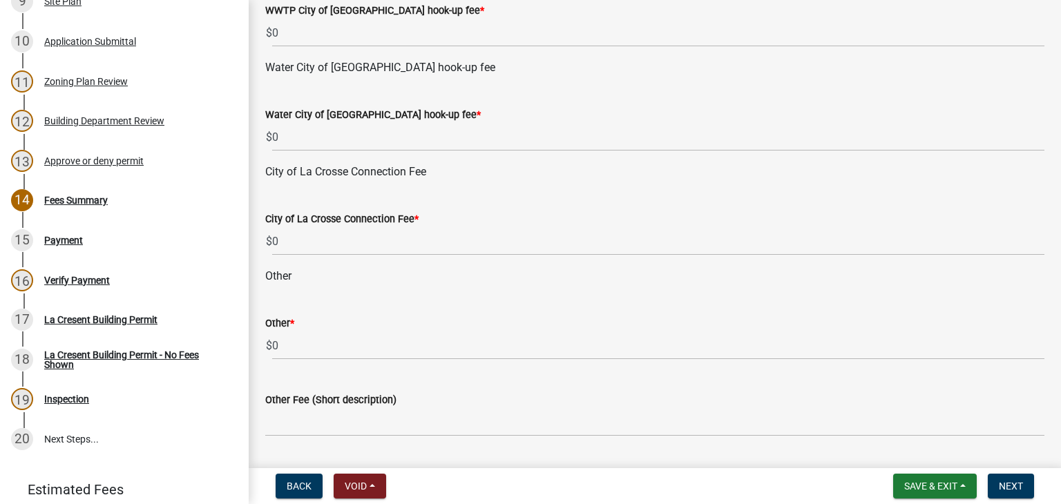
scroll to position [445, 0]
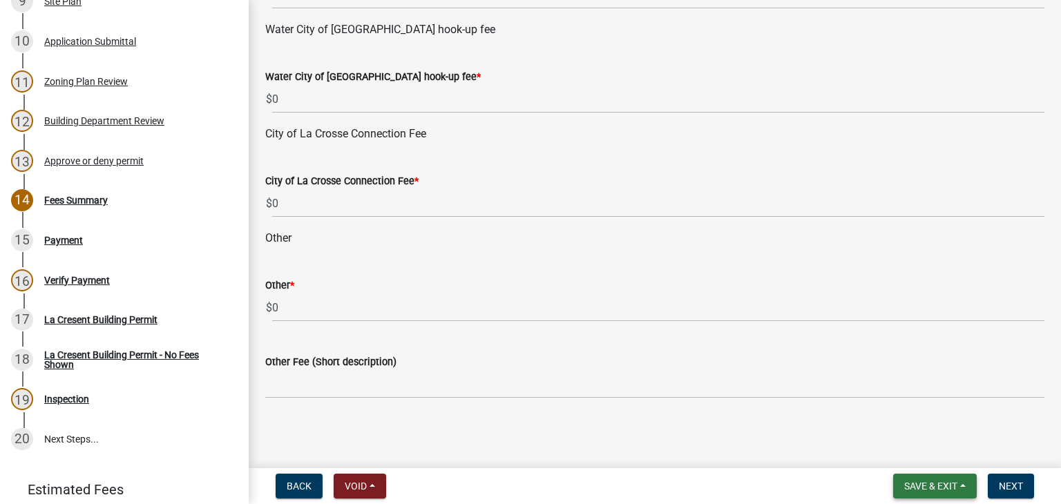
click at [963, 485] on button "Save & Exit" at bounding box center [935, 486] width 84 height 25
click at [914, 421] on button "Save" at bounding box center [921, 417] width 110 height 33
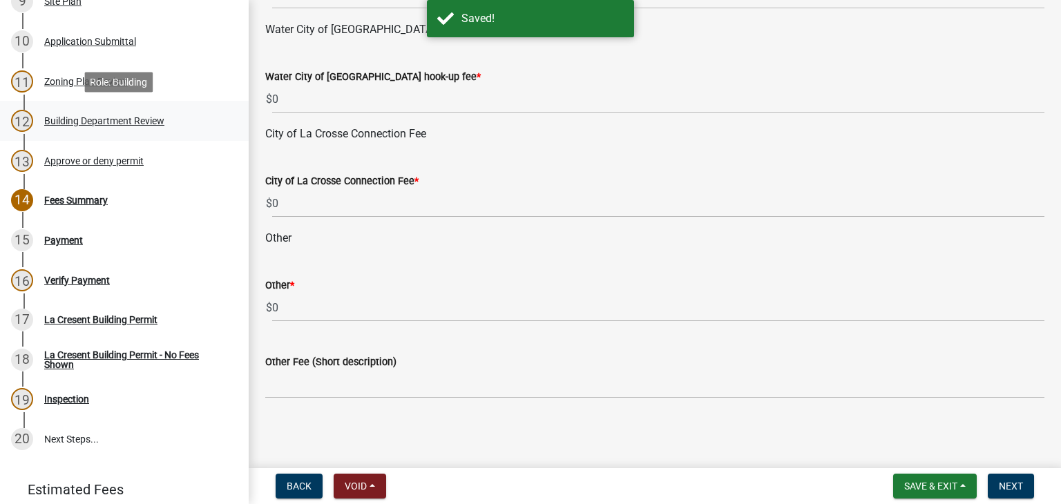
click at [93, 117] on div "Building Department Review" at bounding box center [104, 121] width 120 height 10
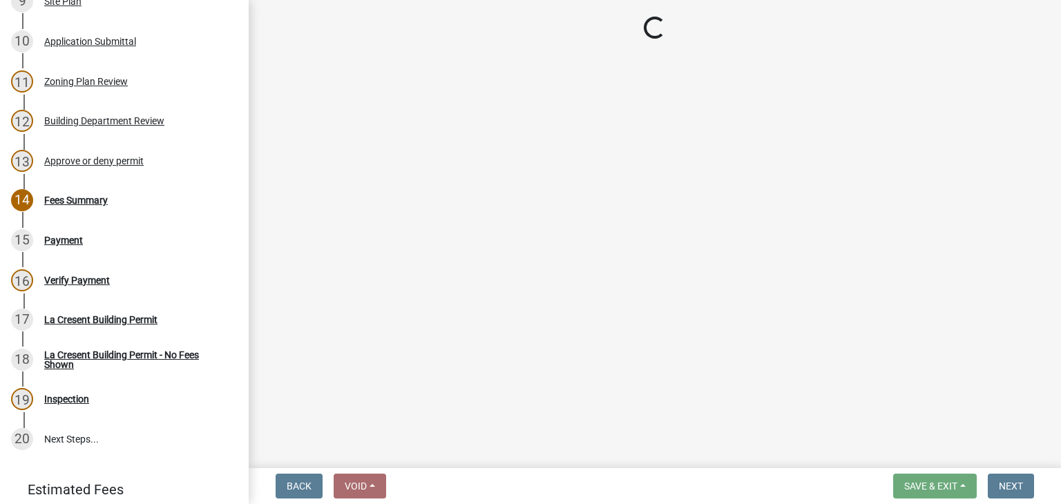
select select "87bb139e-f6c2-4dc9-9ab4-6233e73c59eb"
select select "689549b3-38a5-47de-8a89-287a50612ed0"
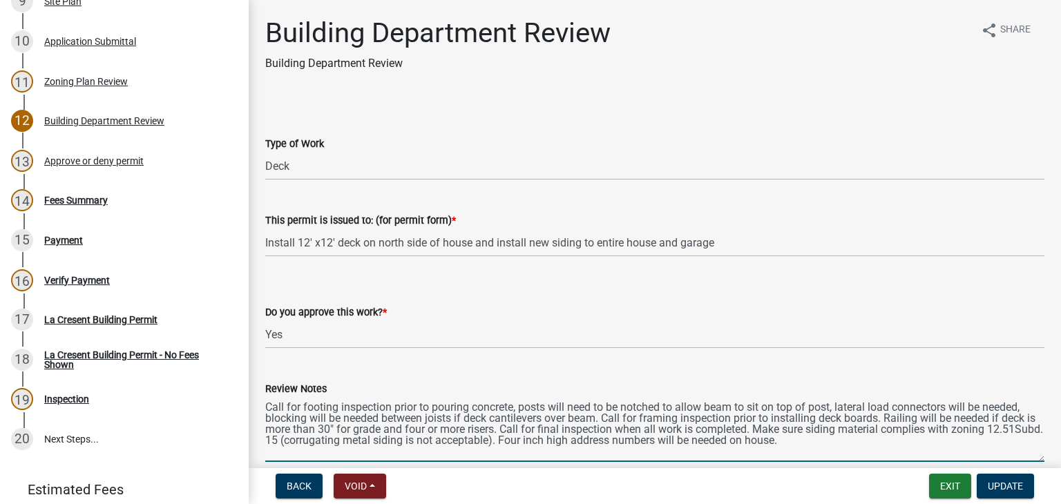
click at [854, 441] on textarea "Call for footing inspection prior to pouring concrete, posts will need to be no…" at bounding box center [654, 429] width 779 height 65
click at [853, 442] on textarea "Call for footing inspection prior to pouring concrete, posts will need to be no…" at bounding box center [654, 429] width 779 height 65
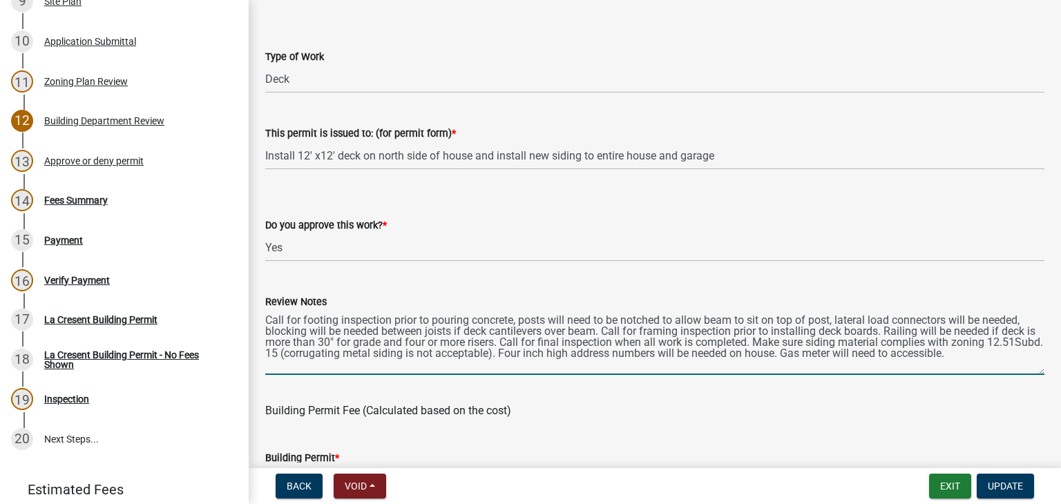
scroll to position [18, 0]
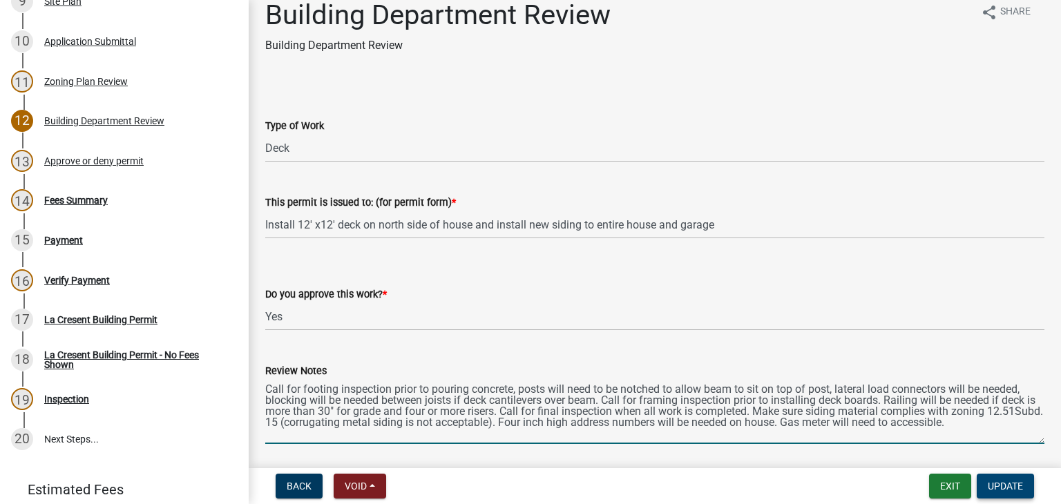
type textarea "Call for footing inspection prior to pouring concrete, posts will need to be no…"
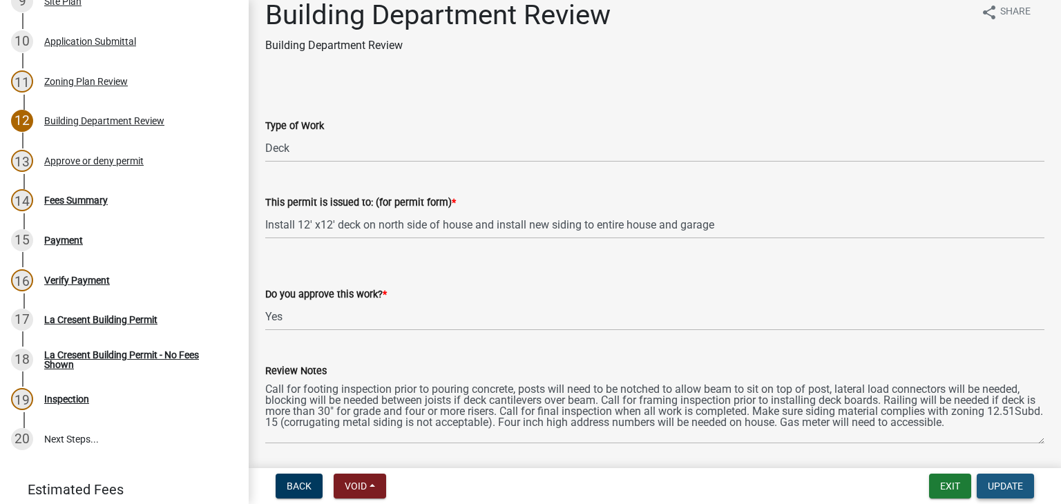
click at [1006, 481] on span "Update" at bounding box center [1005, 486] width 35 height 11
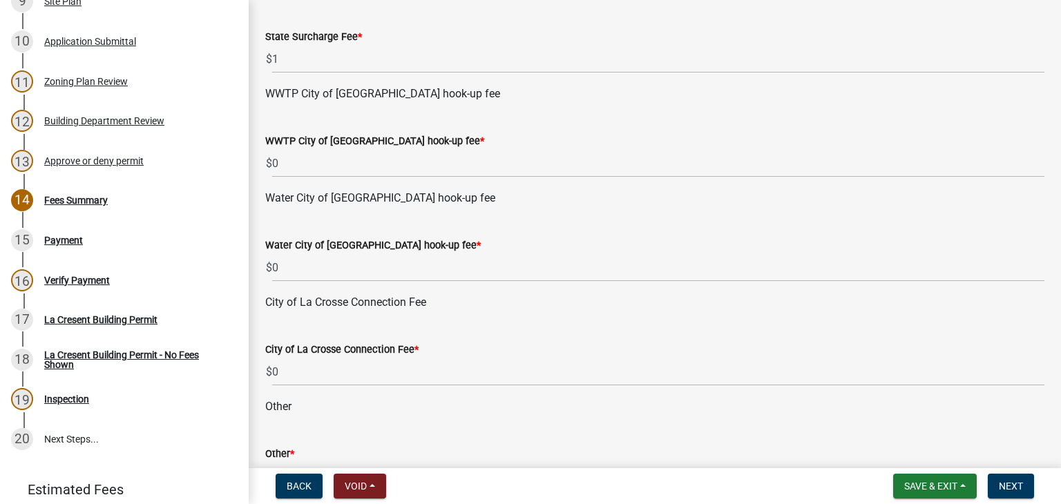
scroll to position [445, 0]
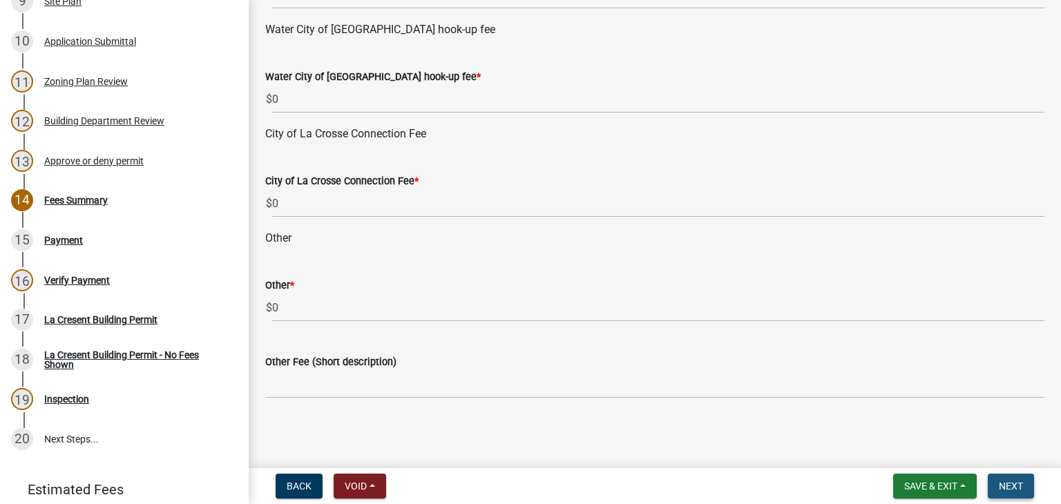
click at [1003, 481] on span "Next" at bounding box center [1011, 486] width 24 height 11
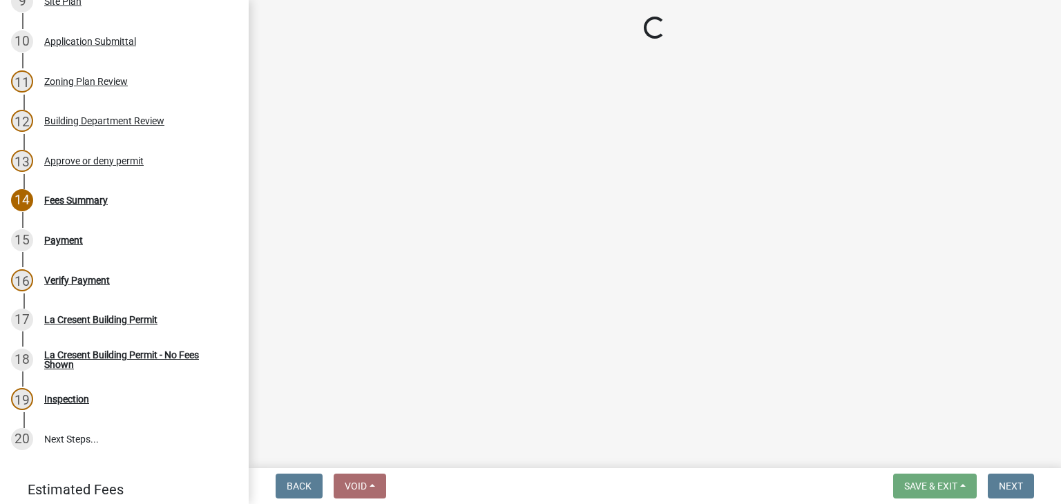
select select "3: 3"
